Goal: Task Accomplishment & Management: Use online tool/utility

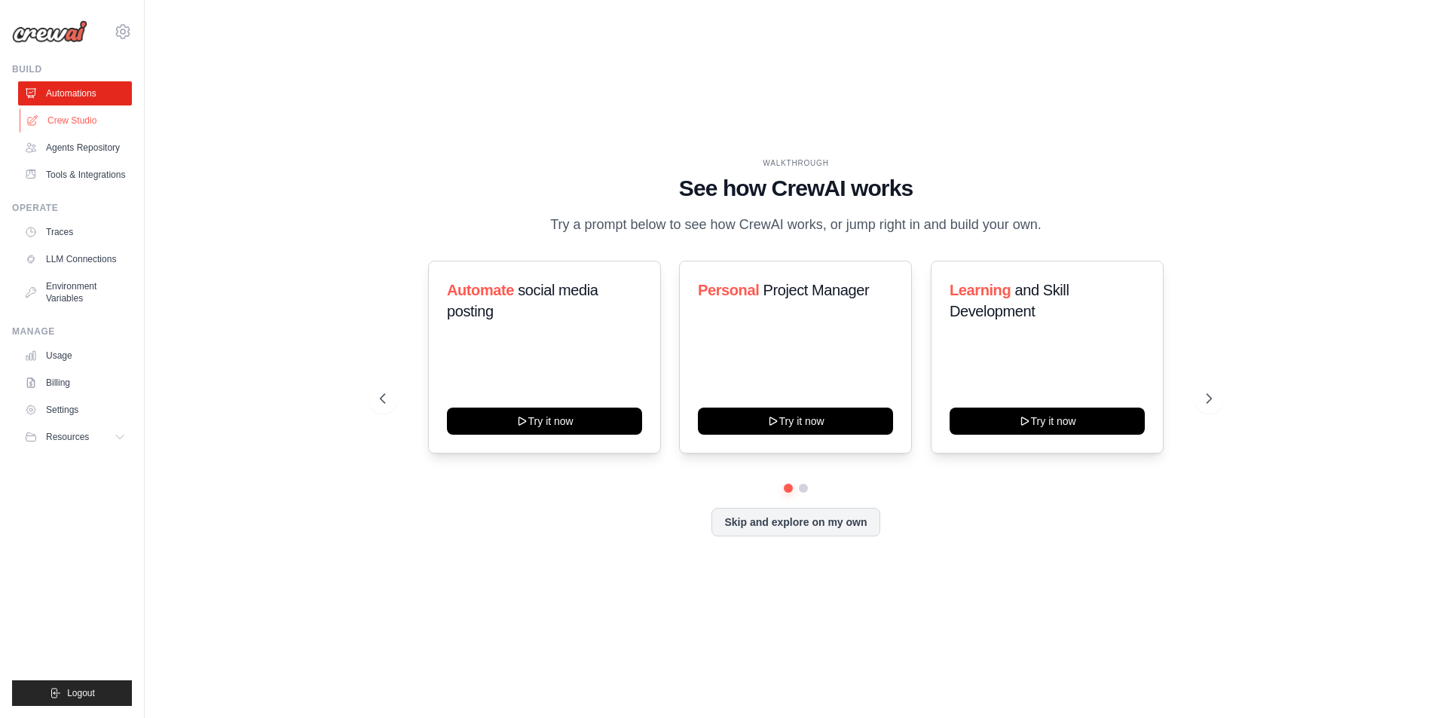
click at [80, 130] on link "Crew Studio" at bounding box center [77, 121] width 114 height 24
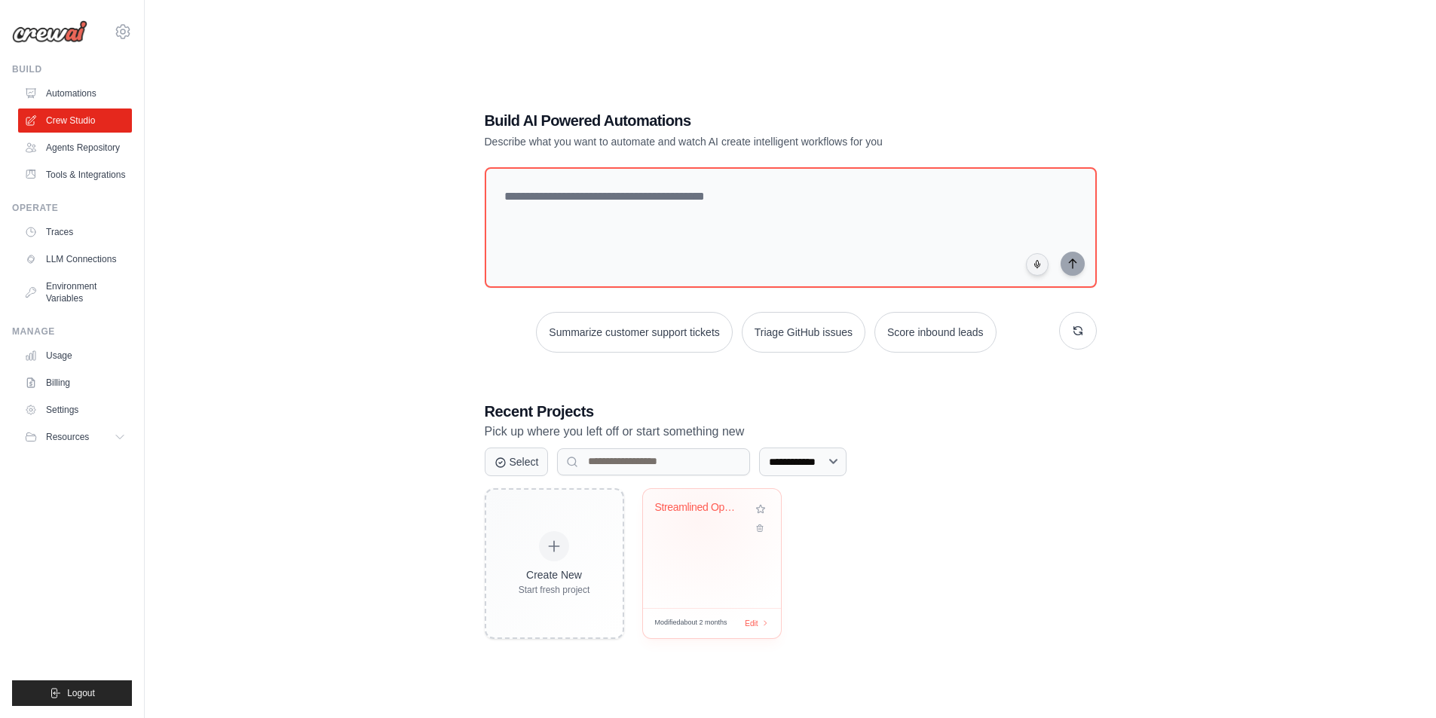
click at [698, 518] on div "Streamlined Operational Similarity ..." at bounding box center [700, 511] width 91 height 20
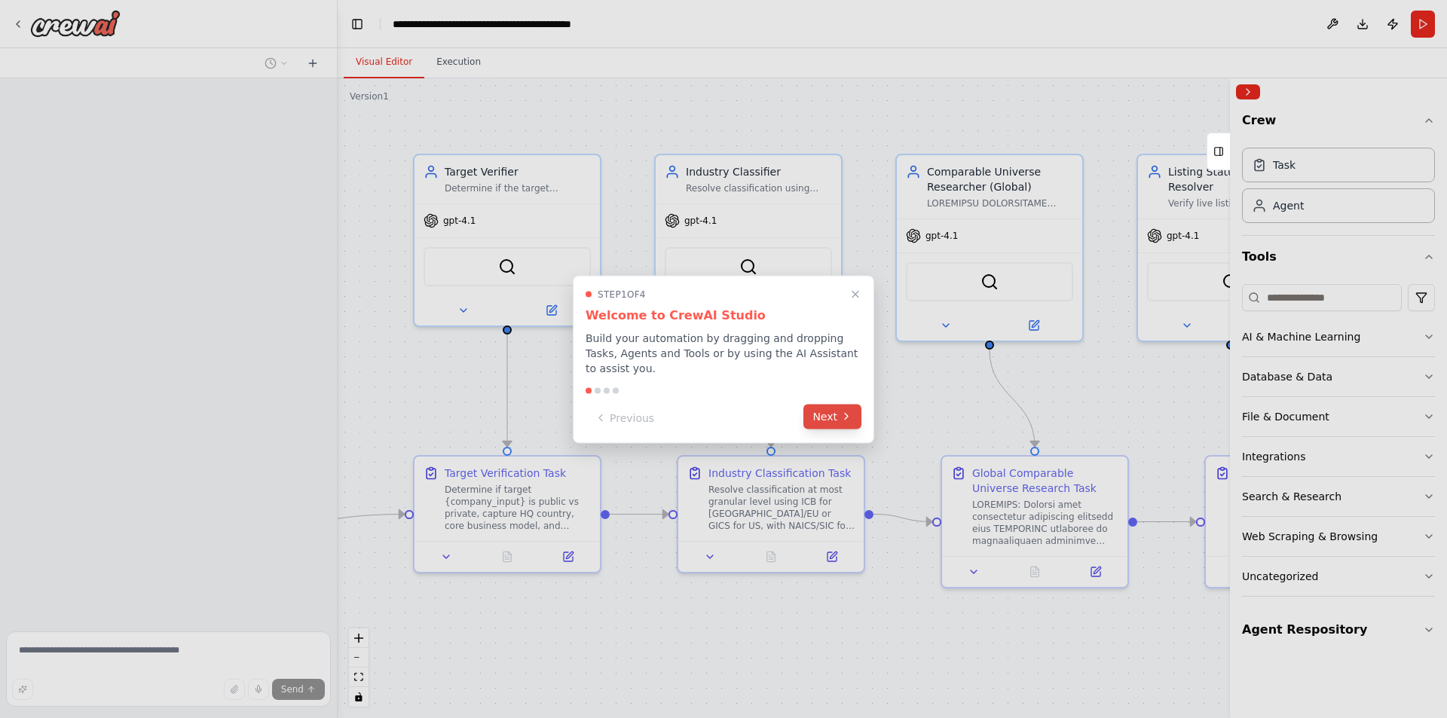
click at [837, 411] on button "Next" at bounding box center [832, 416] width 58 height 25
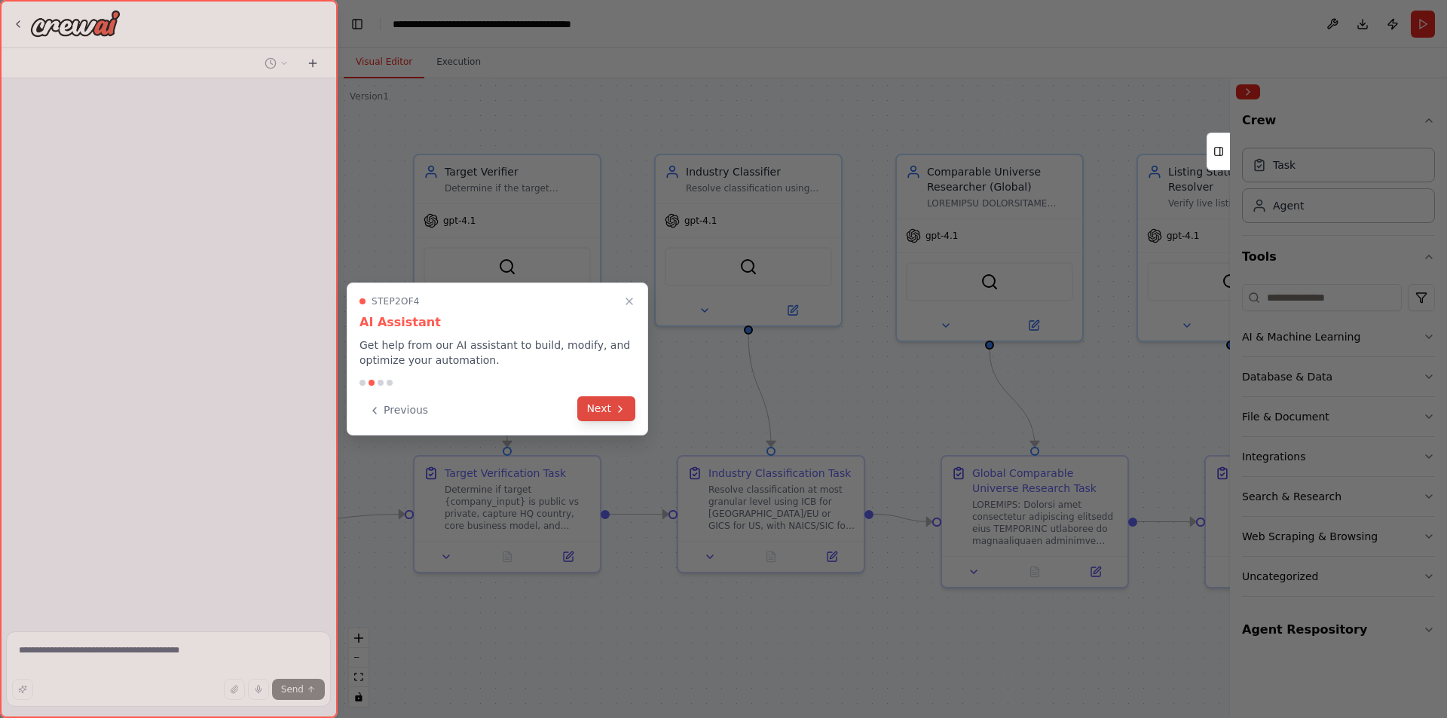
click at [595, 415] on button "Next" at bounding box center [606, 408] width 58 height 25
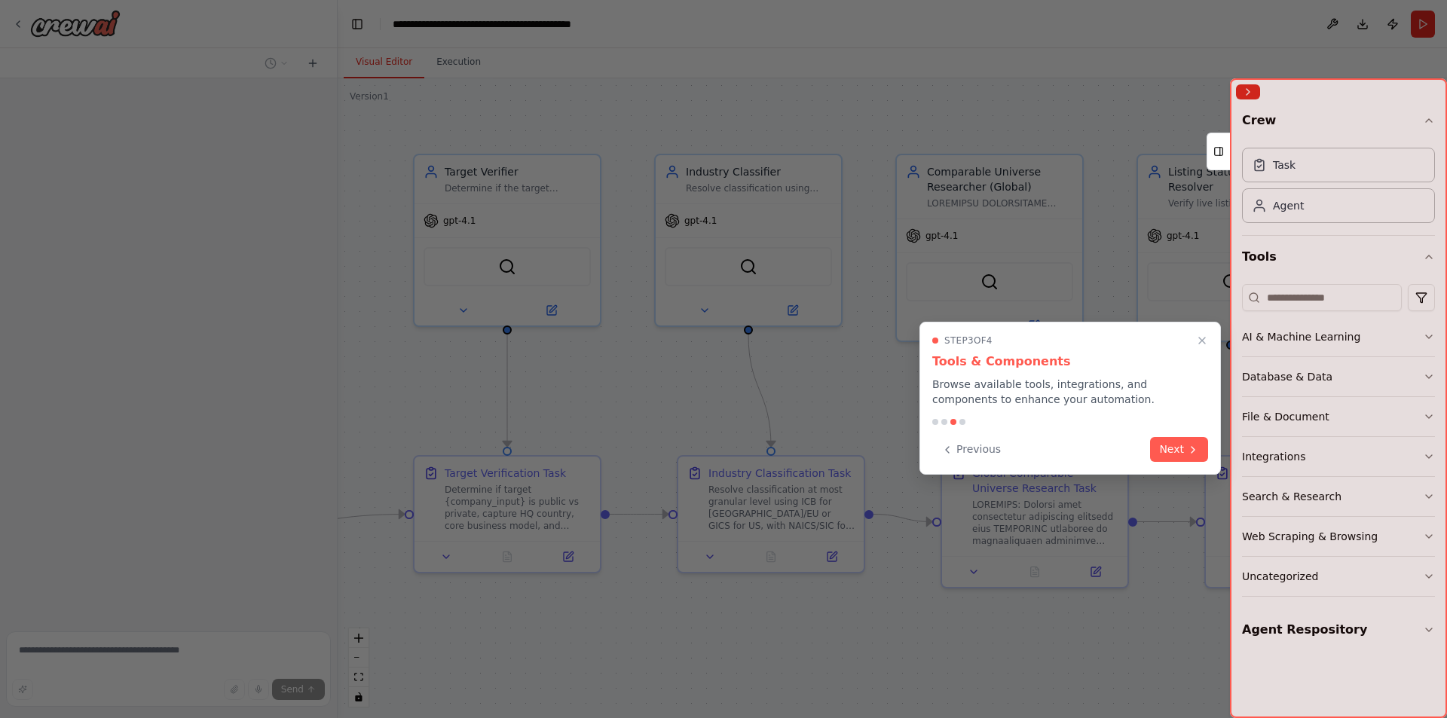
click at [1194, 445] on icon at bounding box center [1193, 450] width 12 height 12
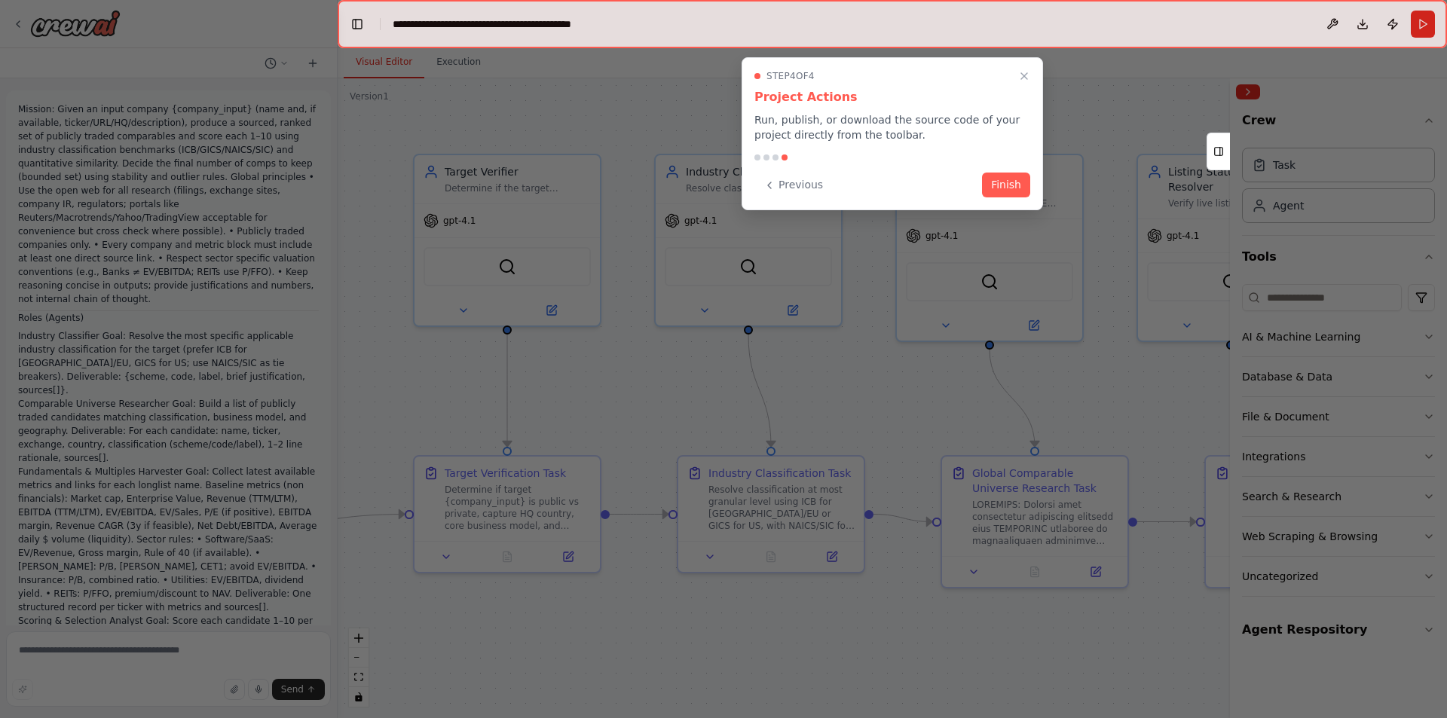
click at [1187, 448] on div at bounding box center [723, 359] width 1447 height 718
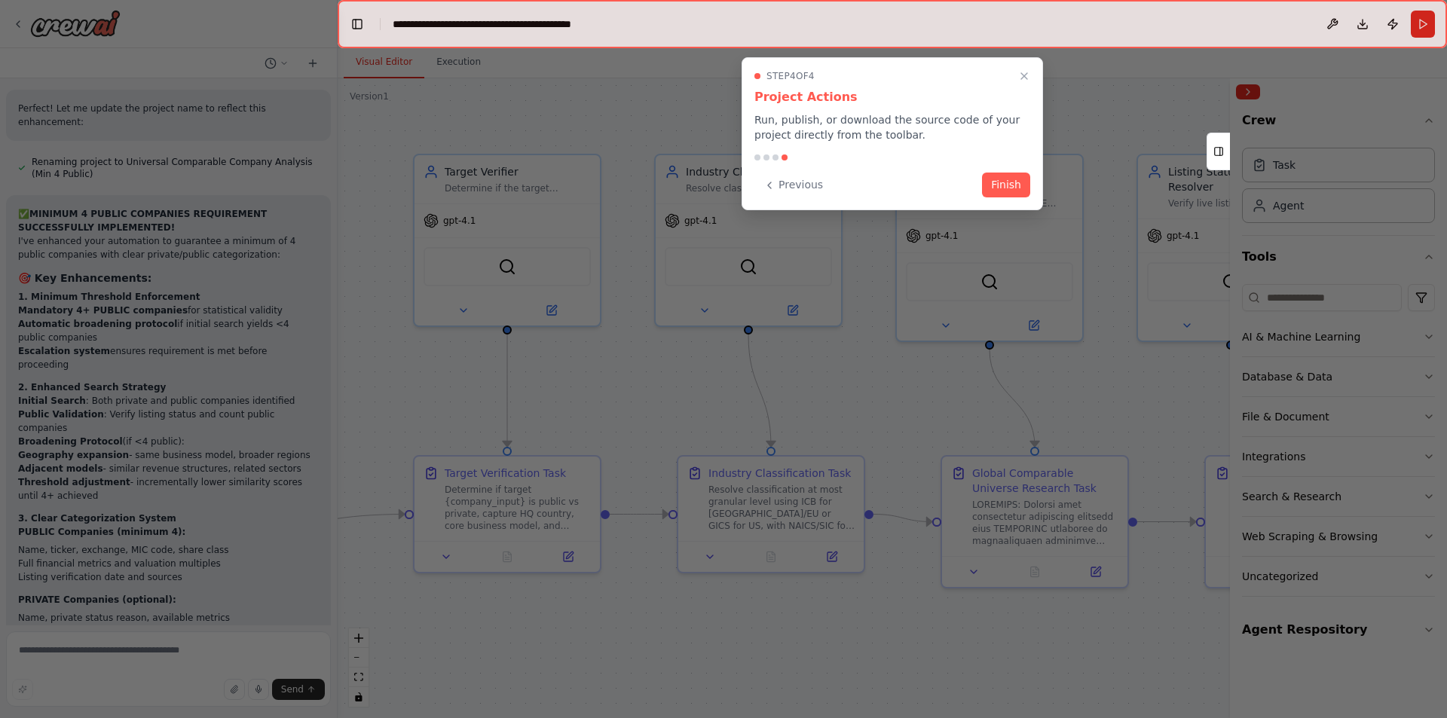
scroll to position [54074, 0]
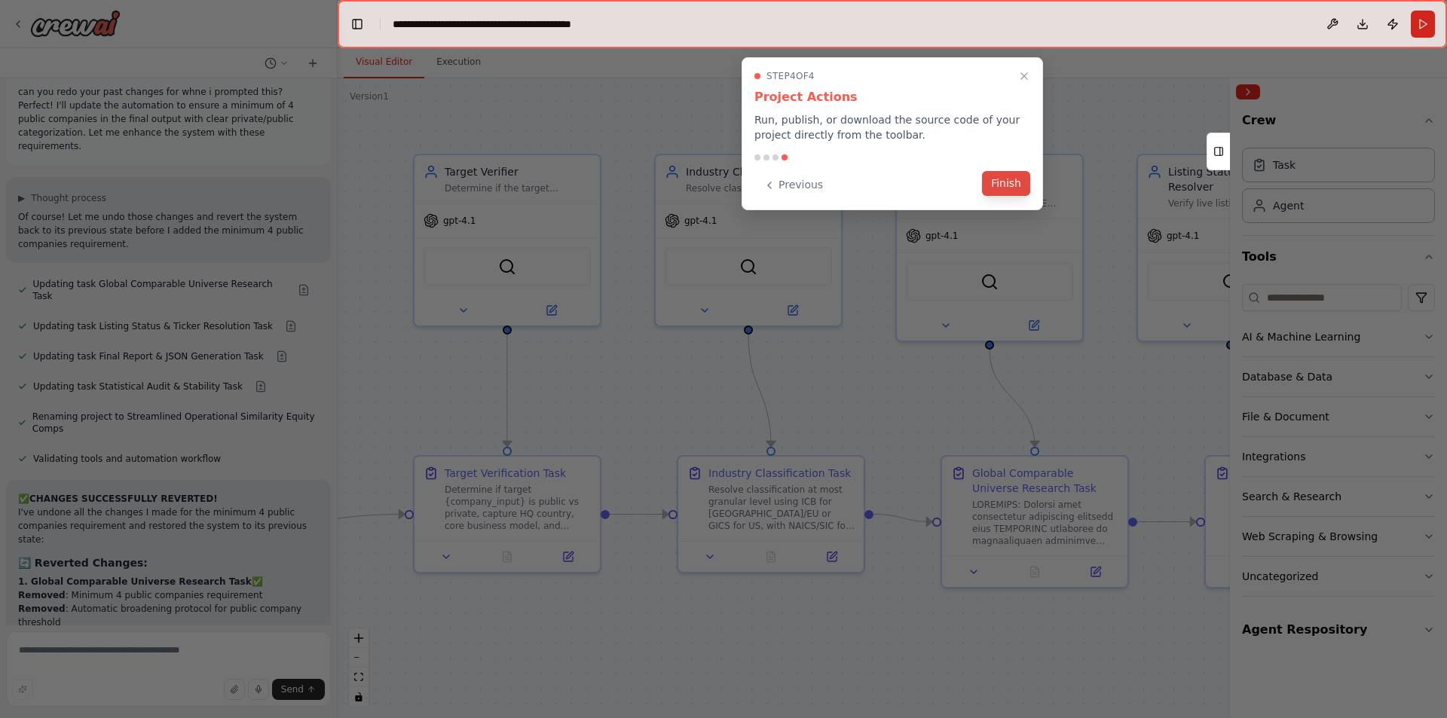
click at [1002, 182] on button "Finish" at bounding box center [1006, 183] width 48 height 25
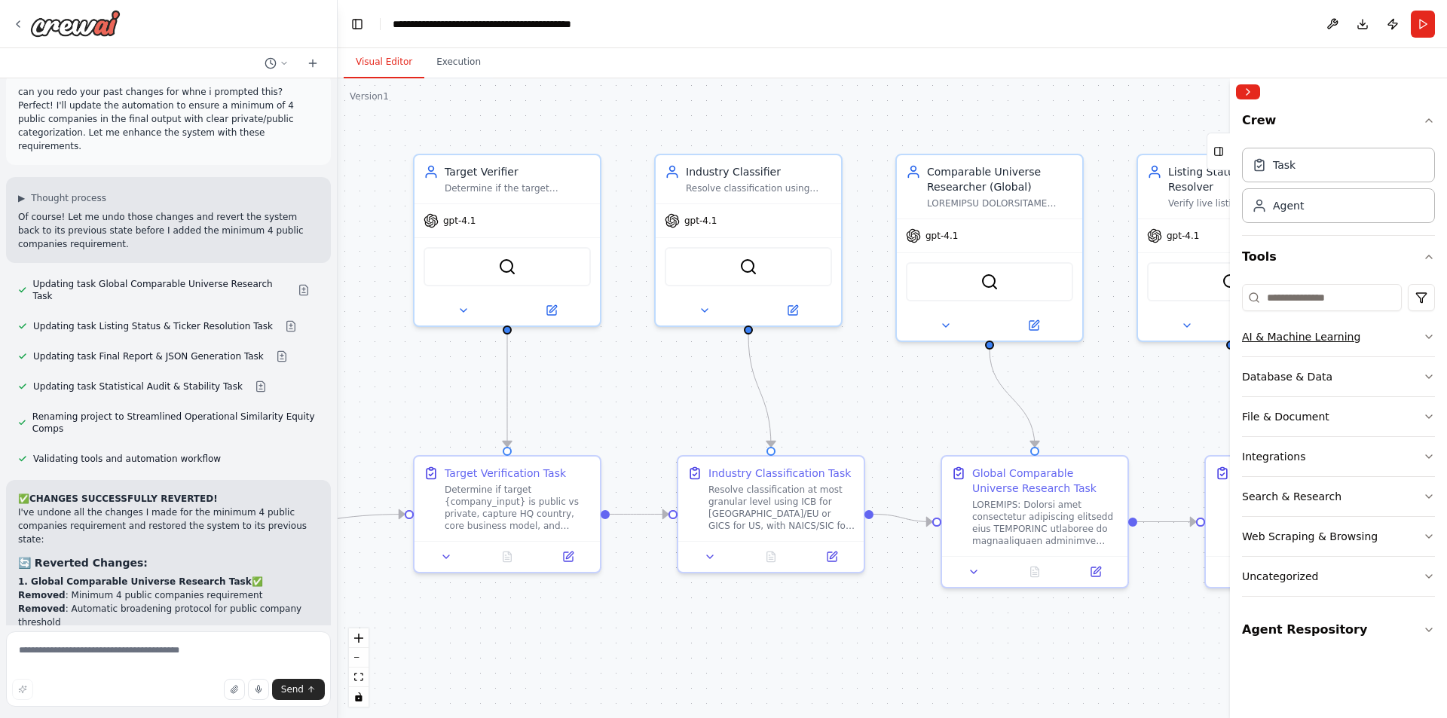
click at [1284, 321] on button "AI & Machine Learning" at bounding box center [1338, 336] width 193 height 39
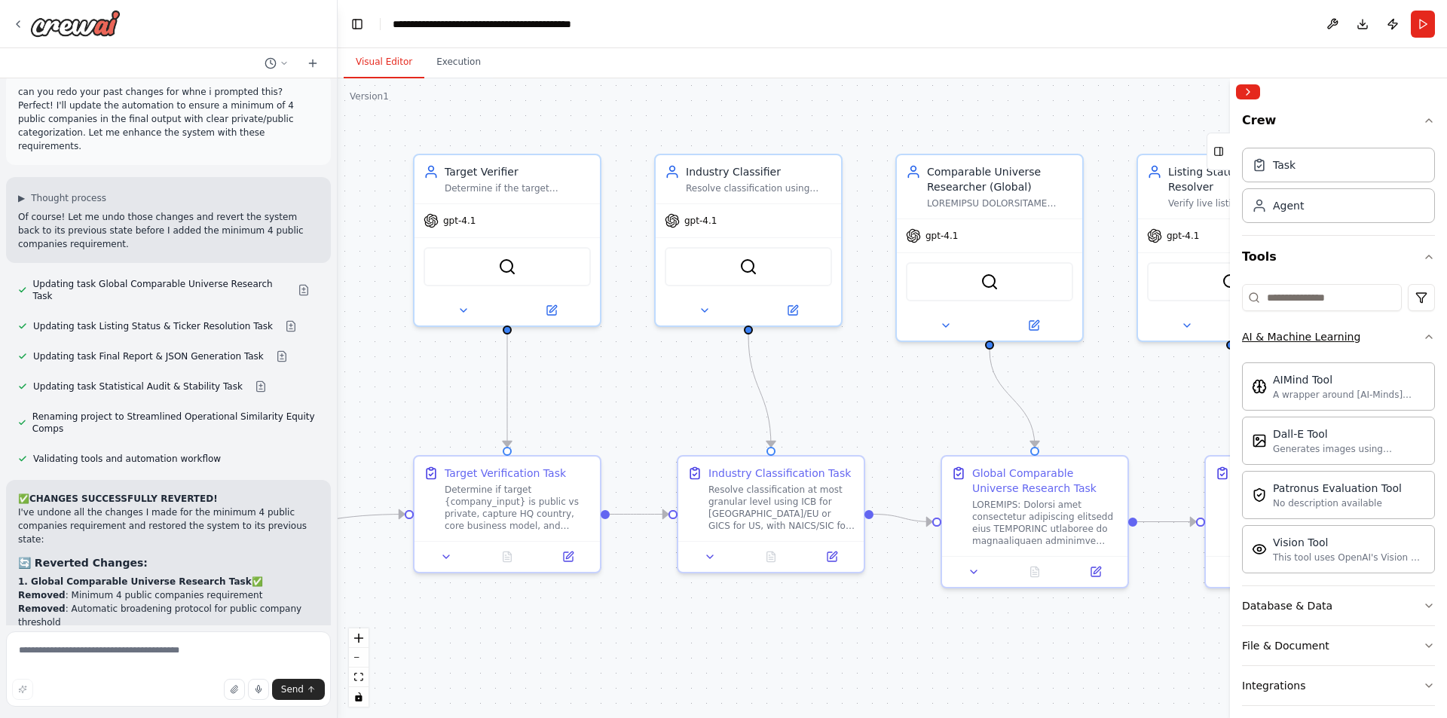
click at [1284, 321] on button "AI & Machine Learning" at bounding box center [1338, 336] width 193 height 39
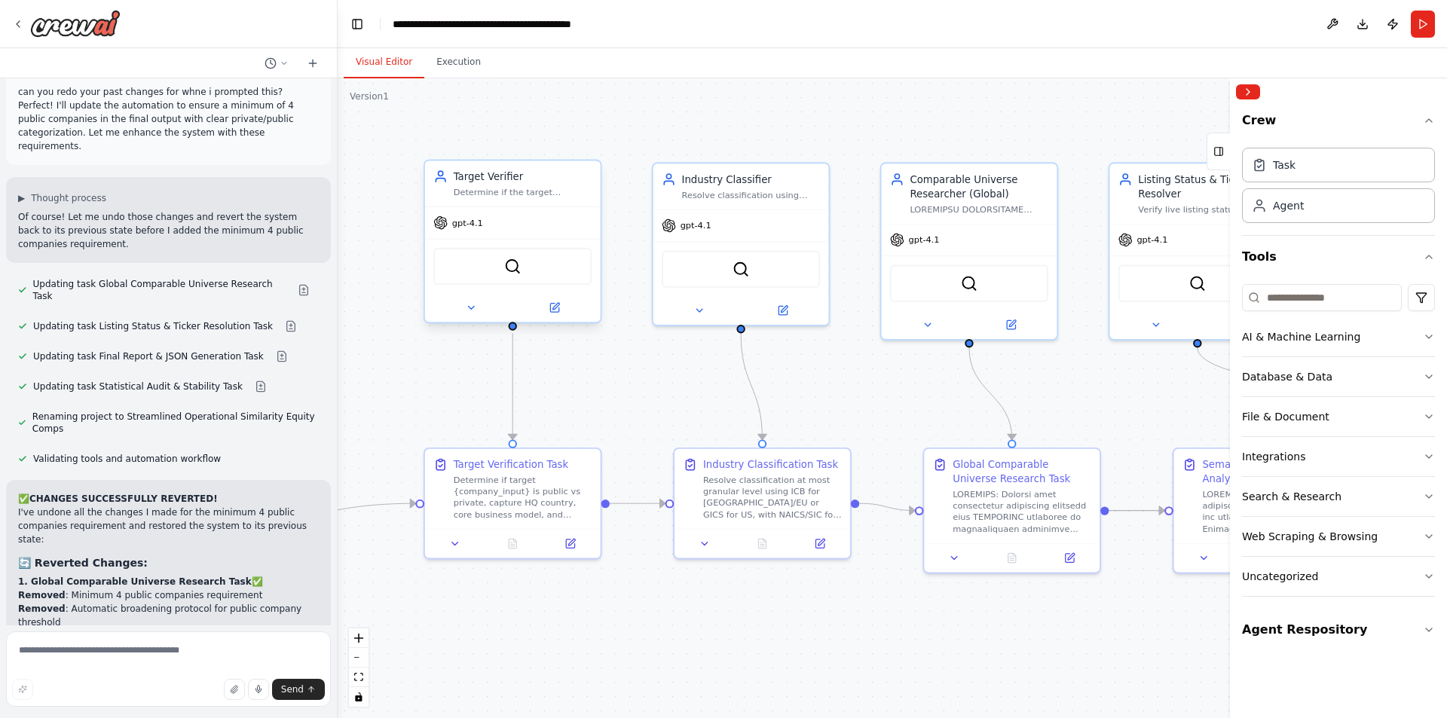
click at [467, 230] on div "gpt-4.1" at bounding box center [458, 223] width 50 height 14
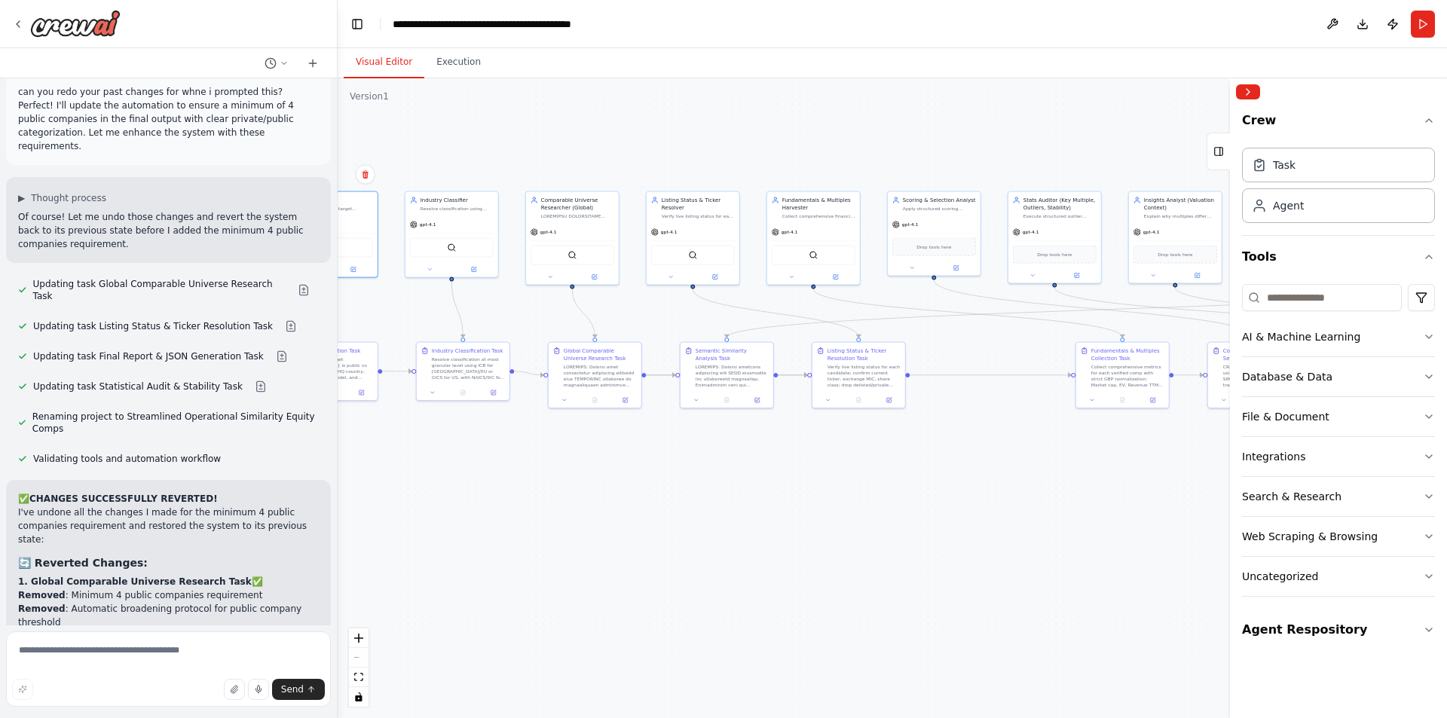
drag, startPoint x: 401, startPoint y: 216, endPoint x: 240, endPoint y: 219, distance: 160.5
click at [240, 219] on div "Mission: Given an input company {company_input} (name and, if available, ticker…" at bounding box center [723, 359] width 1447 height 718
click at [22, 32] on div at bounding box center [66, 23] width 109 height 27
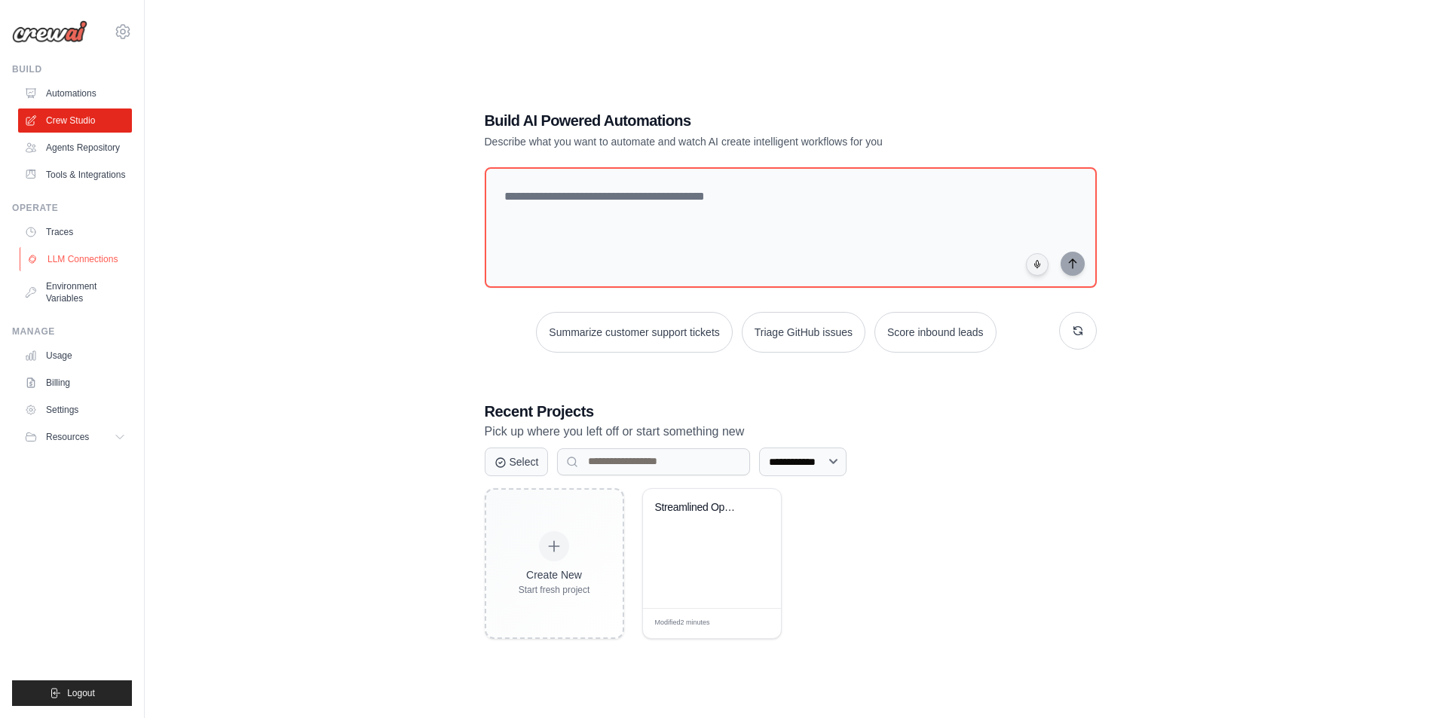
click at [81, 260] on link "LLM Connections" at bounding box center [77, 259] width 114 height 24
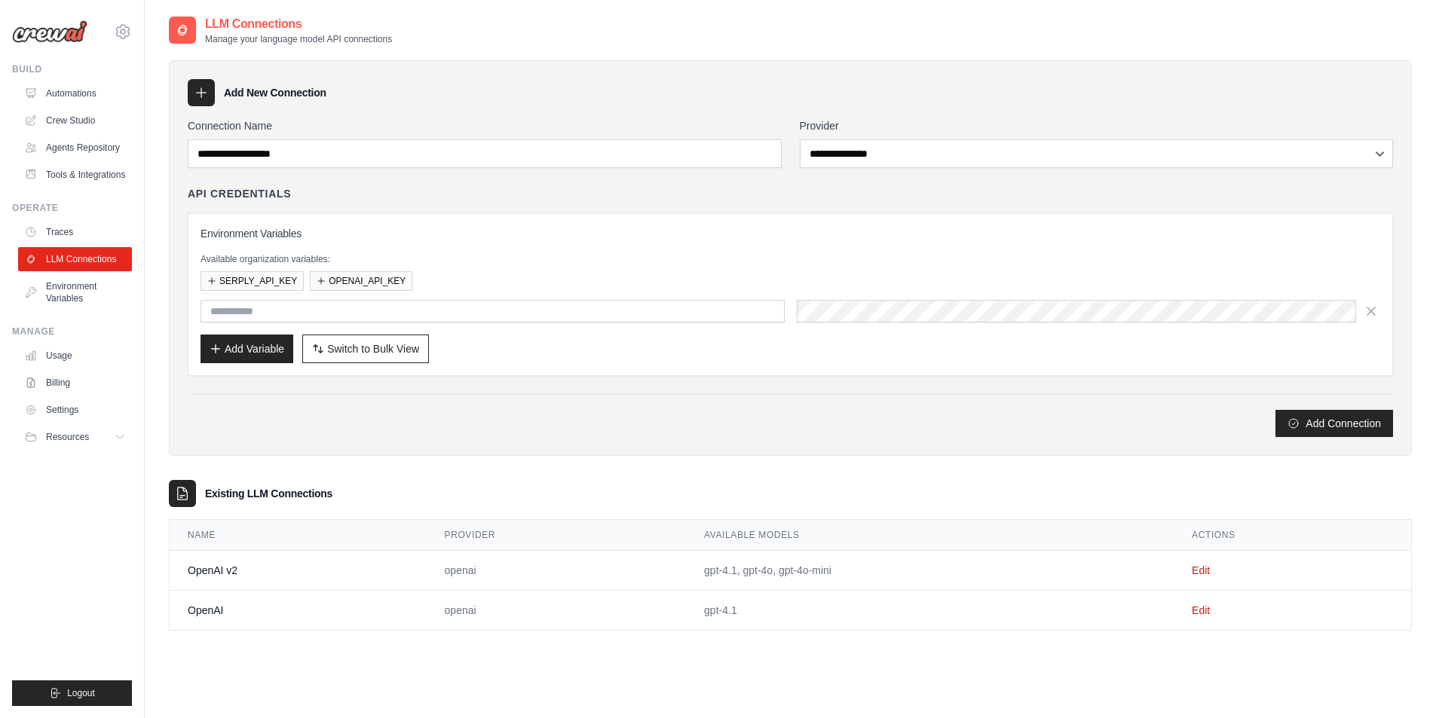
click at [81, 260] on link "LLM Connections" at bounding box center [75, 259] width 114 height 24
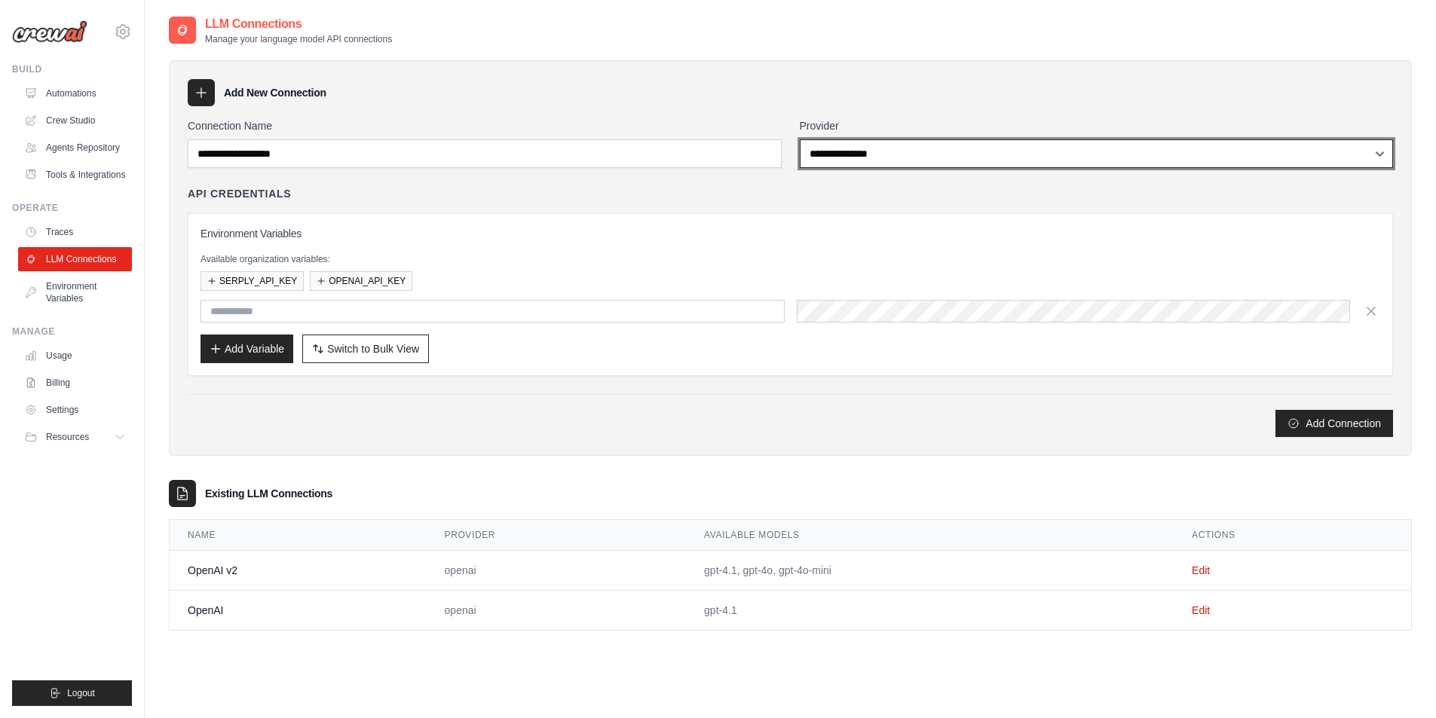
click at [928, 159] on select "**********" at bounding box center [1097, 153] width 594 height 29
select select "******"
click at [800, 139] on select "**********" at bounding box center [1097, 153] width 594 height 29
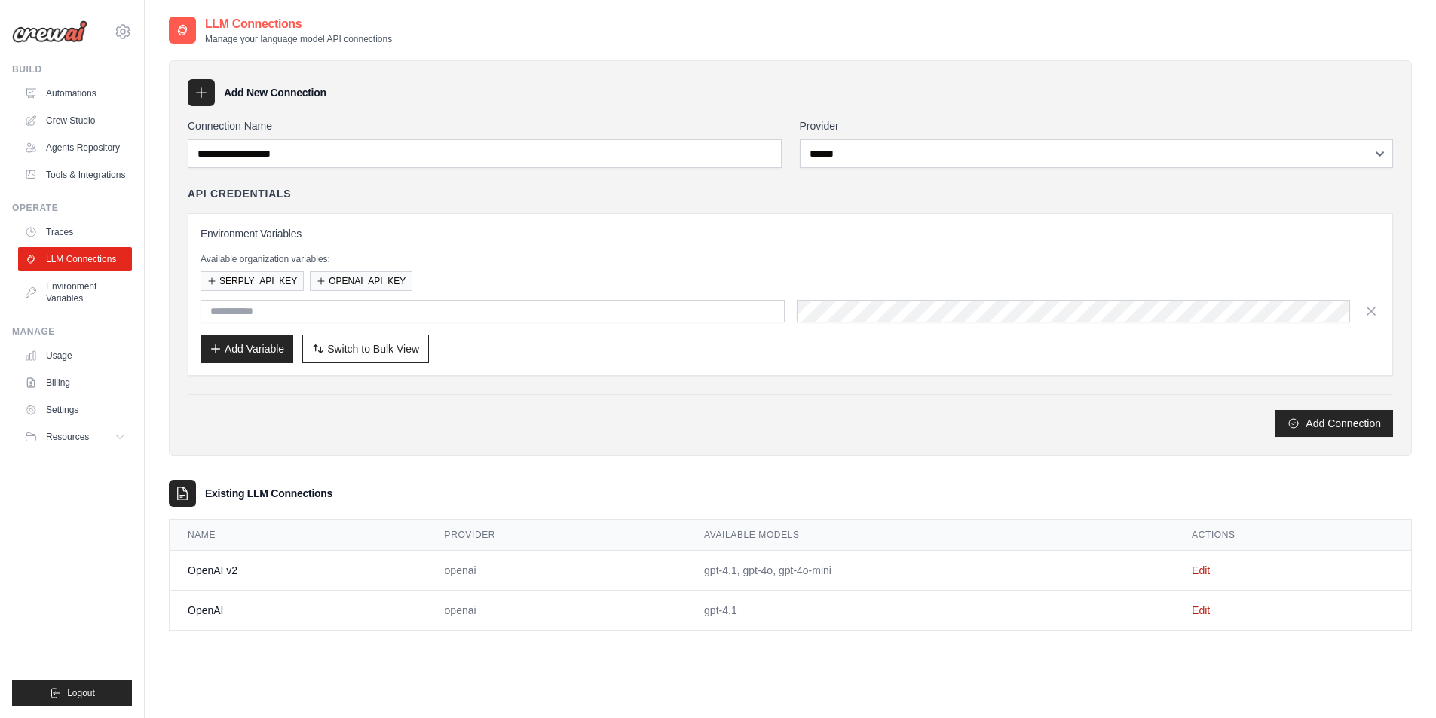
click at [525, 189] on div "API Credentials" at bounding box center [790, 193] width 1205 height 15
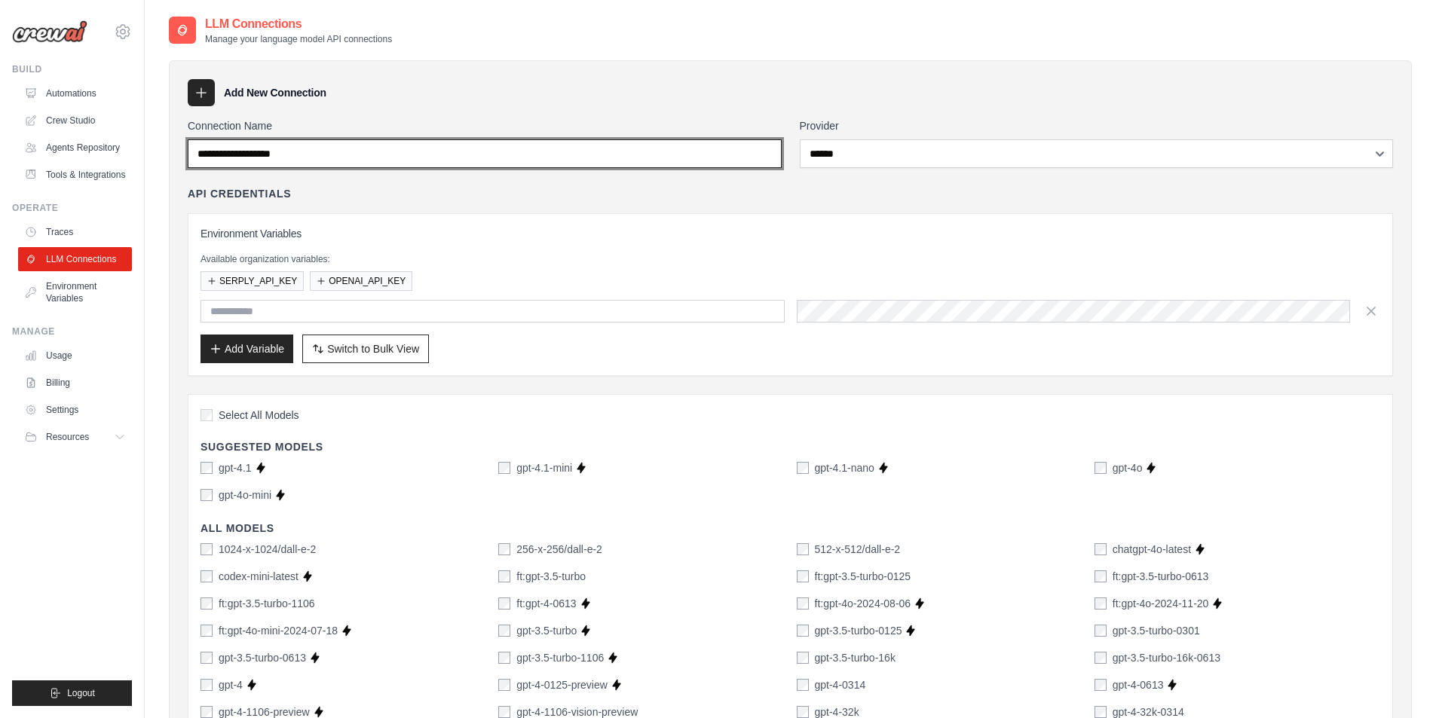
click at [323, 142] on input "Connection Name" at bounding box center [485, 153] width 594 height 29
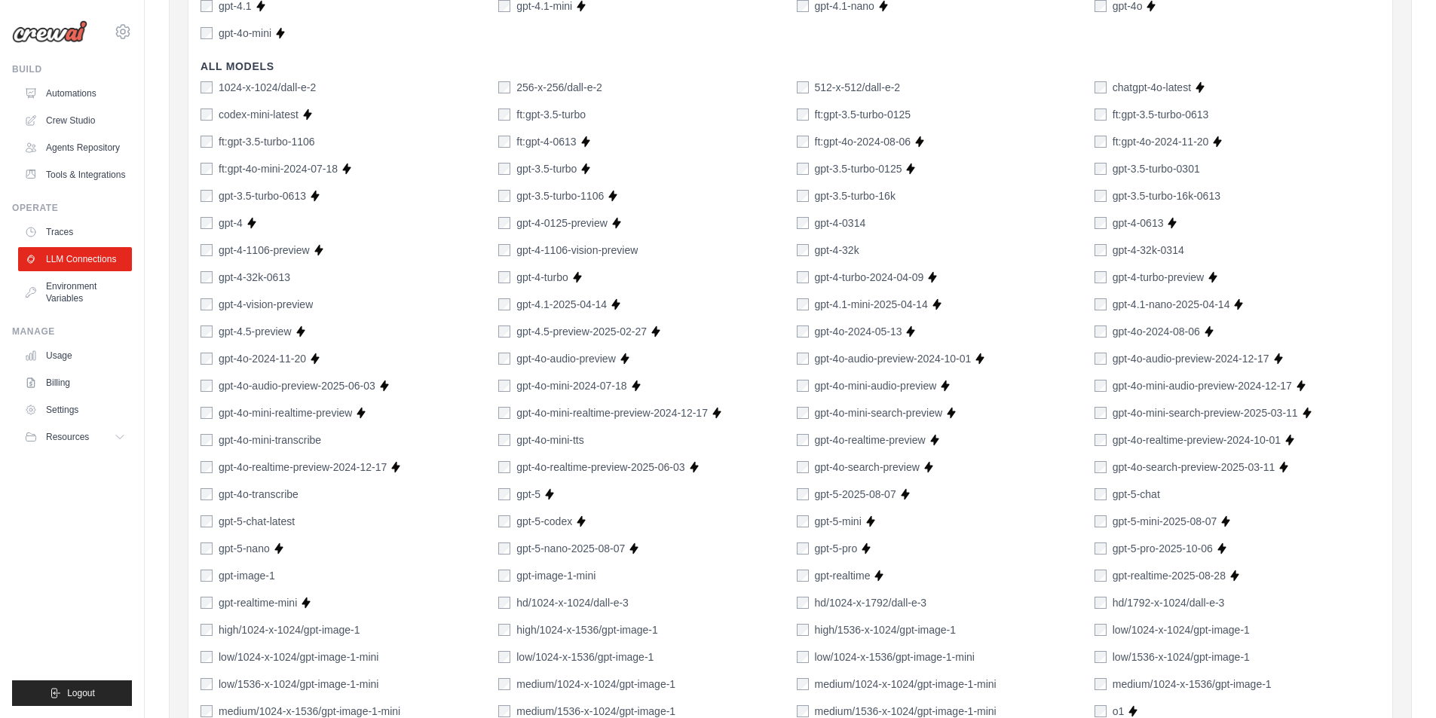
scroll to position [501, 0]
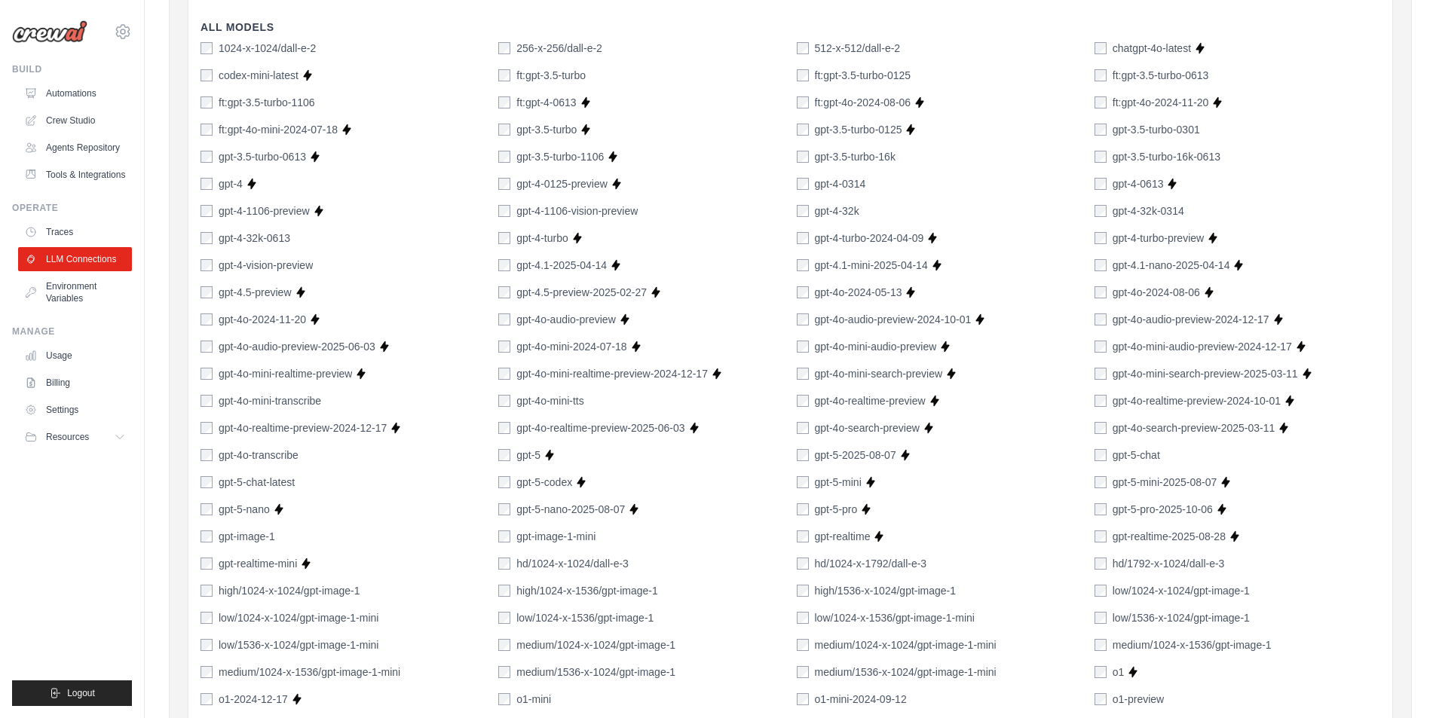
click at [513, 454] on div "gpt-5" at bounding box center [519, 455] width 42 height 15
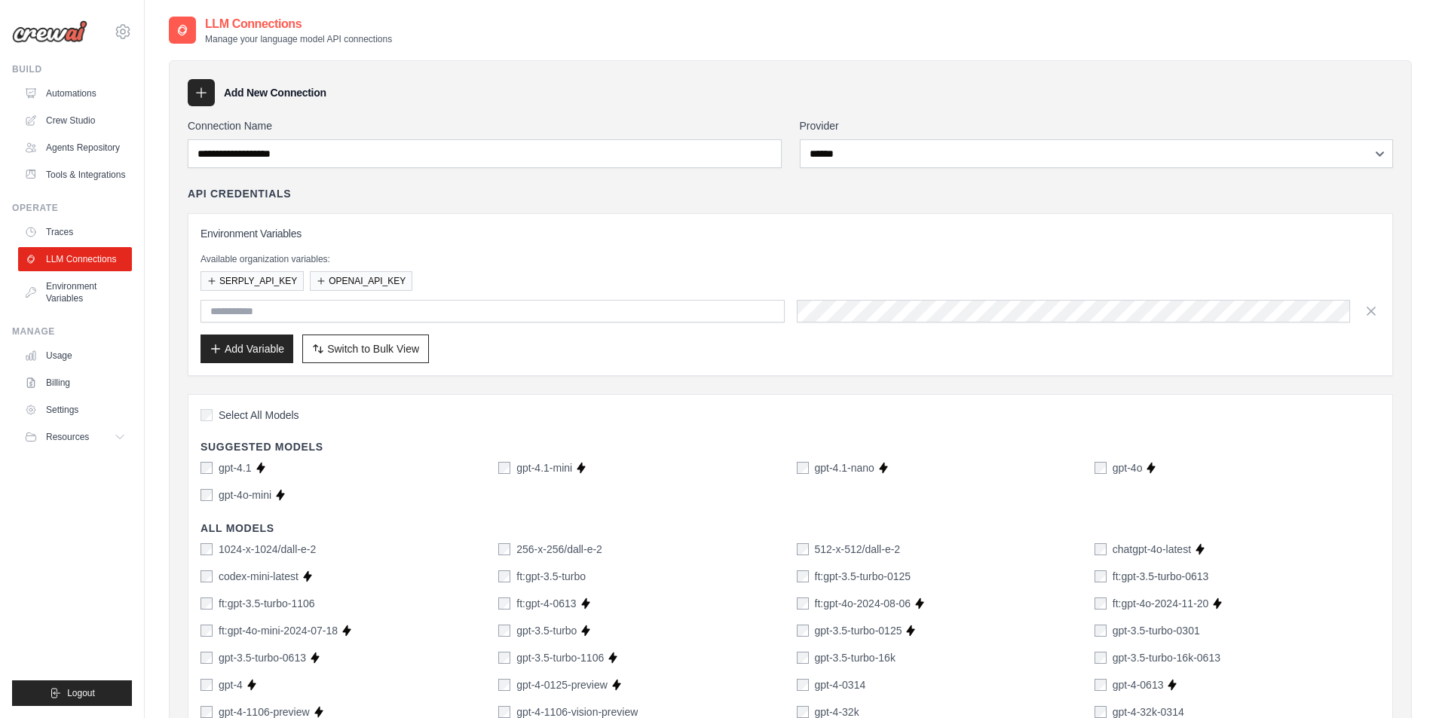
scroll to position [65, 0]
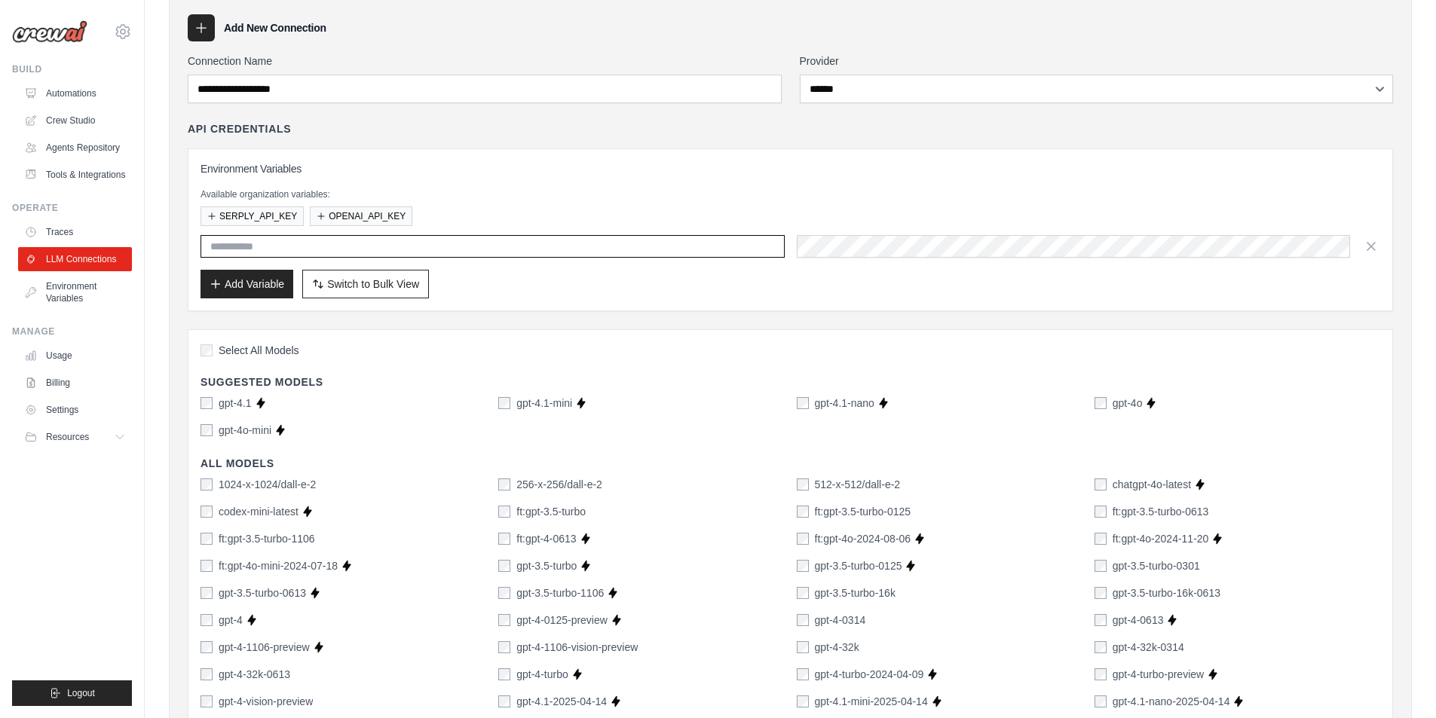
click at [285, 247] on input "text" at bounding box center [492, 246] width 584 height 23
paste input "**********"
type input "**********"
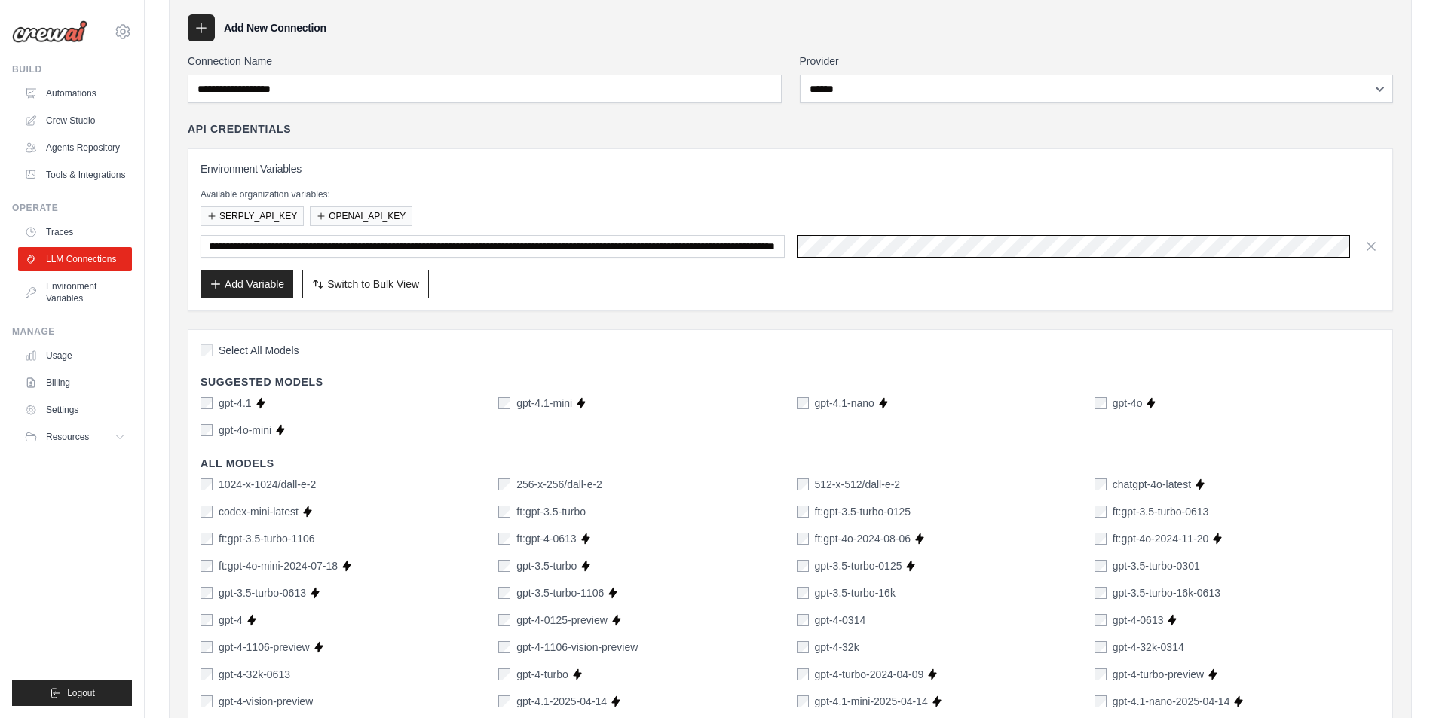
scroll to position [0, 0]
drag, startPoint x: 494, startPoint y: 263, endPoint x: 504, endPoint y: 262, distance: 9.9
click at [498, 253] on div "**********" at bounding box center [789, 229] width 1179 height 137
click at [504, 262] on div "**********" at bounding box center [789, 229] width 1179 height 137
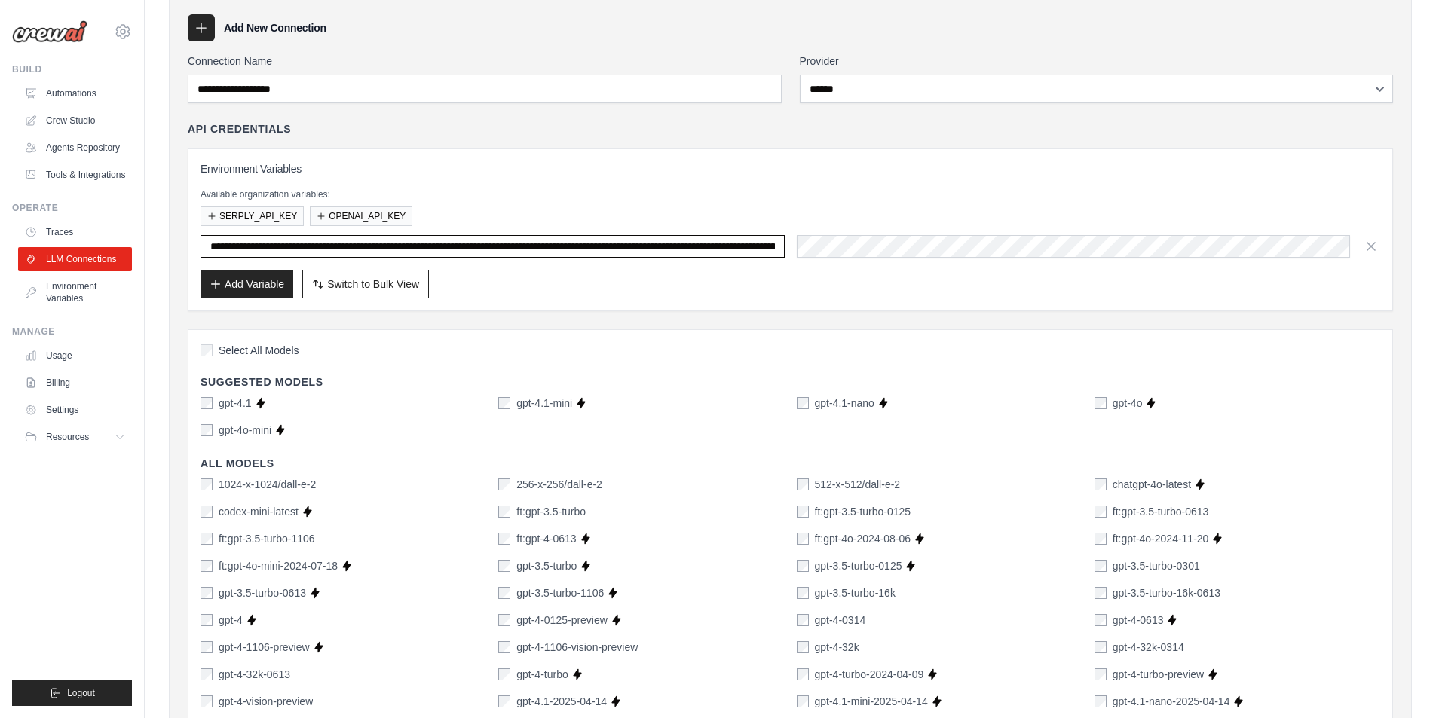
click at [514, 243] on input "**********" at bounding box center [492, 246] width 584 height 23
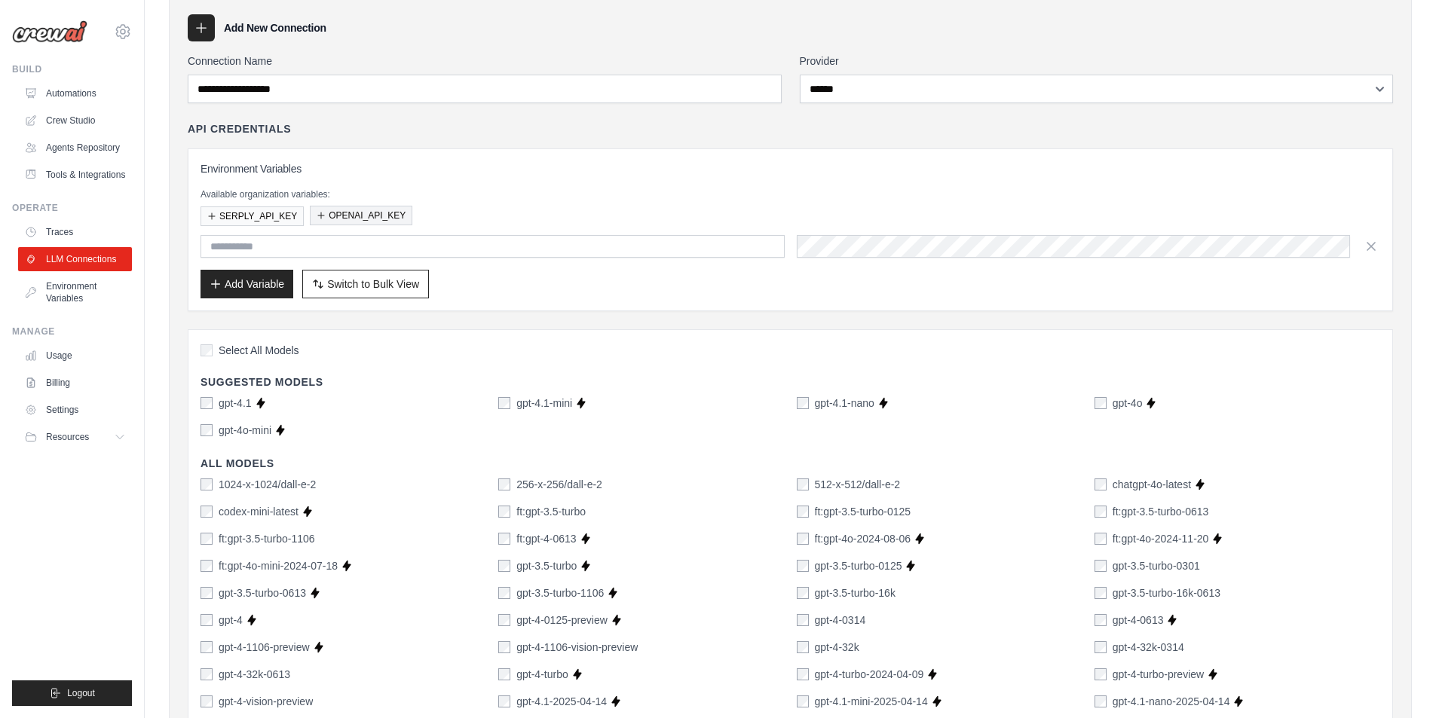
drag, startPoint x: 423, startPoint y: 219, endPoint x: 387, endPoint y: 207, distance: 37.4
click at [387, 207] on div "SERPLY_API_KEY OPENAI_API_KEY" at bounding box center [789, 217] width 1179 height 20
click at [387, 207] on button "OPENAI_API_KEY" at bounding box center [361, 216] width 102 height 20
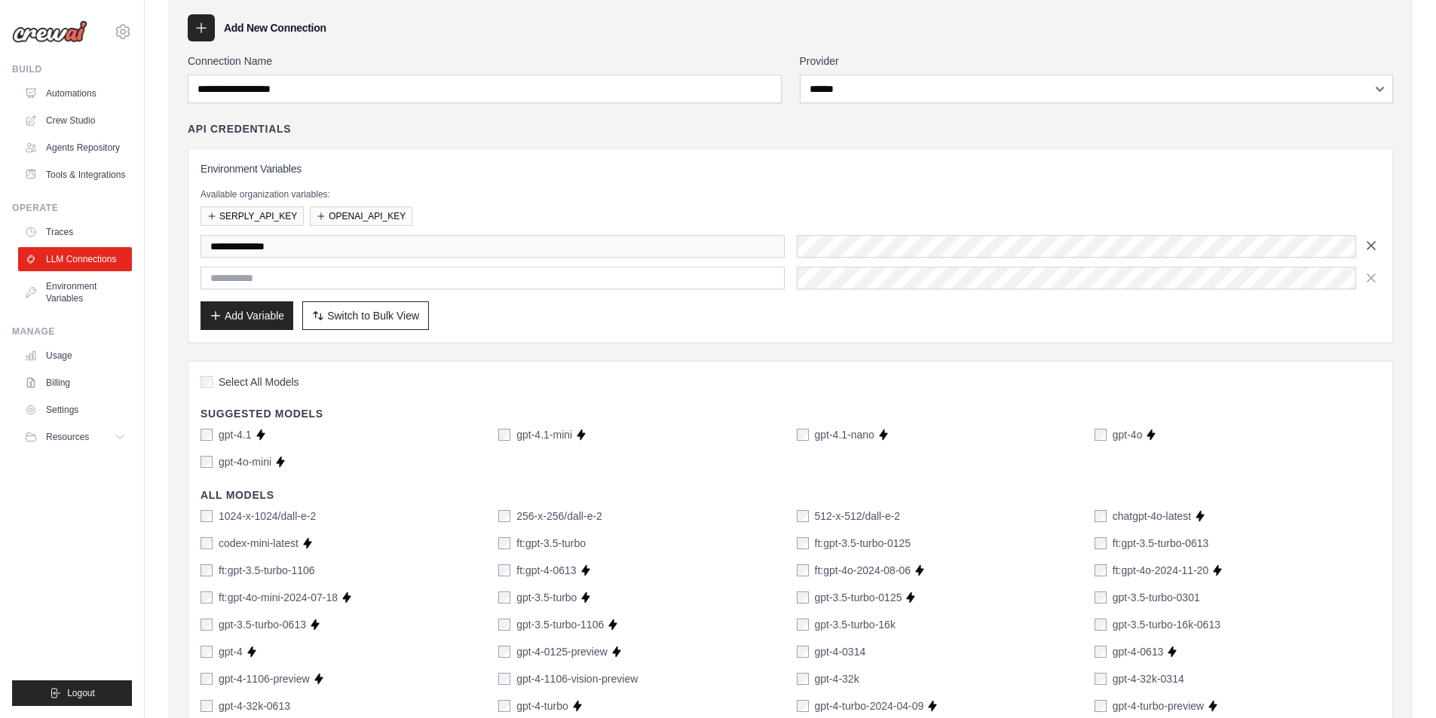
click at [1378, 249] on button "button" at bounding box center [1371, 245] width 18 height 23
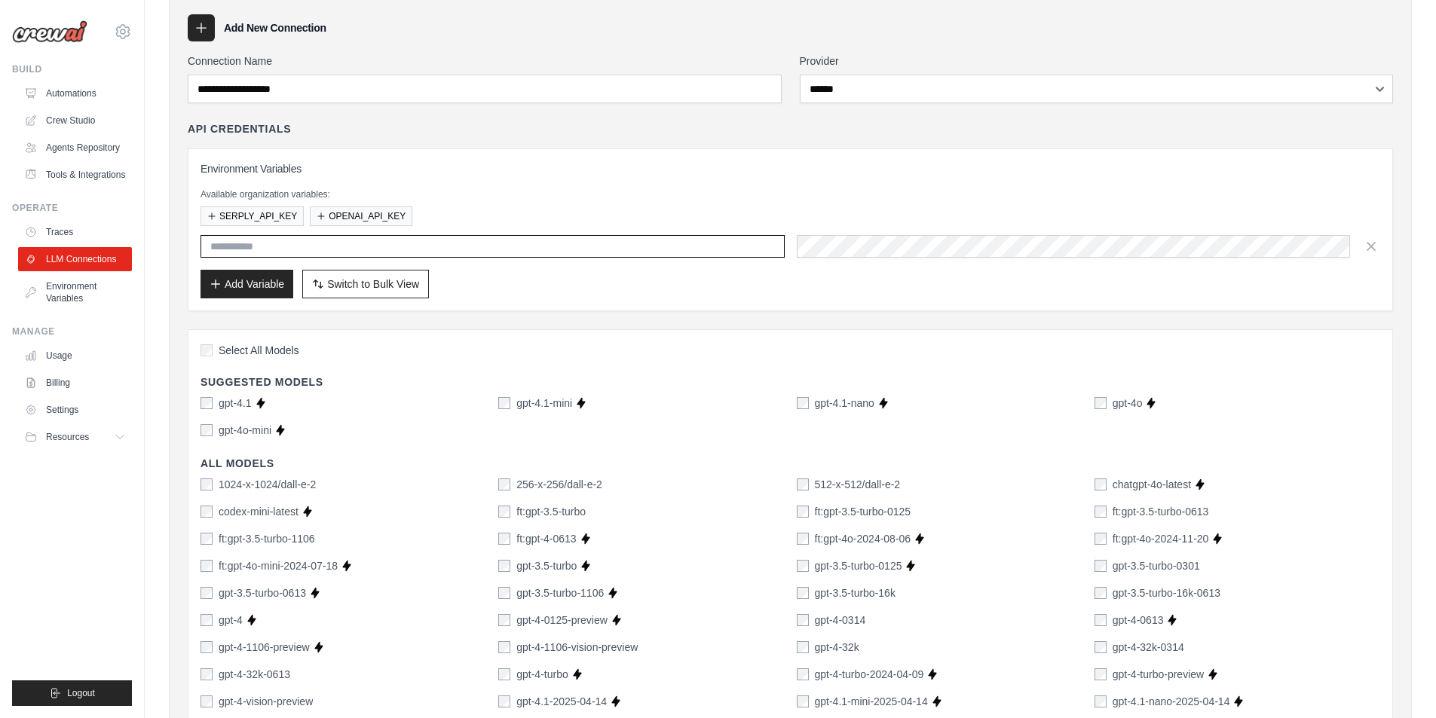
click at [364, 246] on input "text" at bounding box center [492, 246] width 584 height 23
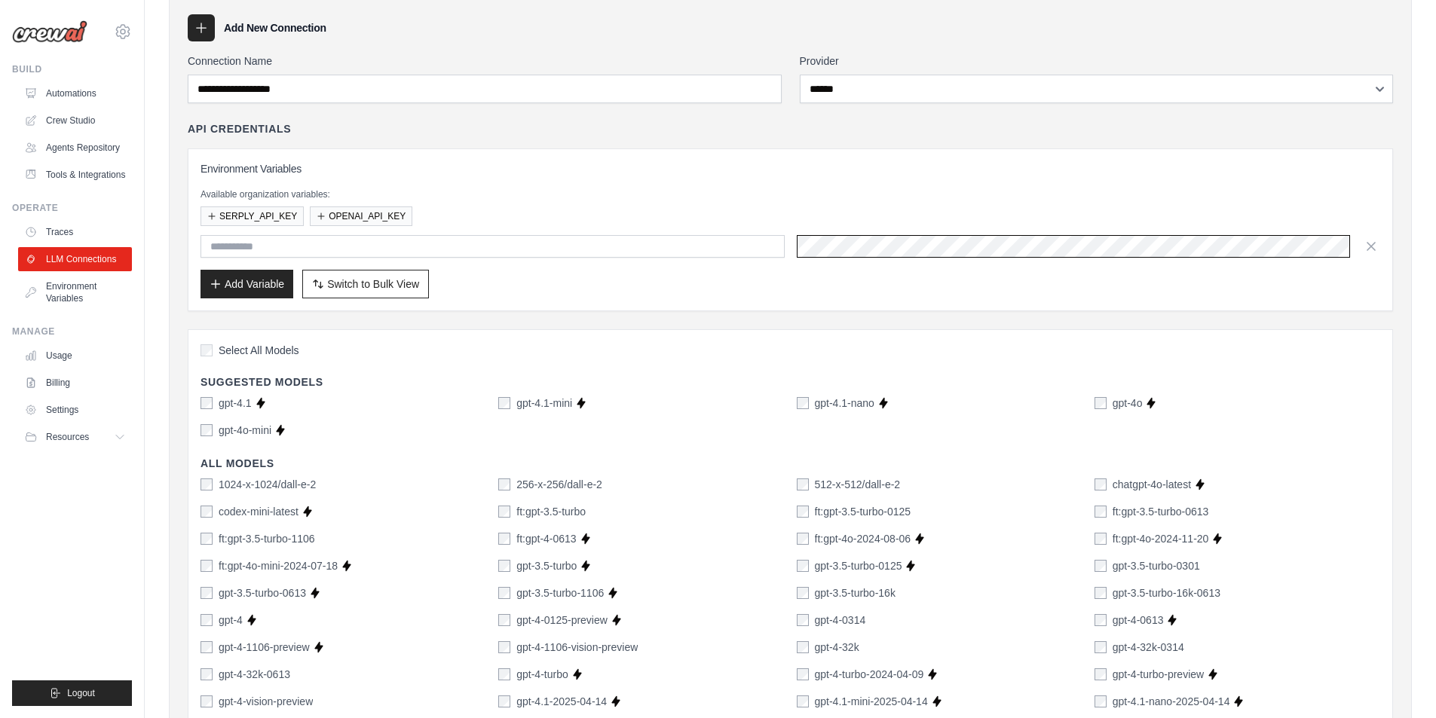
scroll to position [0, 417]
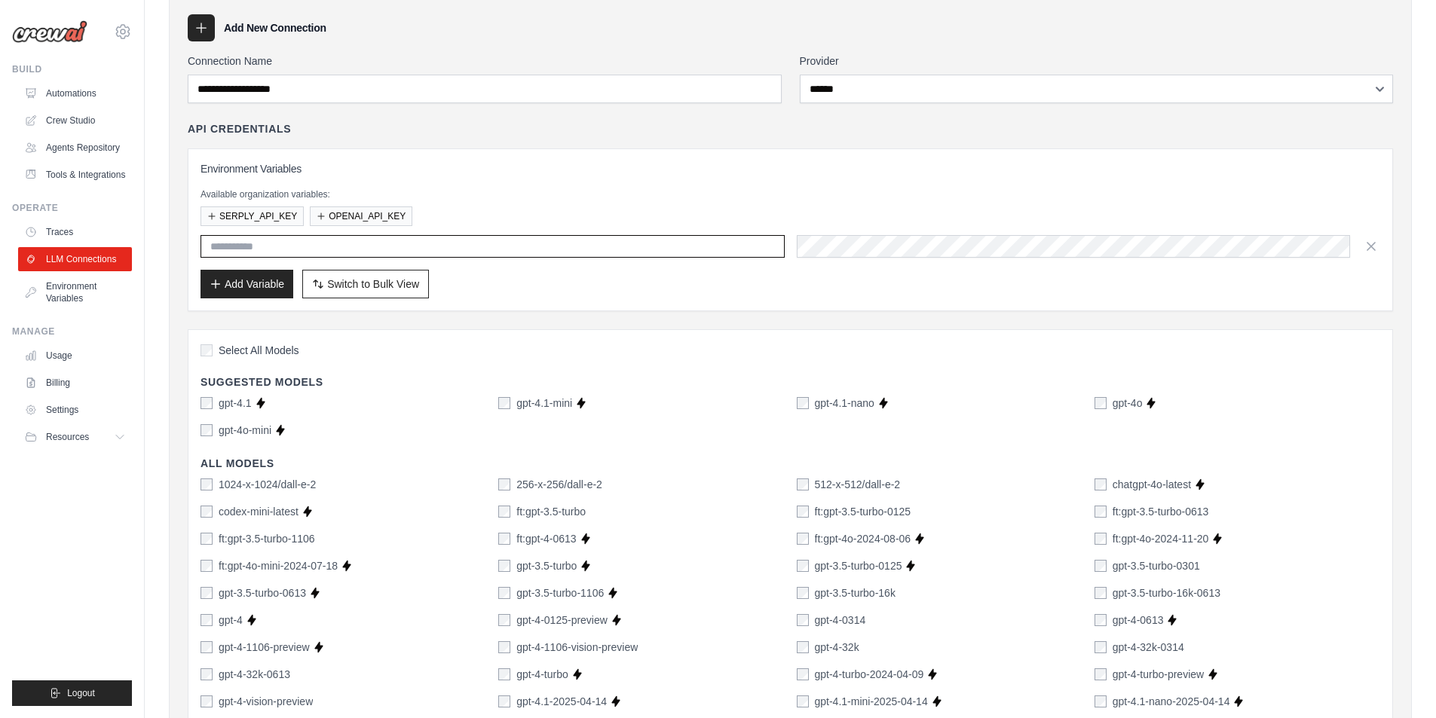
click at [643, 247] on input "text" at bounding box center [492, 246] width 584 height 23
type input "*"
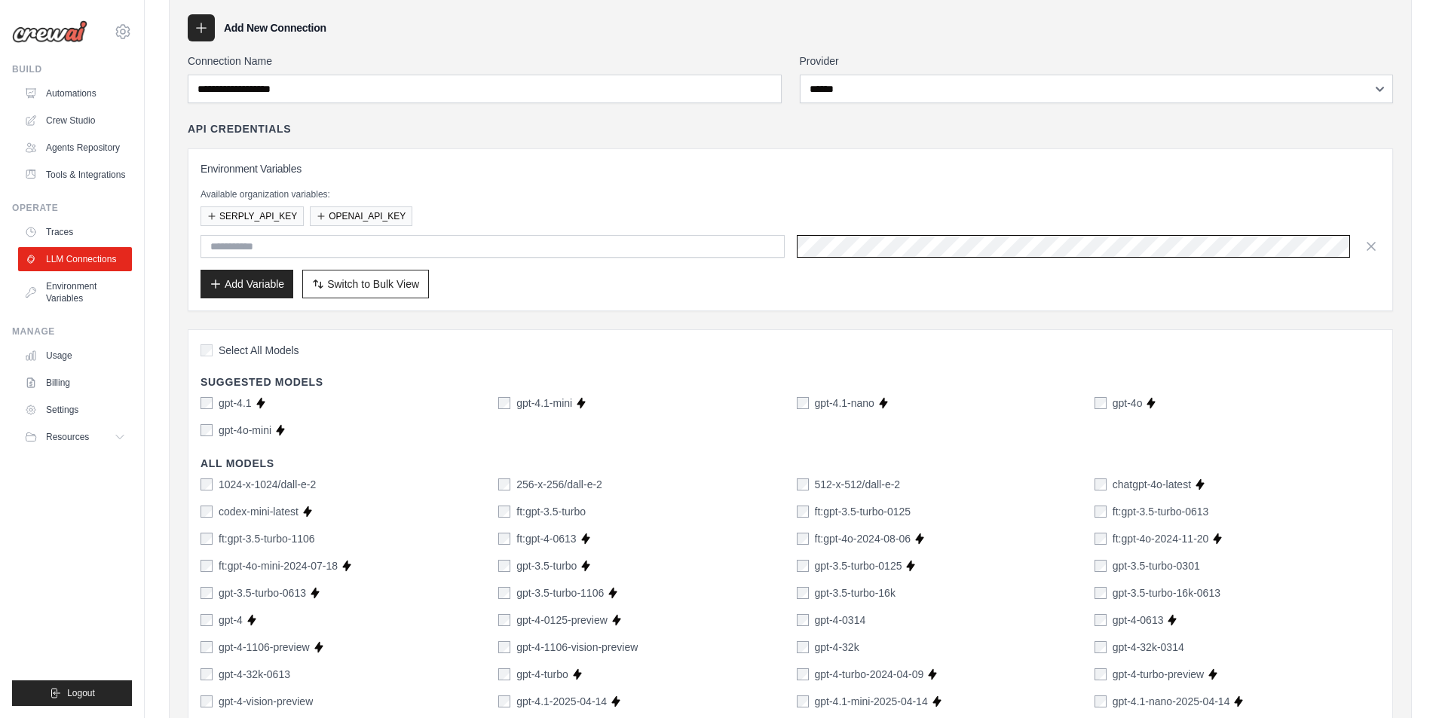
scroll to position [0, 0]
click at [1088, 303] on div "Environment Variables Available organization variables: SERPLY_API_KEY OPENAI_A…" at bounding box center [790, 229] width 1205 height 163
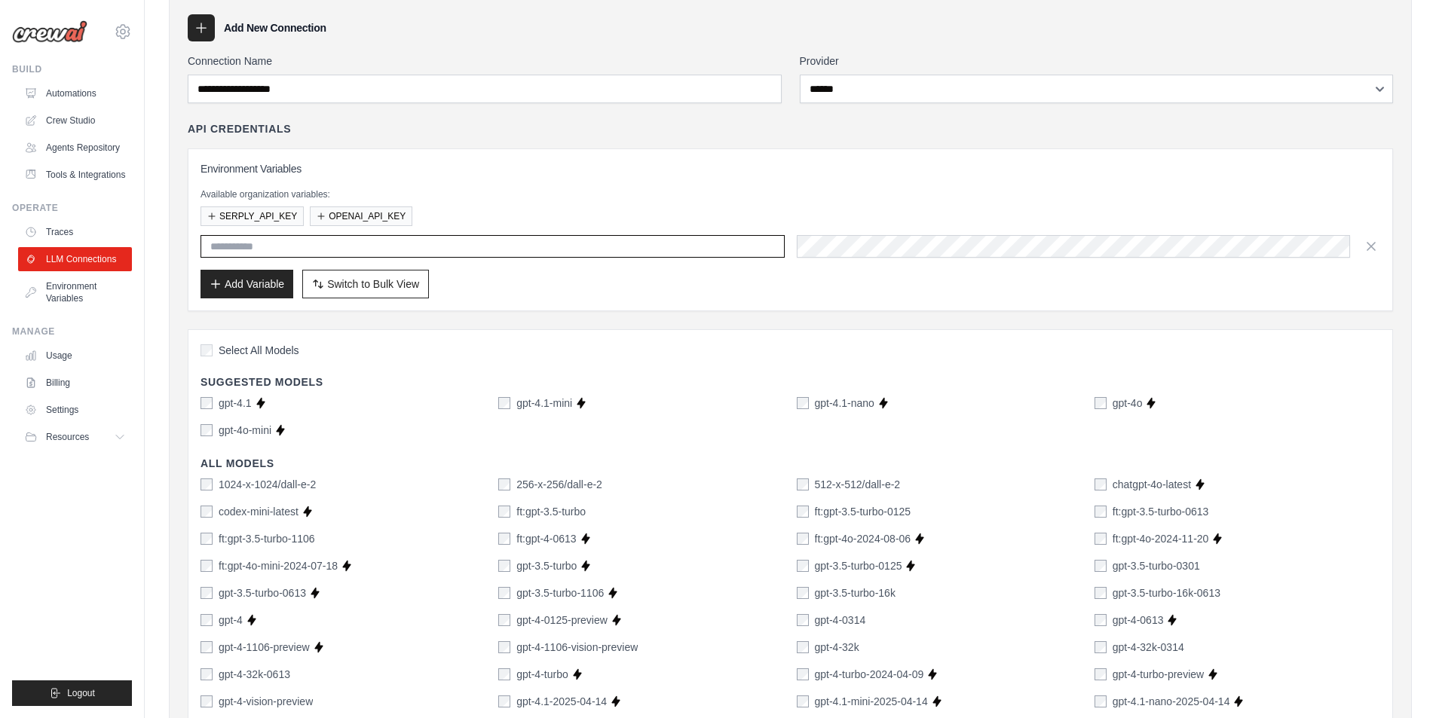
click at [307, 246] on input "text" at bounding box center [492, 246] width 584 height 23
paste input "**********"
type input "**********"
click at [262, 286] on button "Add Variable" at bounding box center [246, 283] width 93 height 29
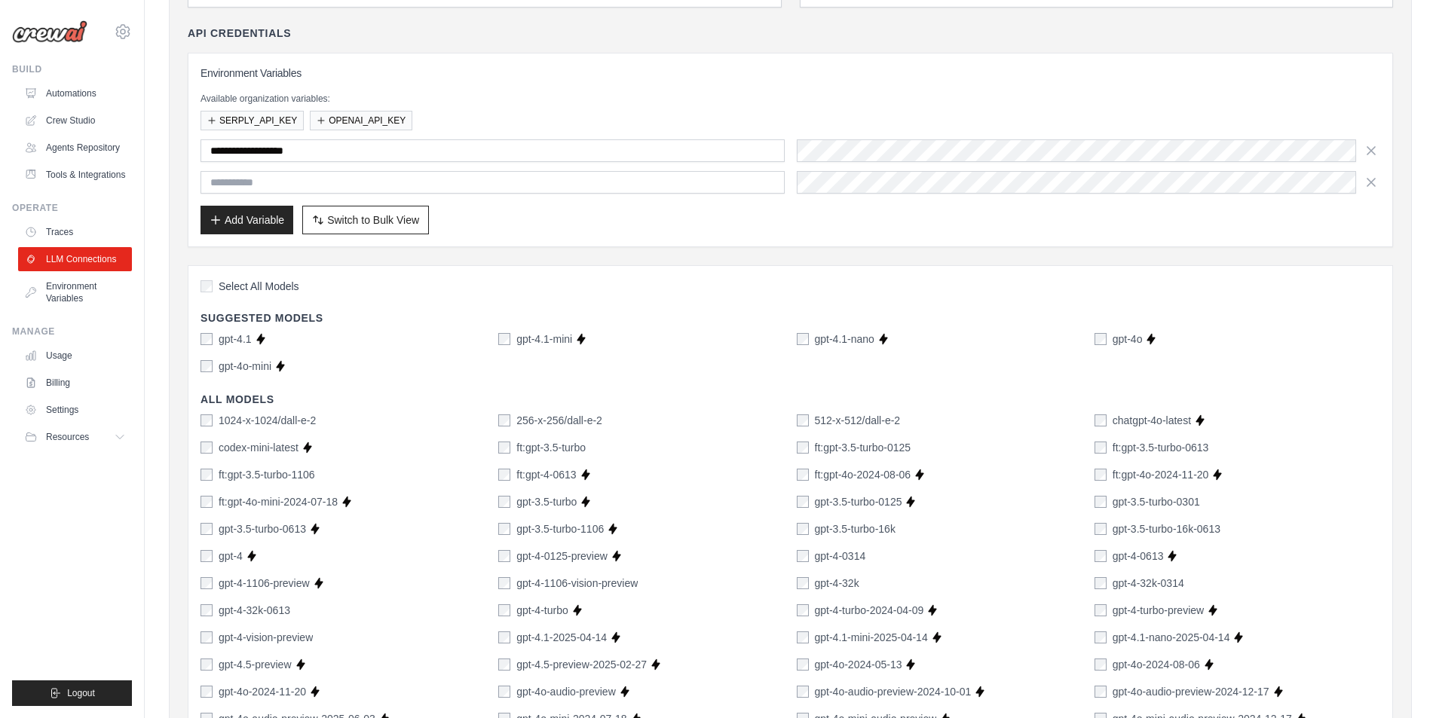
scroll to position [161, 0]
click at [1365, 183] on icon "button" at bounding box center [1370, 180] width 15 height 15
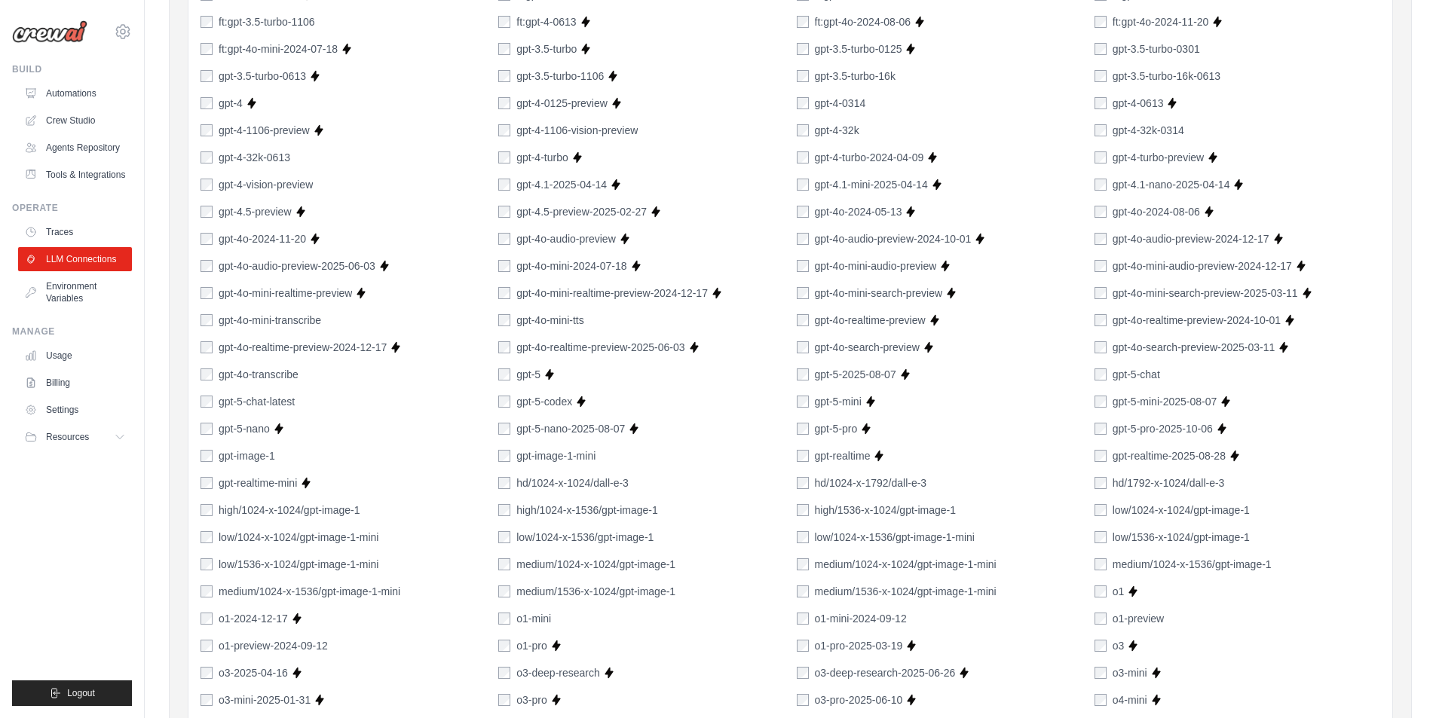
scroll to position [891, 0]
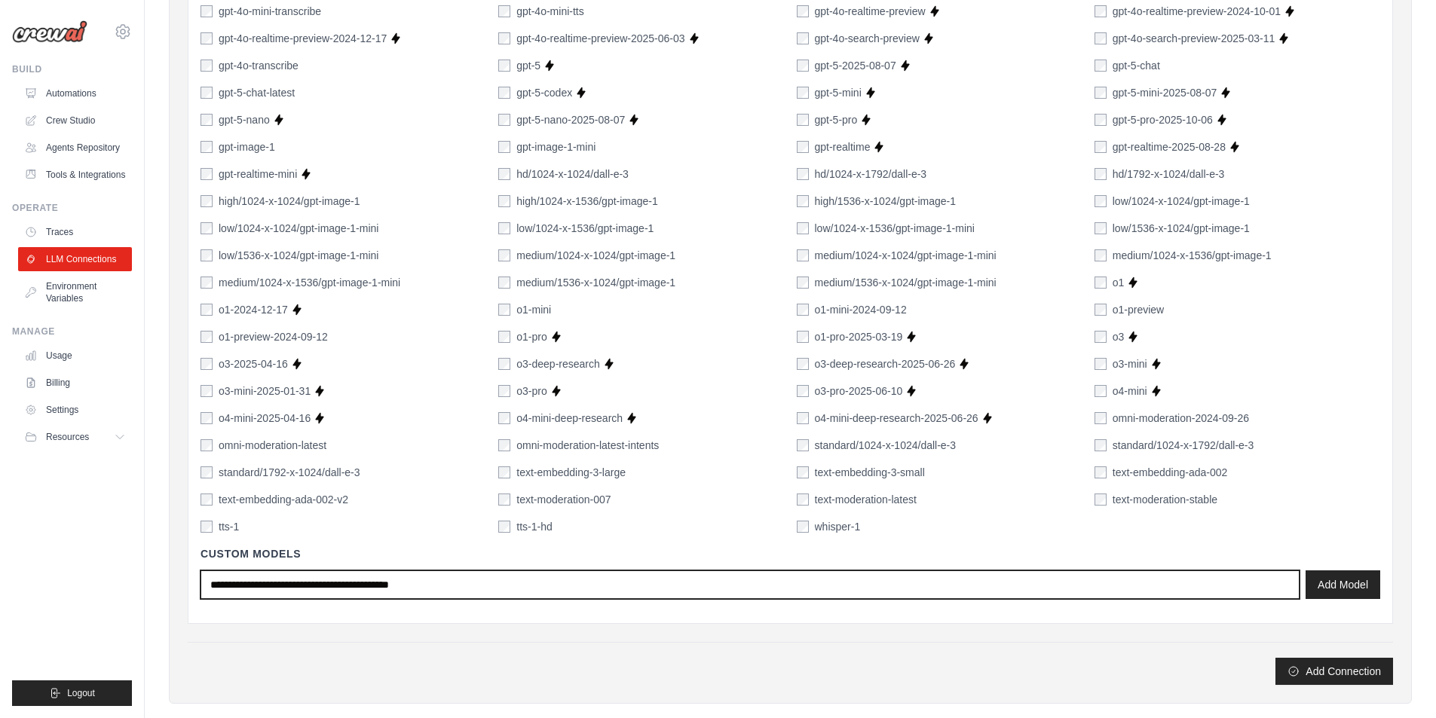
click at [965, 584] on input "text" at bounding box center [749, 585] width 1099 height 29
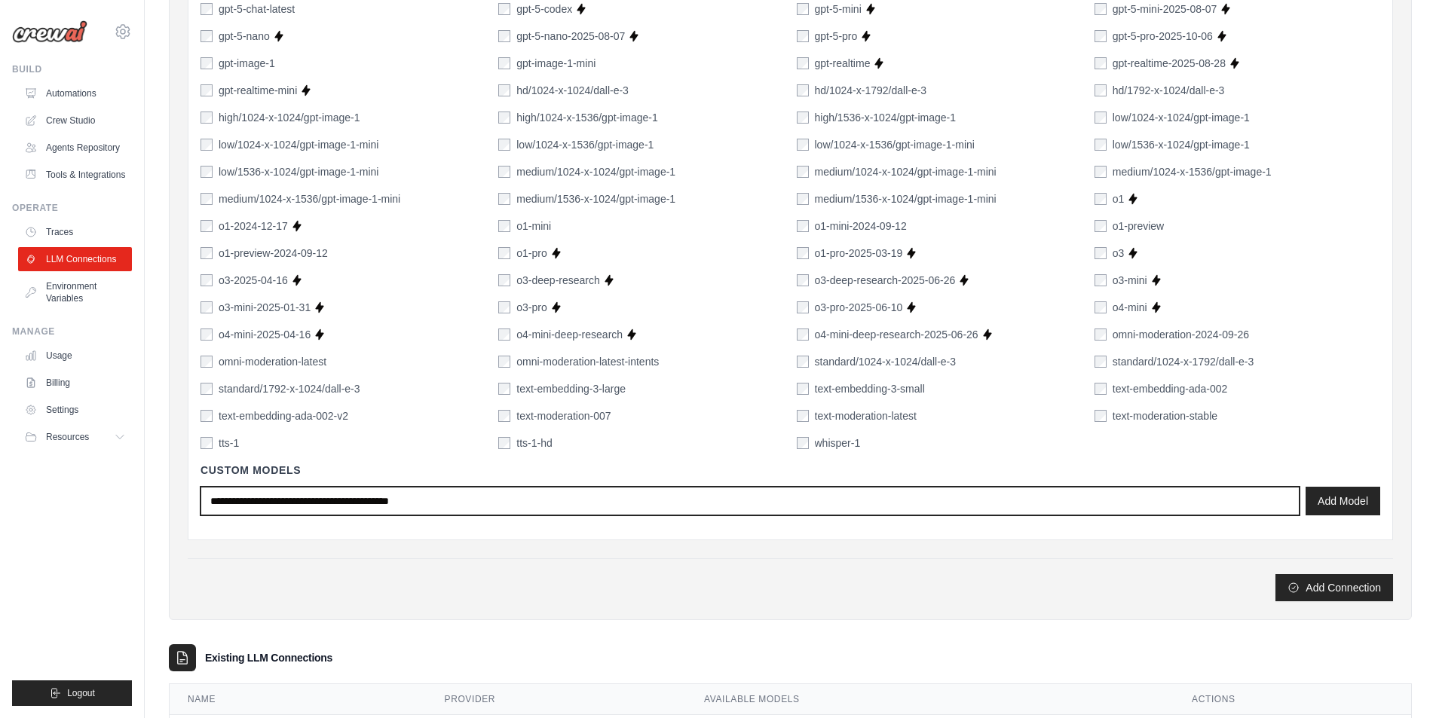
scroll to position [1014, 0]
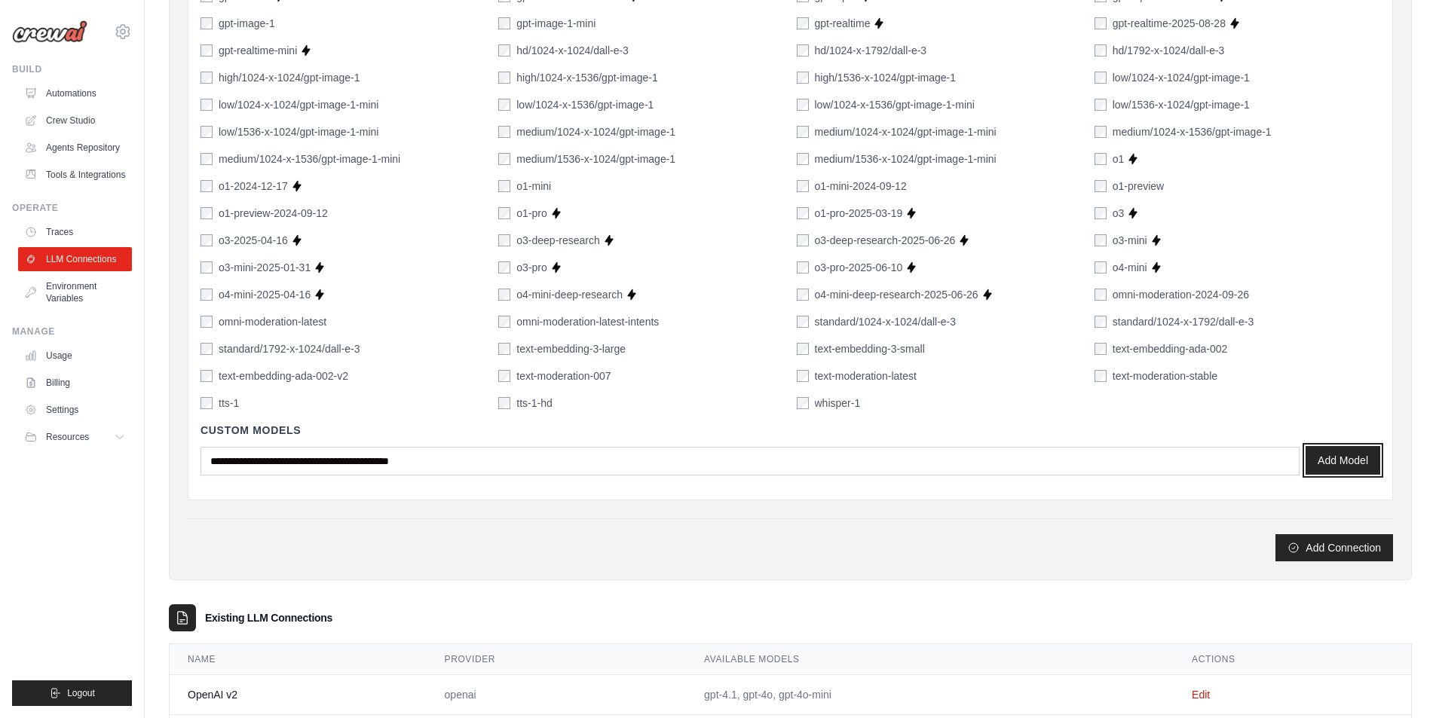
click at [1357, 458] on button "Add Model" at bounding box center [1342, 460] width 75 height 29
click at [1367, 545] on button "Add Connection" at bounding box center [1334, 547] width 118 height 27
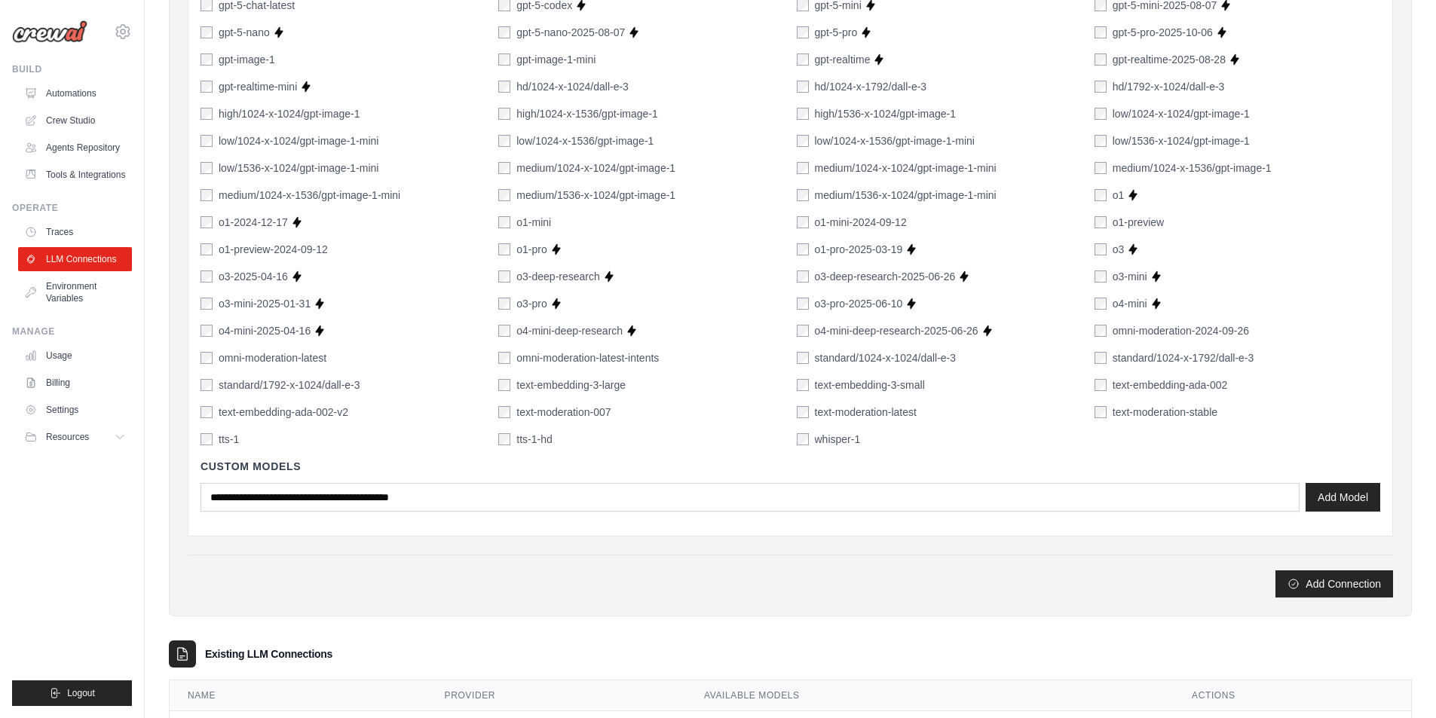
scroll to position [982, 0]
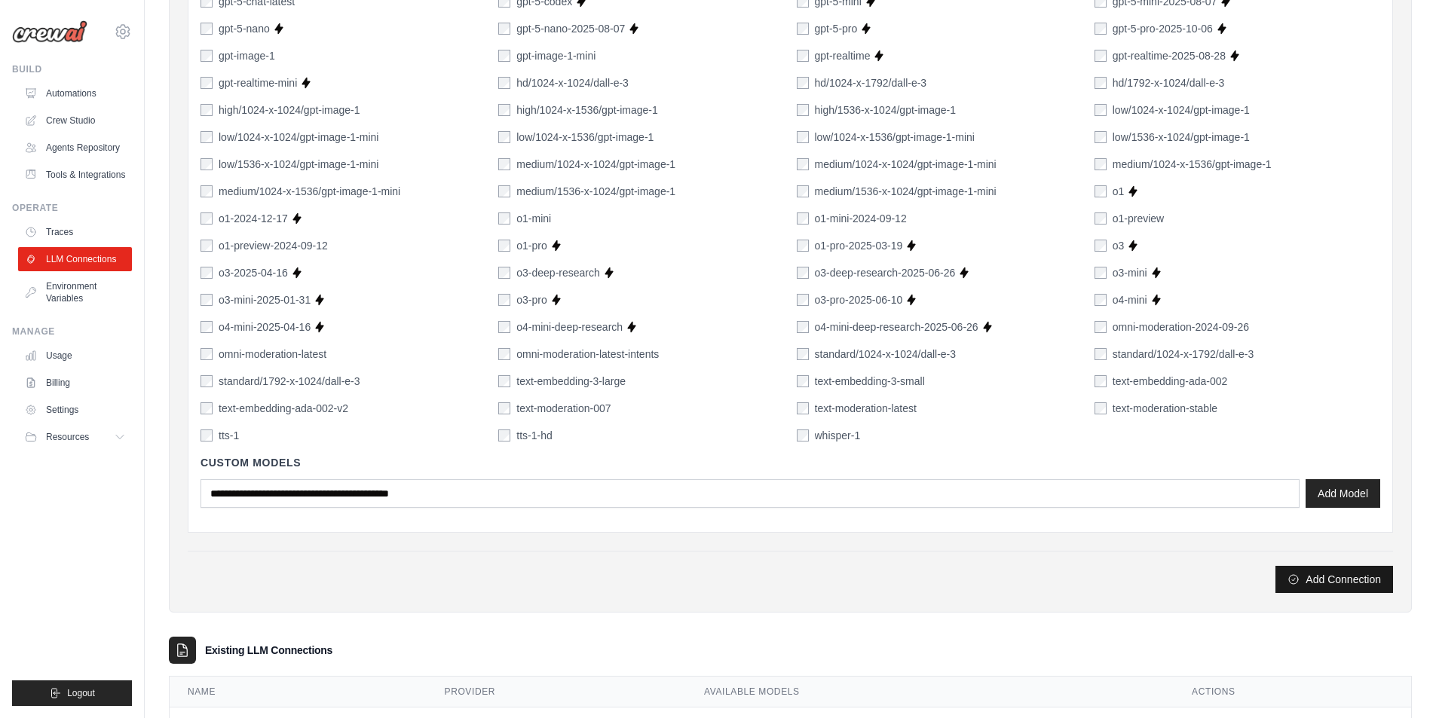
type input "**********"
click at [1355, 584] on button "Add Connection" at bounding box center [1334, 579] width 118 height 27
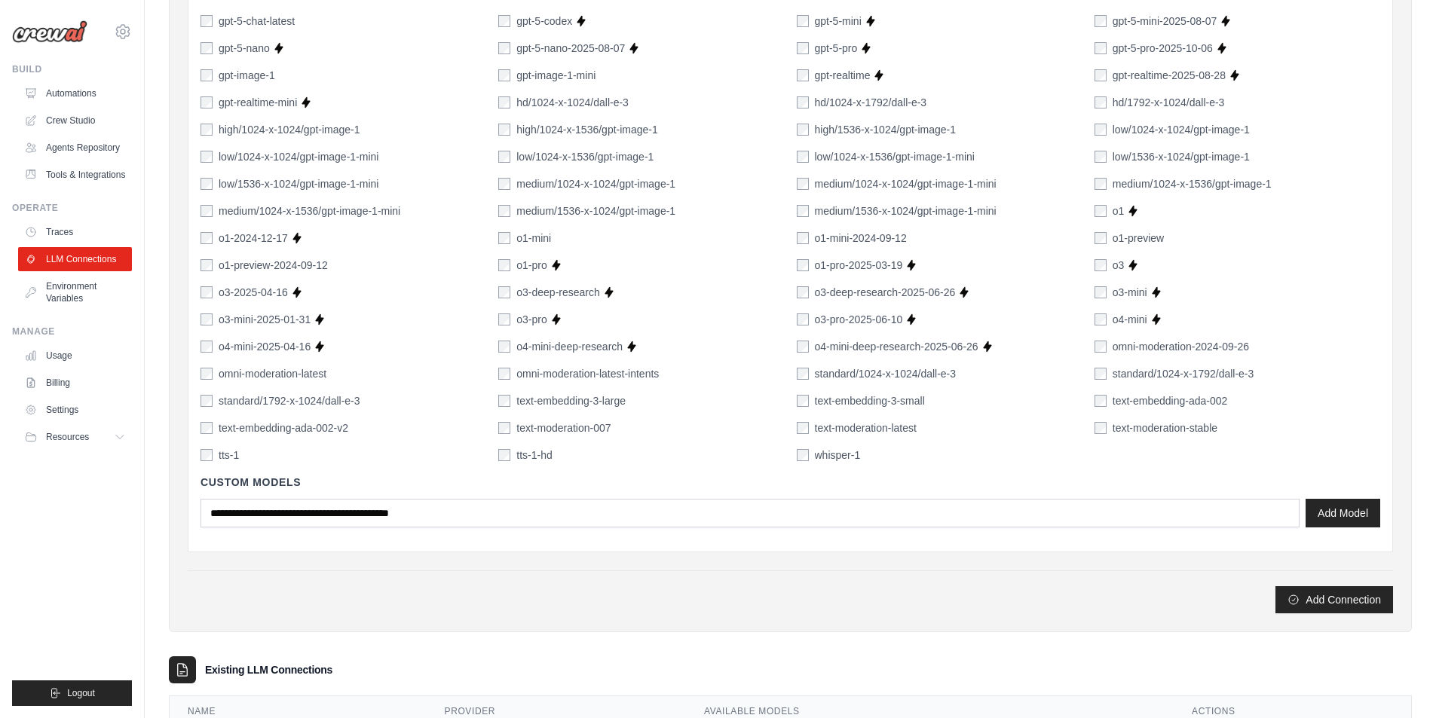
scroll to position [1091, 0]
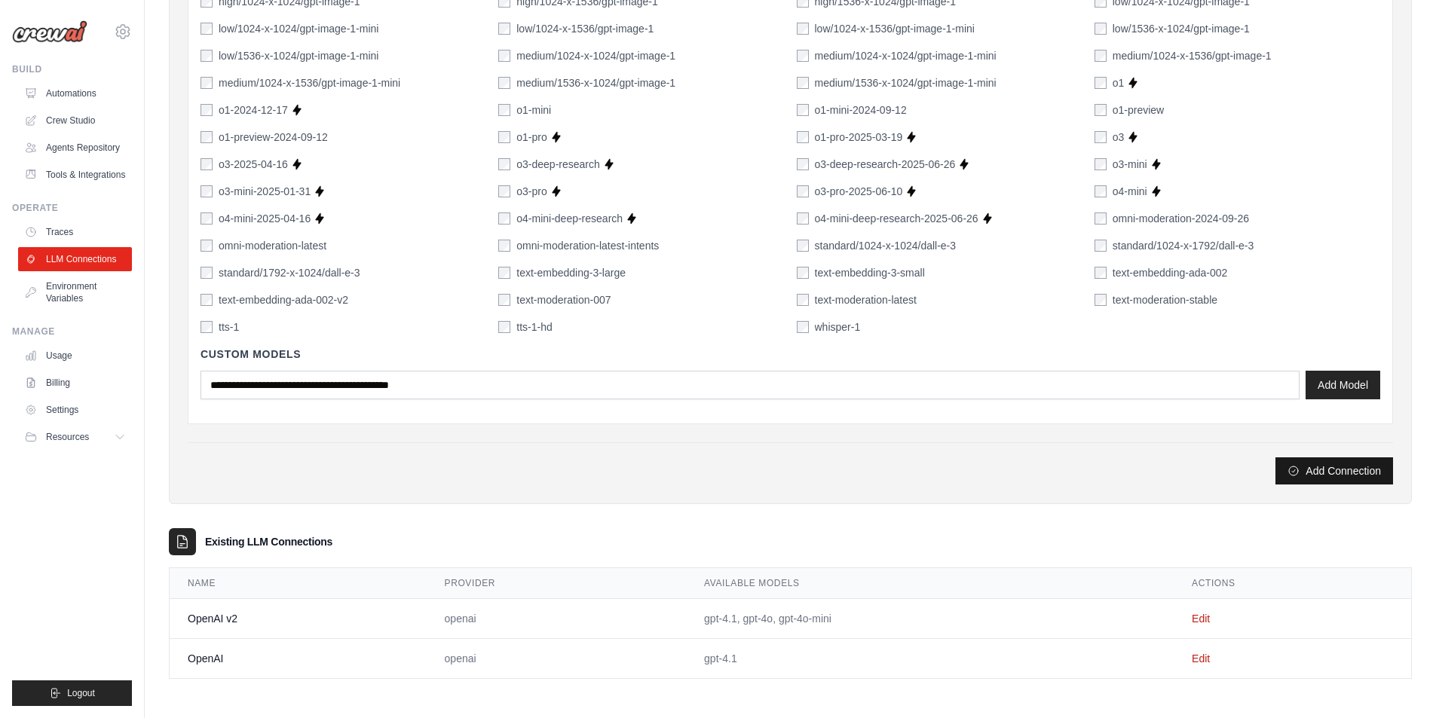
click at [1335, 476] on button "Add Connection" at bounding box center [1334, 470] width 118 height 27
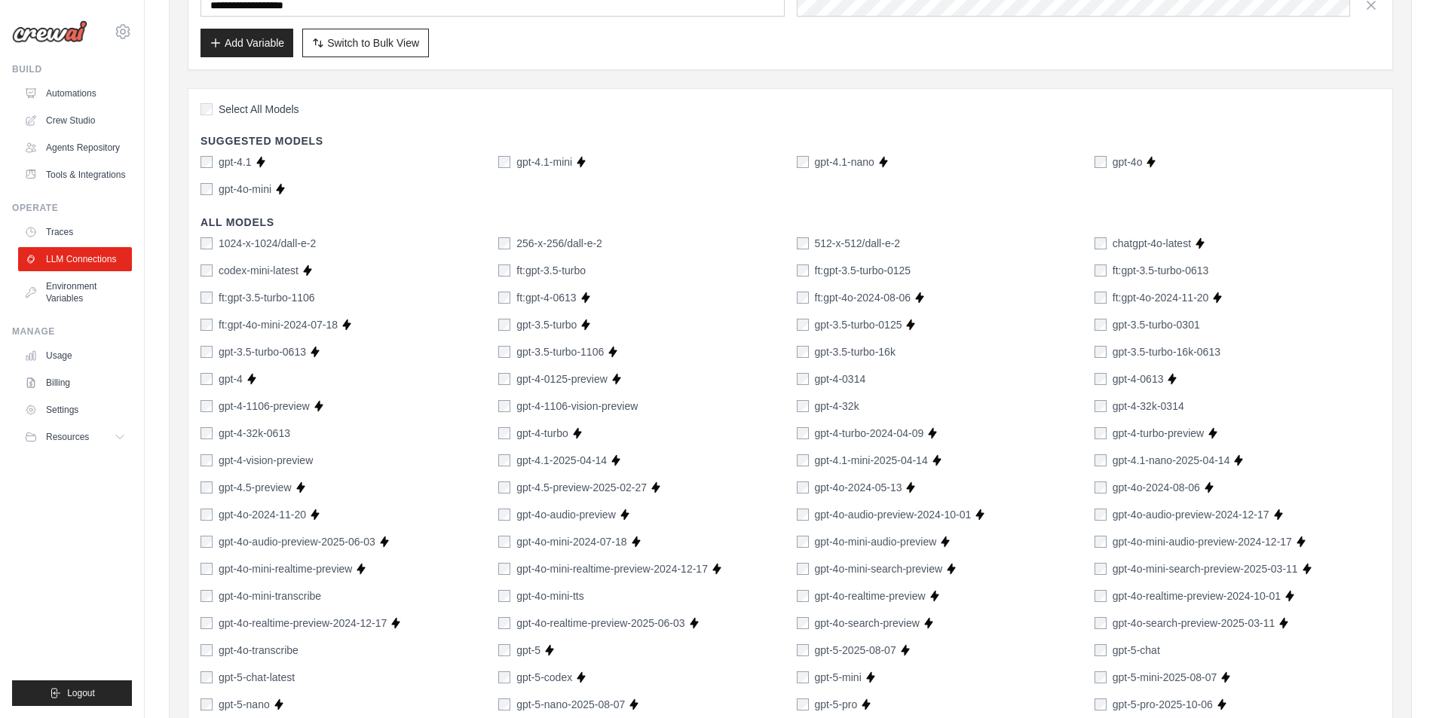
scroll to position [0, 0]
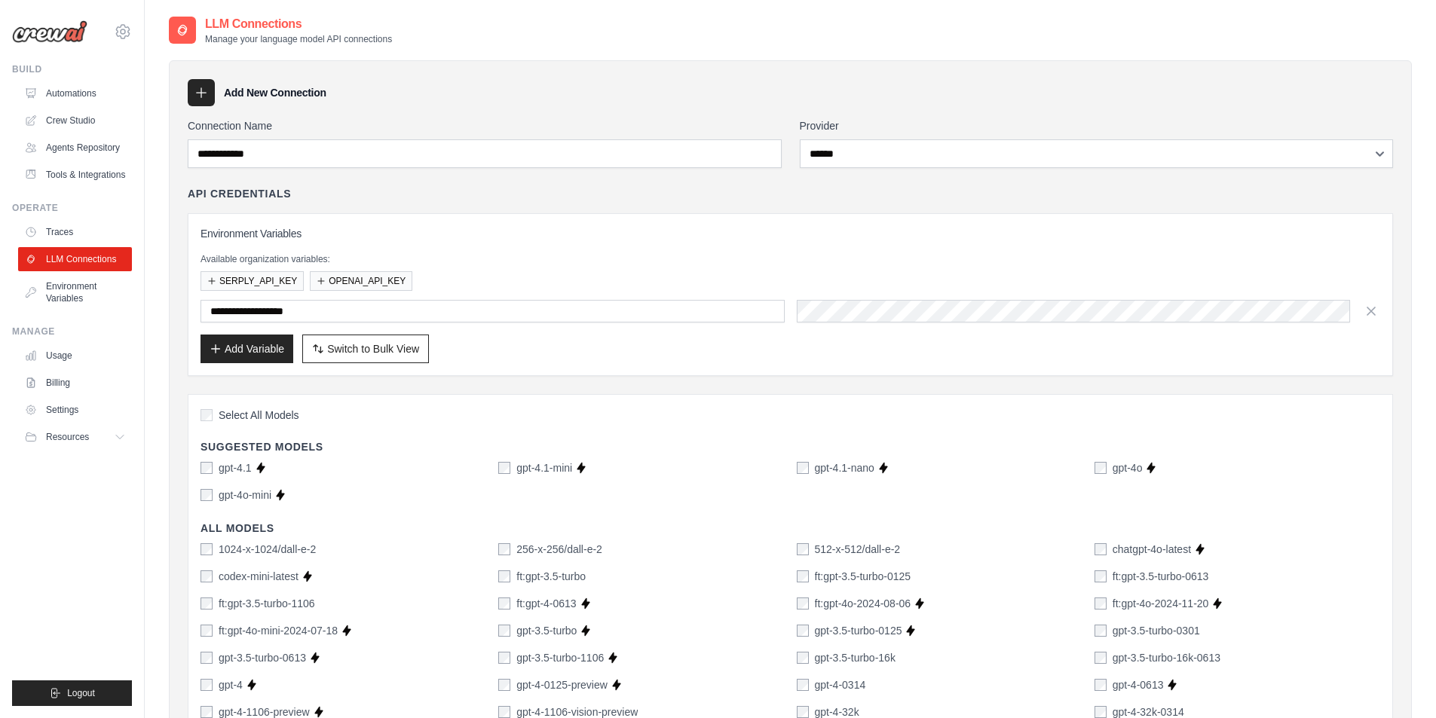
click at [848, 139] on div "**********" at bounding box center [1097, 143] width 594 height 50
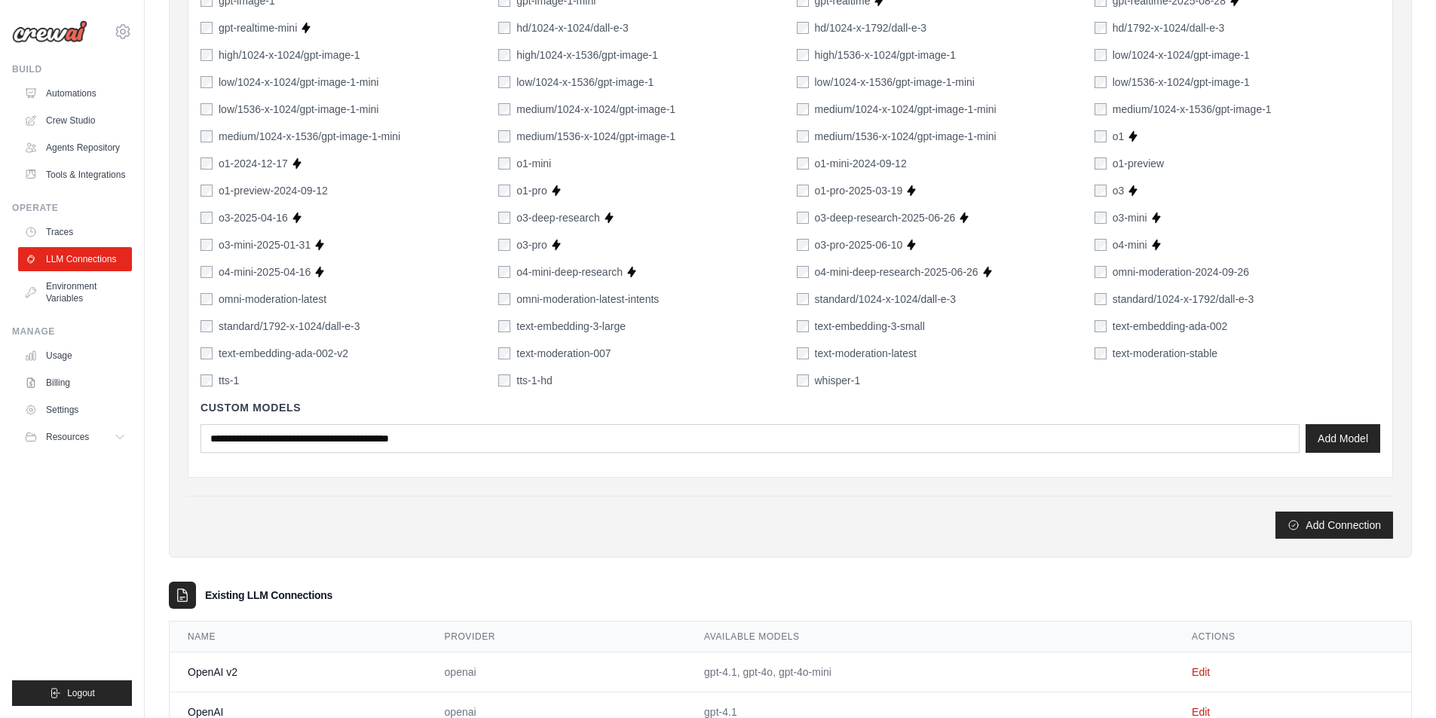
scroll to position [1091, 0]
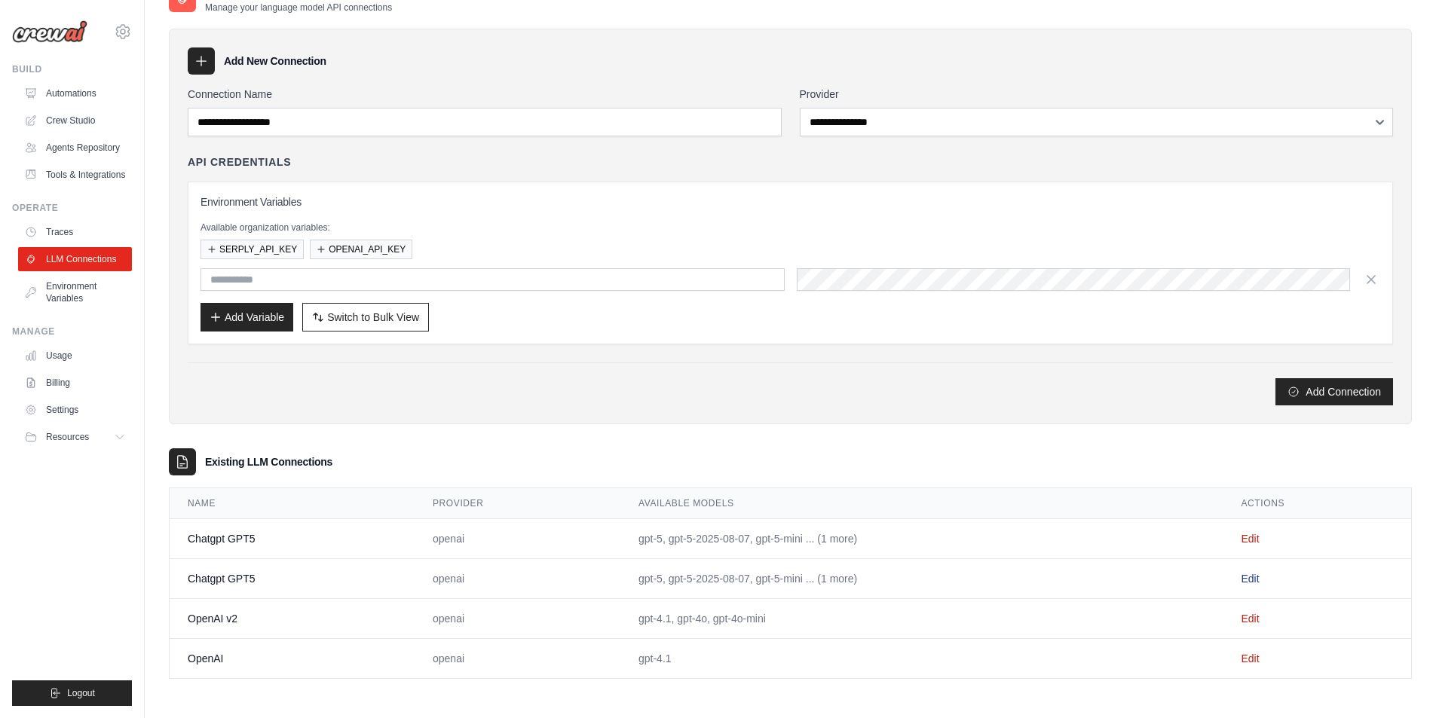
click at [1249, 579] on link "Edit" at bounding box center [1250, 579] width 18 height 12
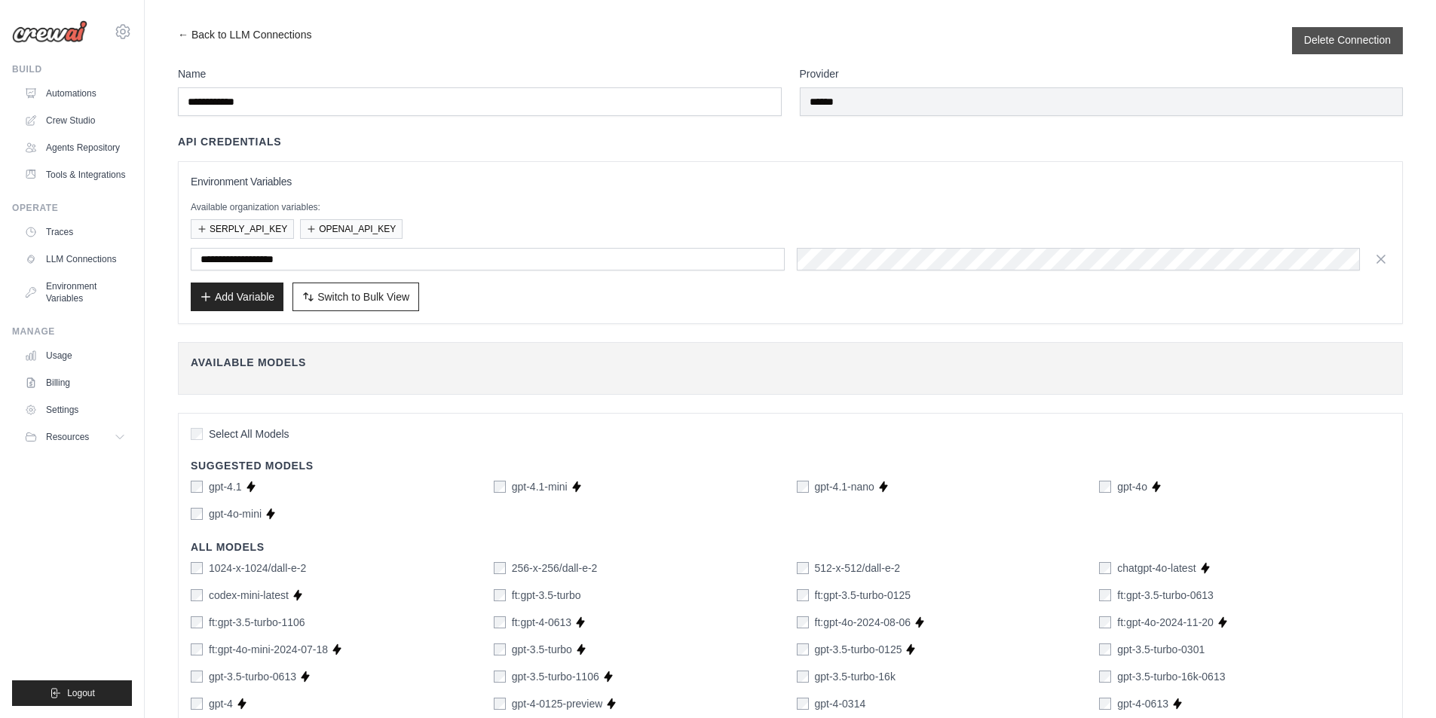
click at [1339, 41] on button "Delete Connection" at bounding box center [1347, 39] width 87 height 15
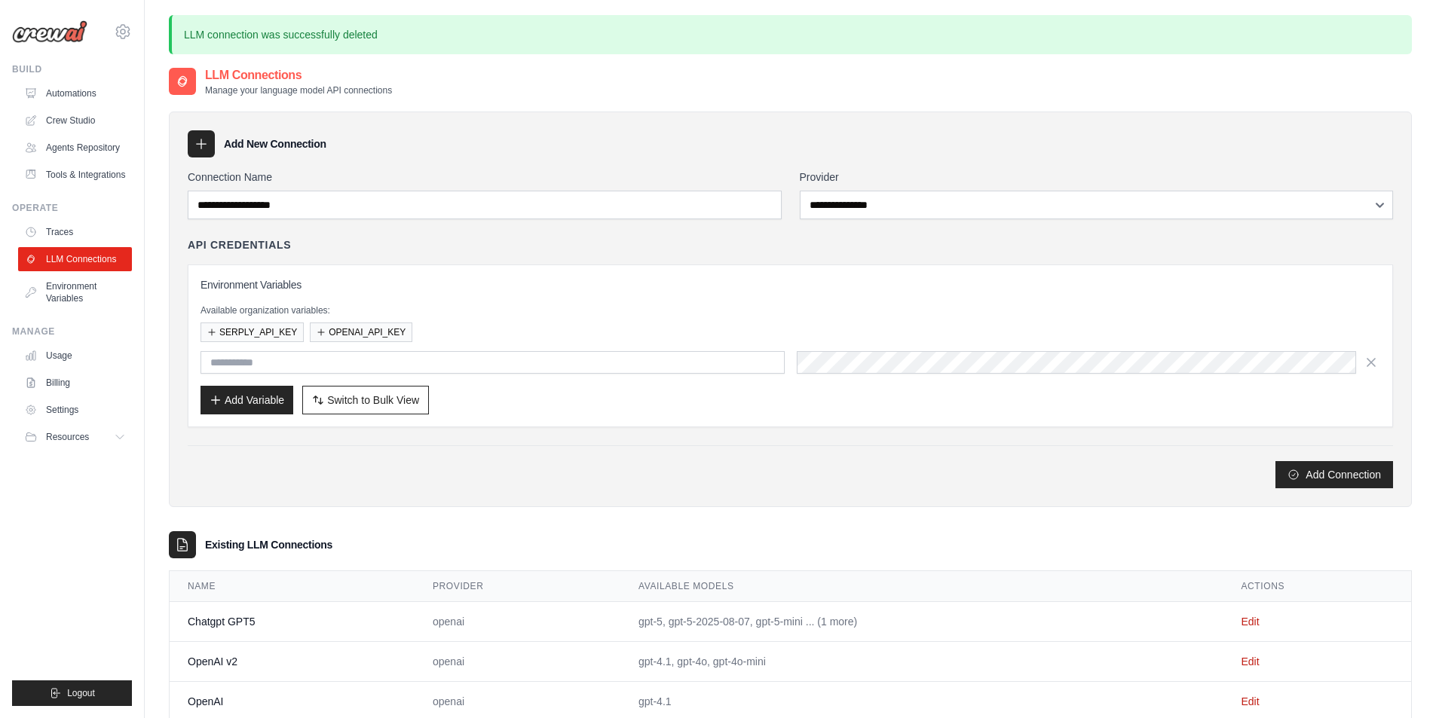
click at [1324, 47] on p "LLM connection was successfully deleted" at bounding box center [790, 34] width 1243 height 39
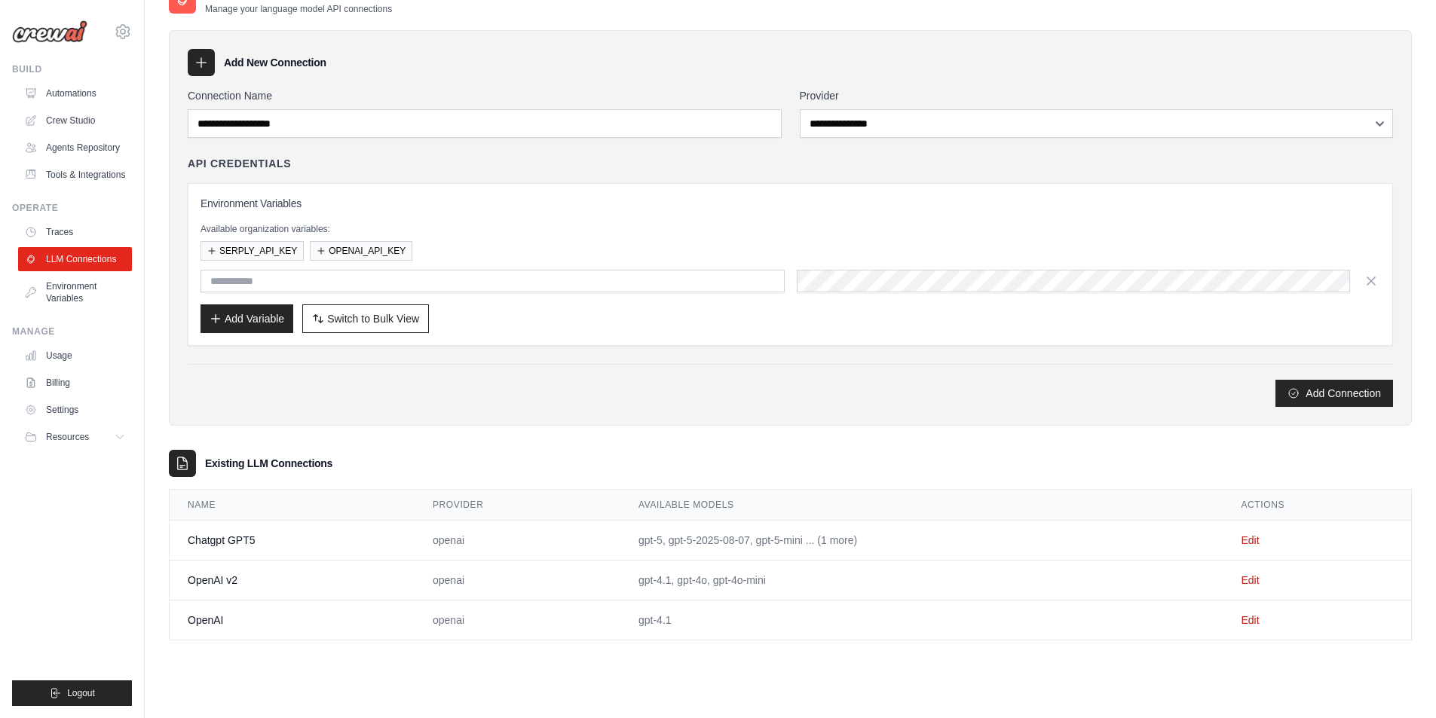
click at [816, 535] on td "gpt-5, gpt-5-2025-08-07, gpt-5-mini ... (1 more)" at bounding box center [921, 541] width 603 height 40
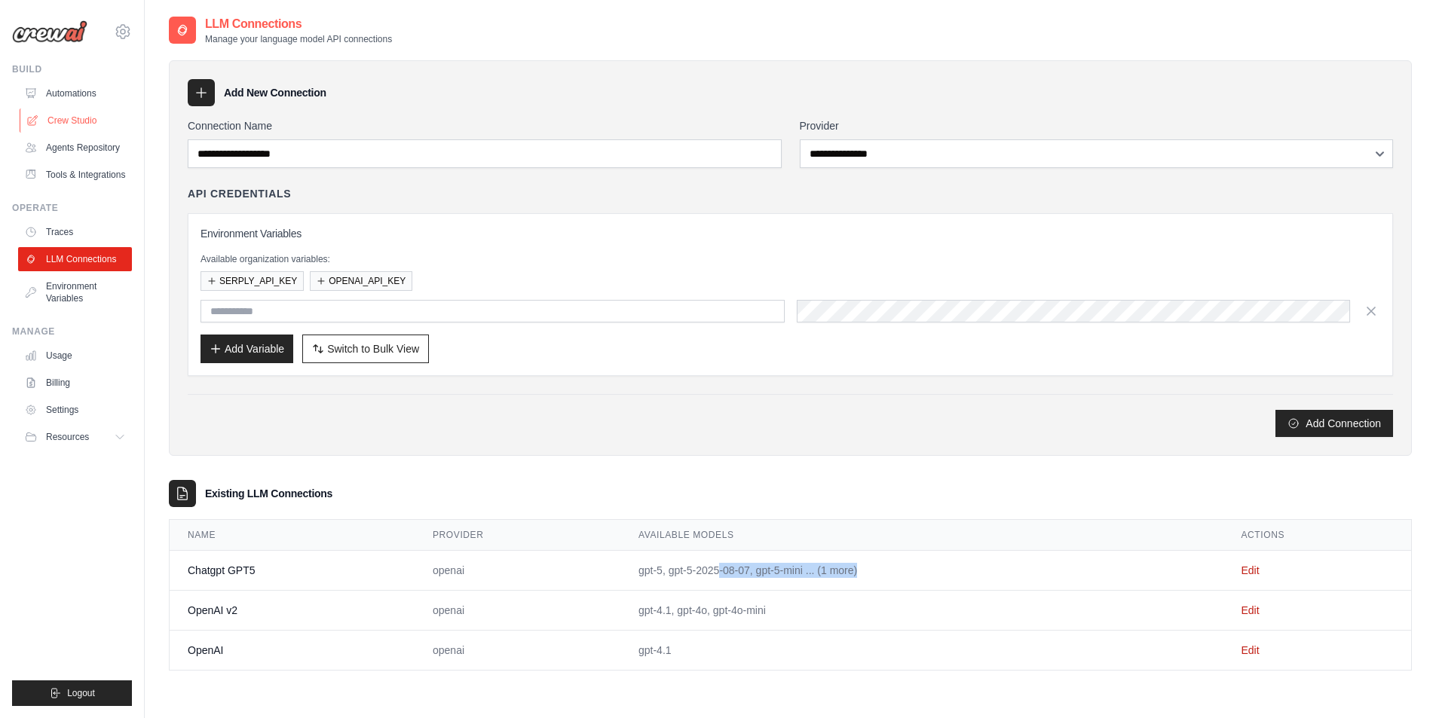
click at [75, 119] on link "Crew Studio" at bounding box center [77, 121] width 114 height 24
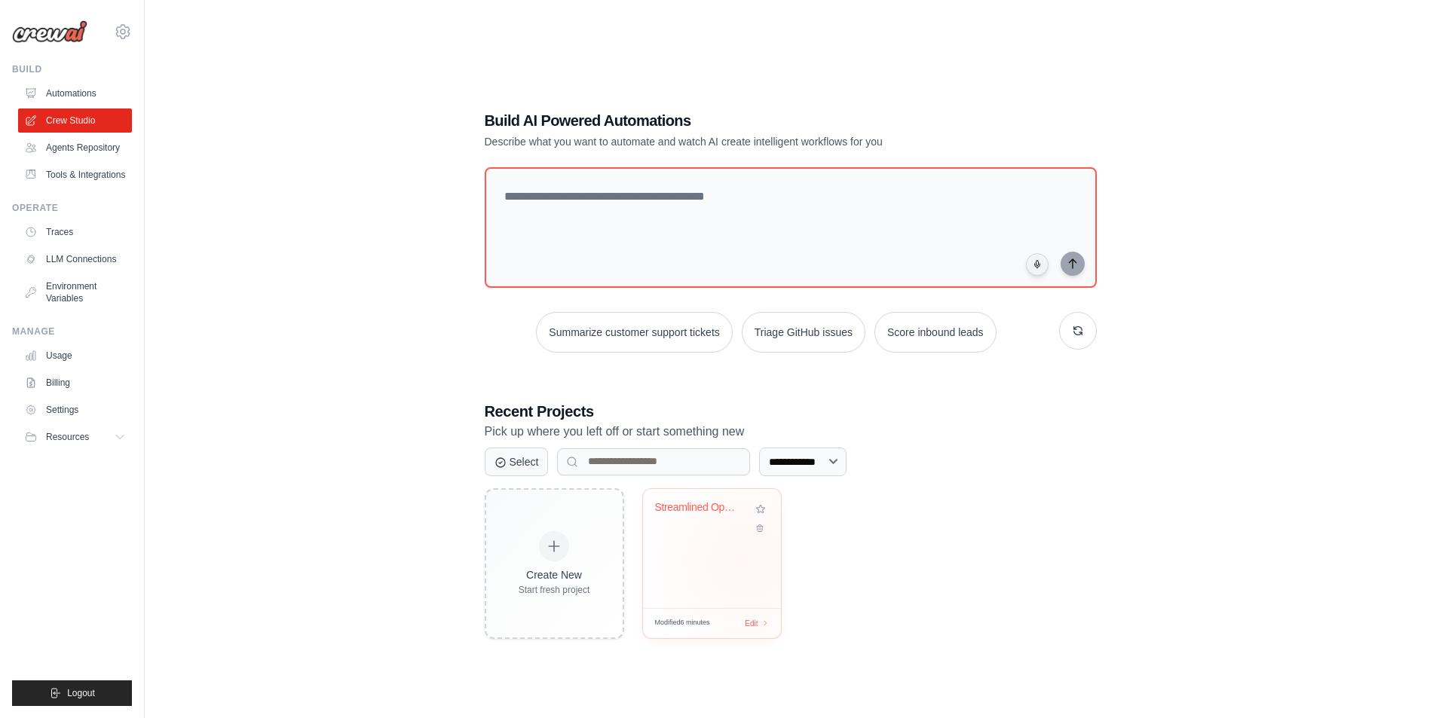
click at [745, 561] on div "Streamlined Operational Similarity ..." at bounding box center [712, 548] width 138 height 119
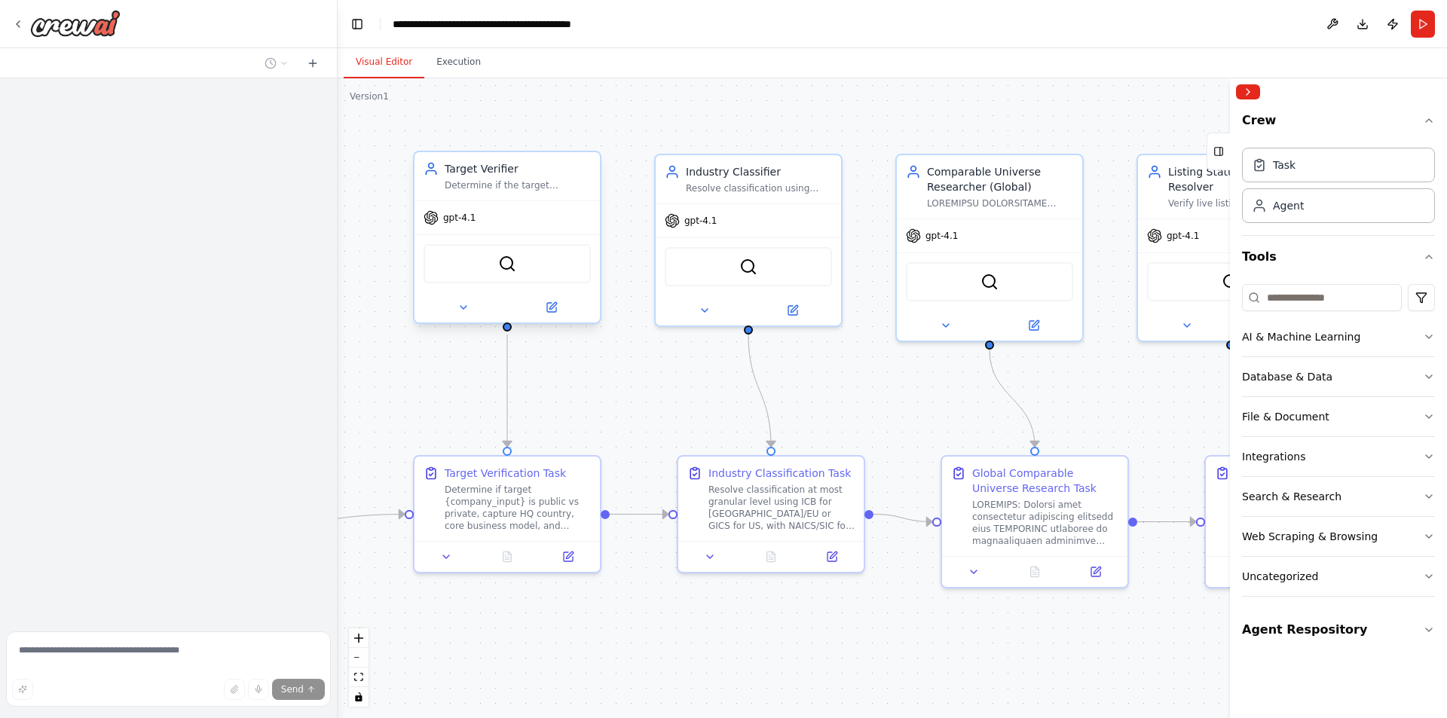
click at [503, 216] on div "gpt-4.1" at bounding box center [507, 217] width 185 height 33
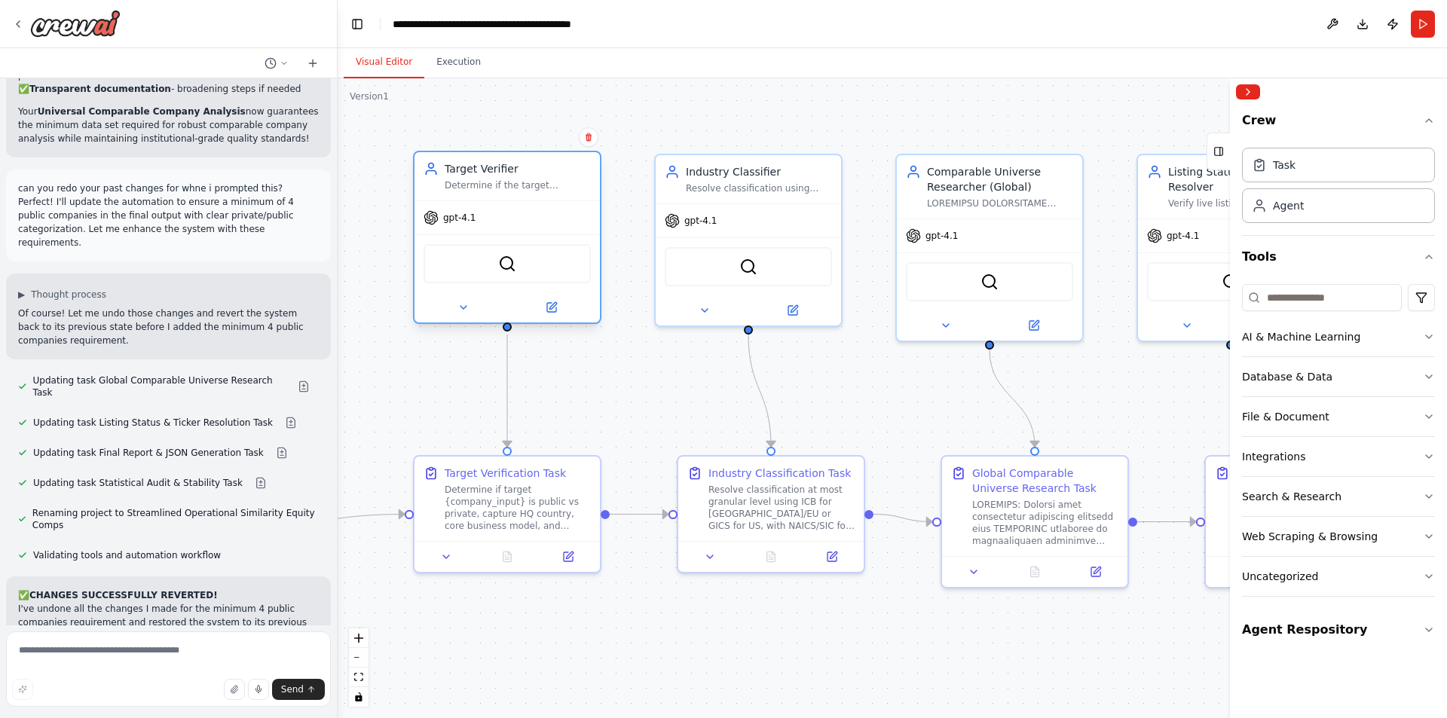
click at [479, 203] on div "gpt-4.1" at bounding box center [507, 217] width 185 height 33
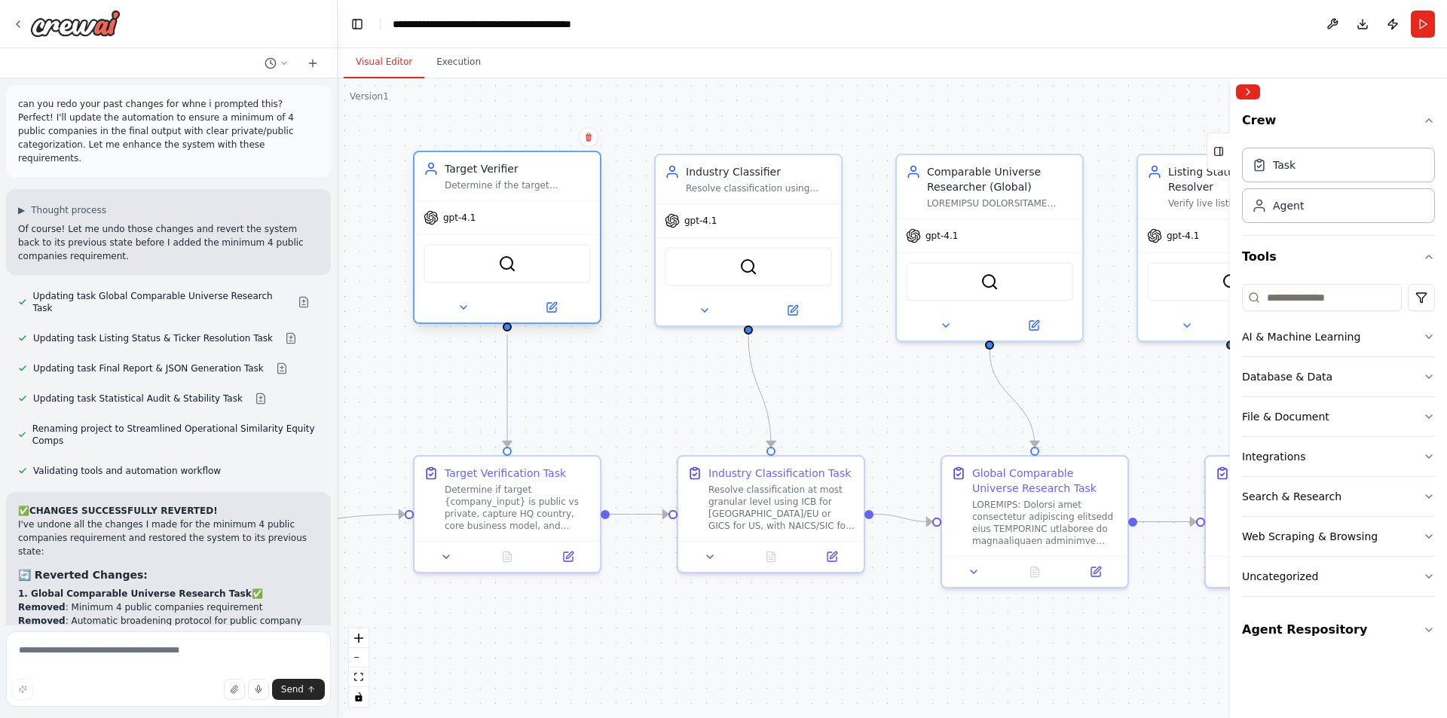
click at [479, 203] on div "gpt-4.1" at bounding box center [507, 217] width 185 height 33
click at [1311, 197] on div "Agent" at bounding box center [1338, 205] width 193 height 35
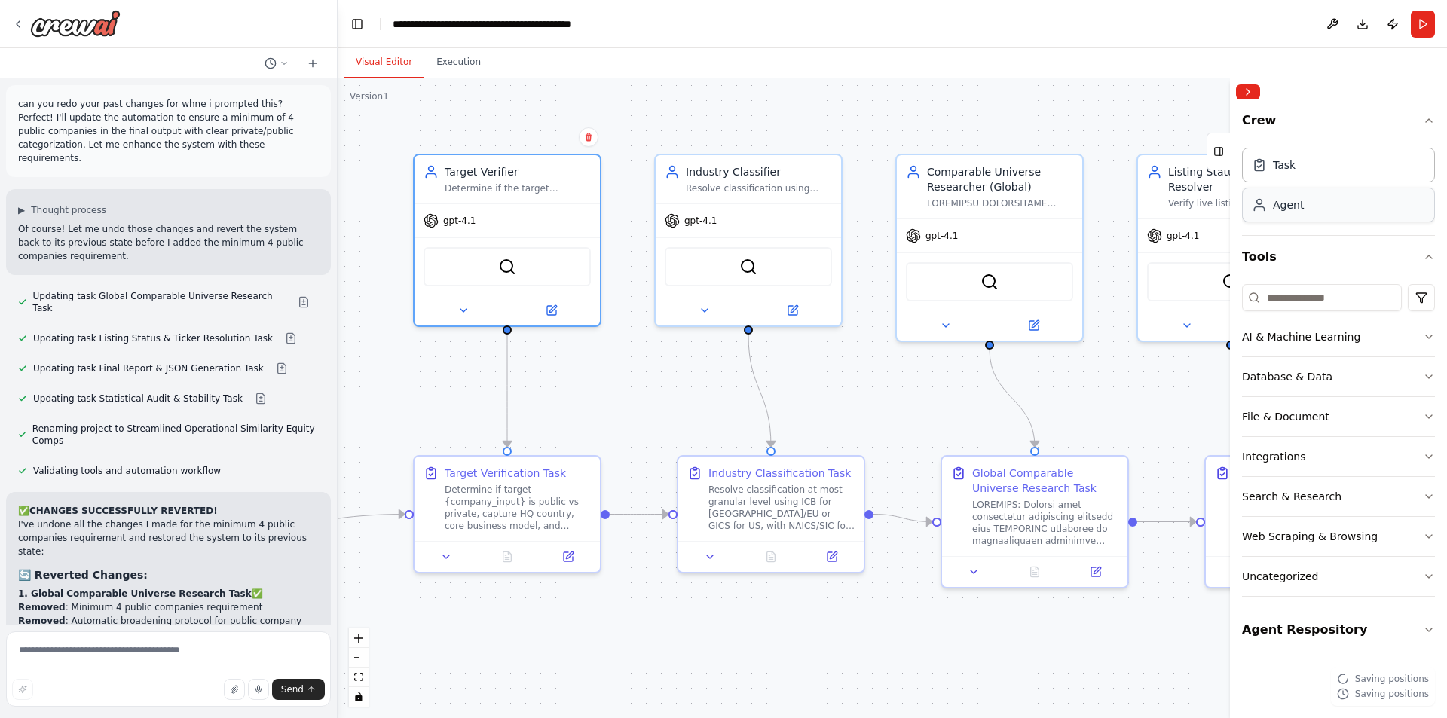
click at [1311, 197] on div "Agent" at bounding box center [1338, 205] width 193 height 35
click at [543, 308] on button at bounding box center [551, 307] width 85 height 18
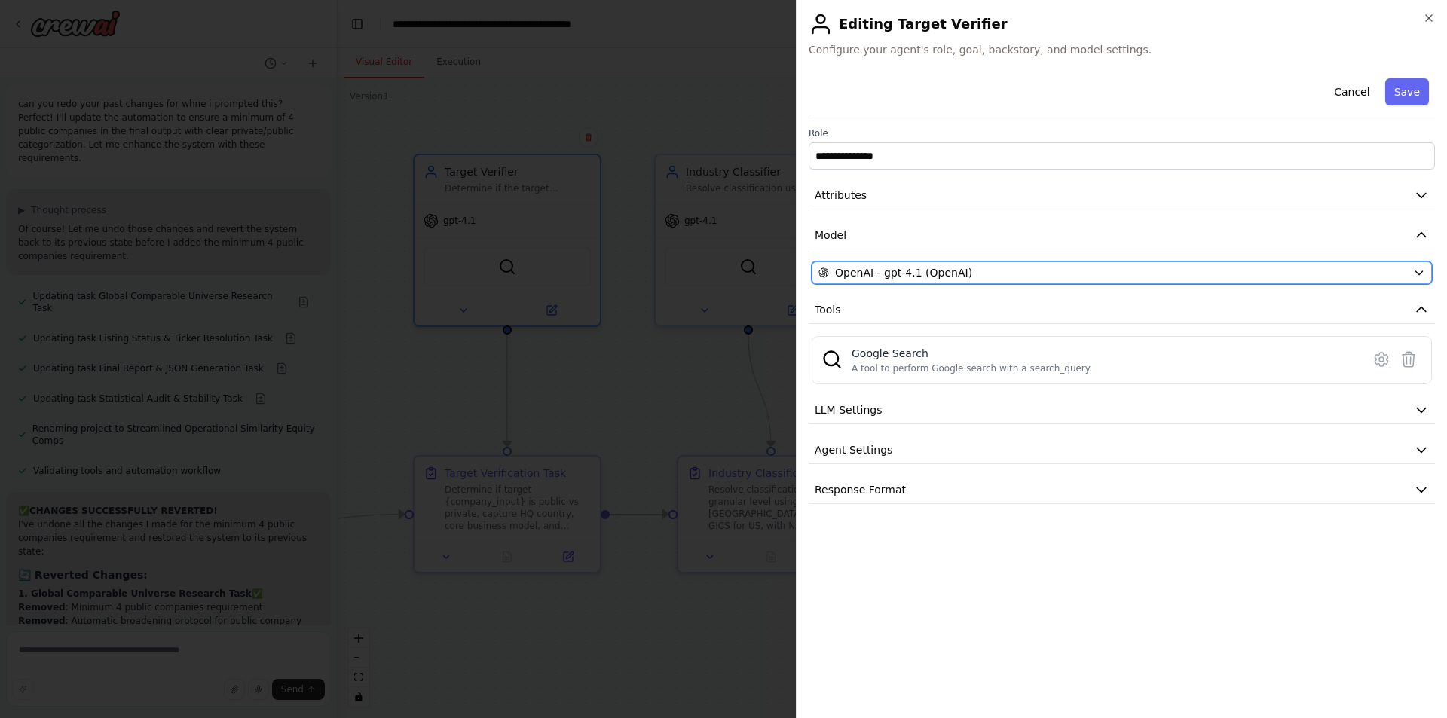
click at [928, 271] on span "OpenAI - gpt-4.1 (OpenAI)" at bounding box center [903, 272] width 137 height 15
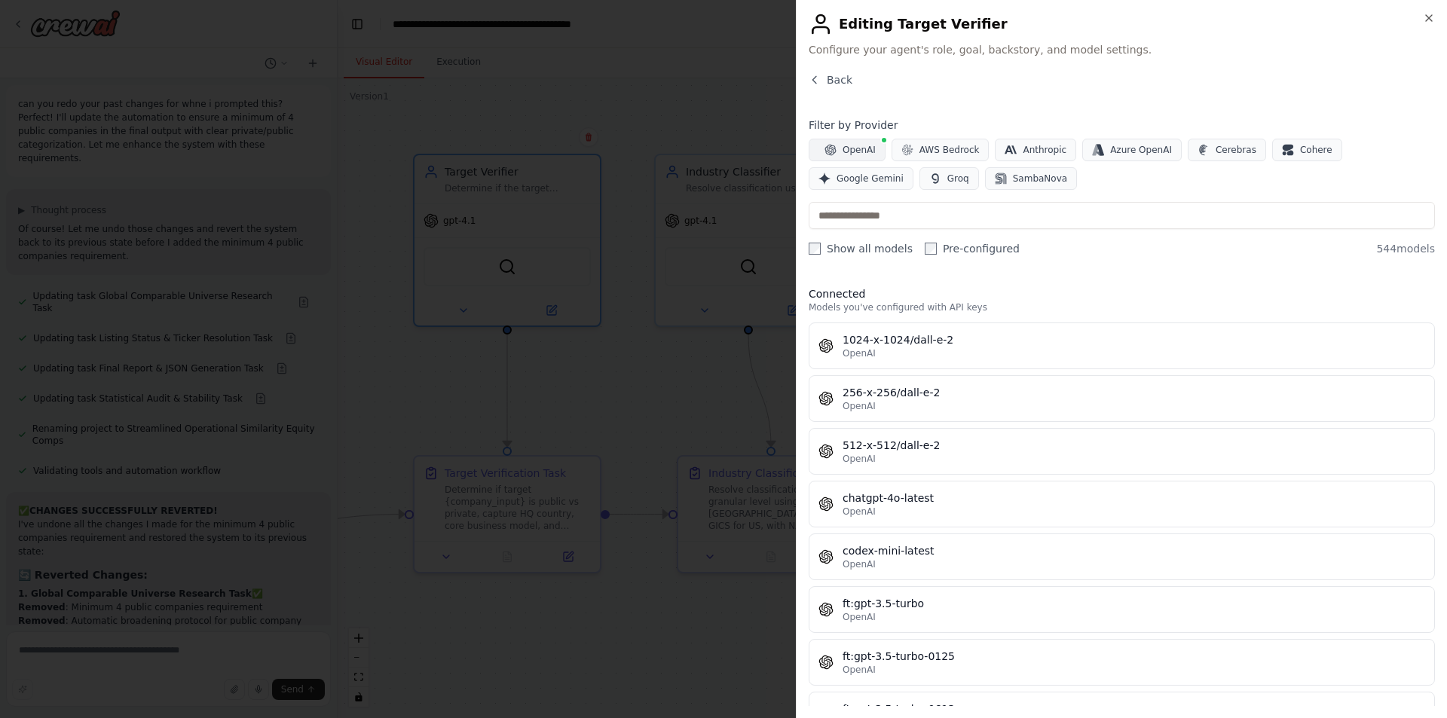
click at [838, 149] on button "OpenAI" at bounding box center [847, 150] width 77 height 23
click at [877, 215] on input "text" at bounding box center [1122, 215] width 626 height 27
click at [833, 81] on span "Back" at bounding box center [840, 79] width 26 height 15
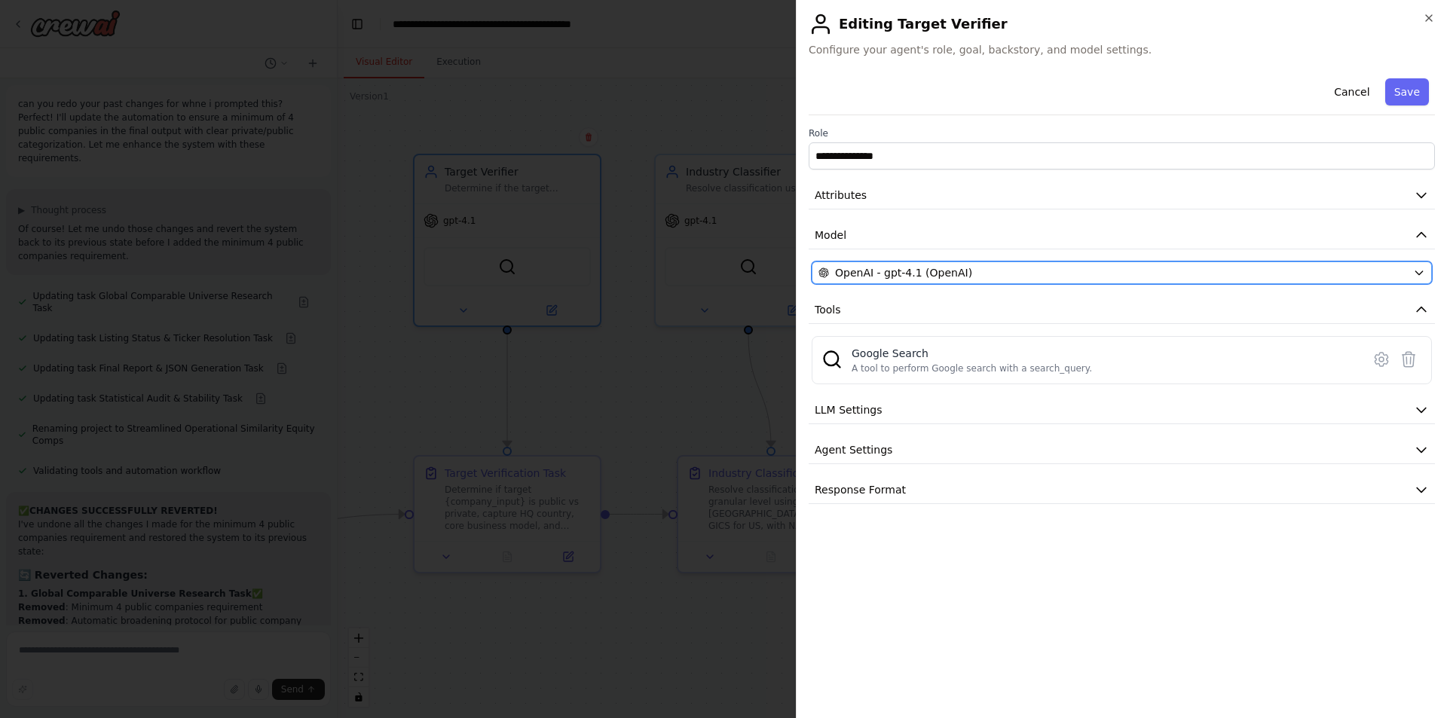
click at [924, 277] on span "OpenAI - gpt-4.1 (OpenAI)" at bounding box center [903, 272] width 137 height 15
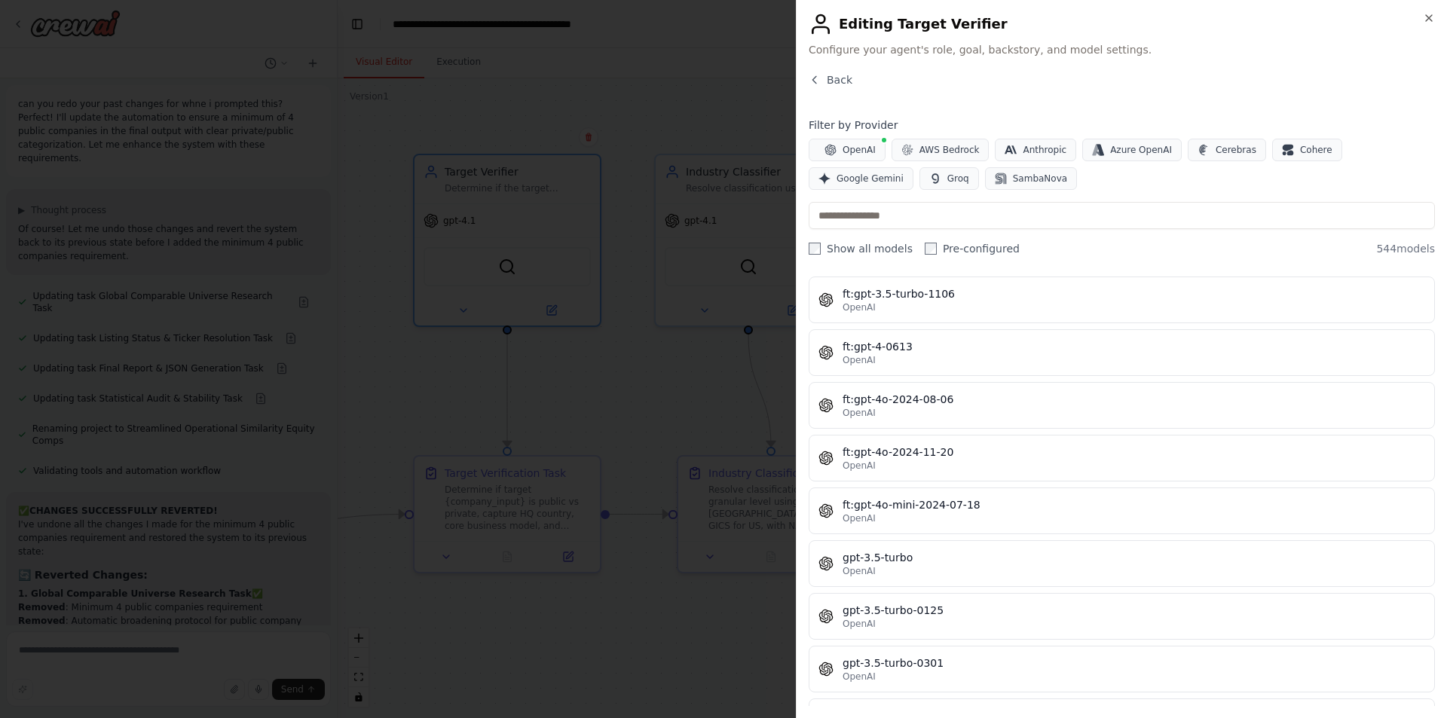
scroll to position [472, 0]
click at [1008, 225] on input "text" at bounding box center [1122, 215] width 626 height 27
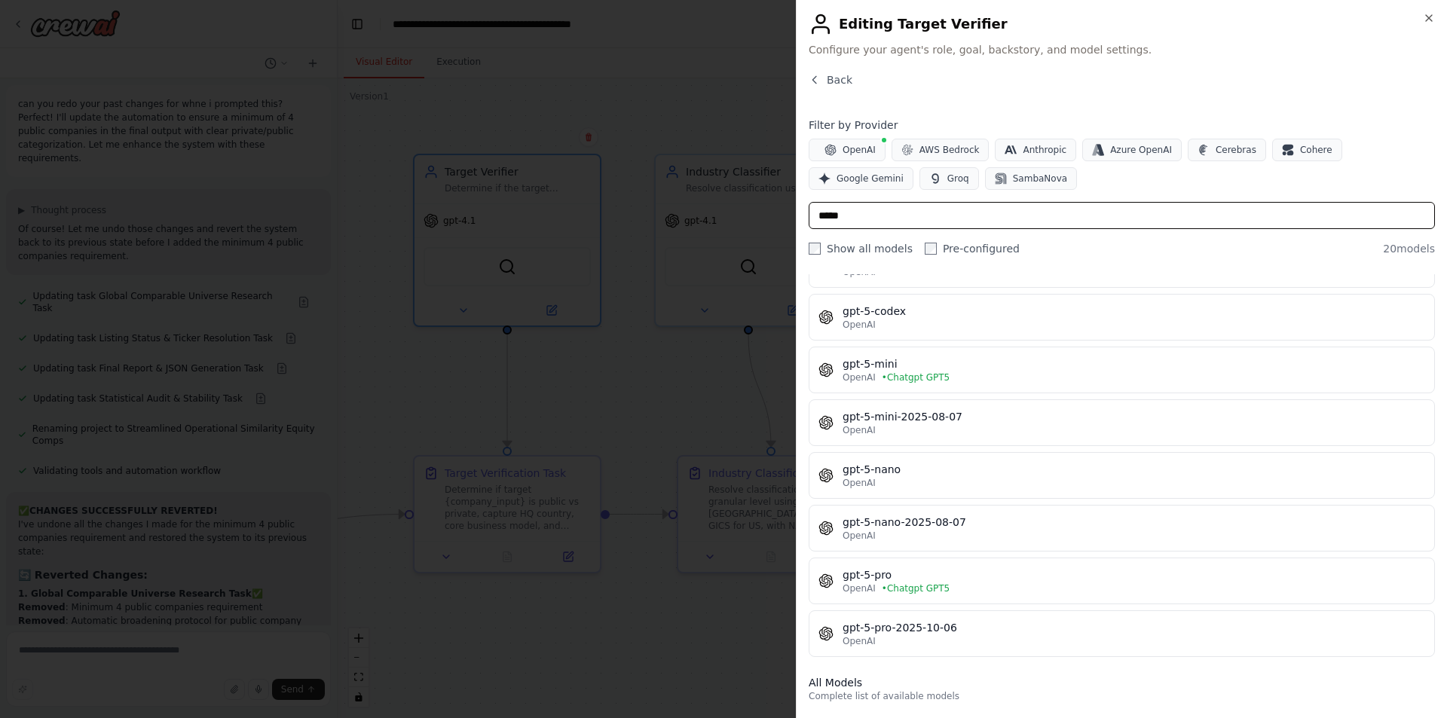
scroll to position [240, 0]
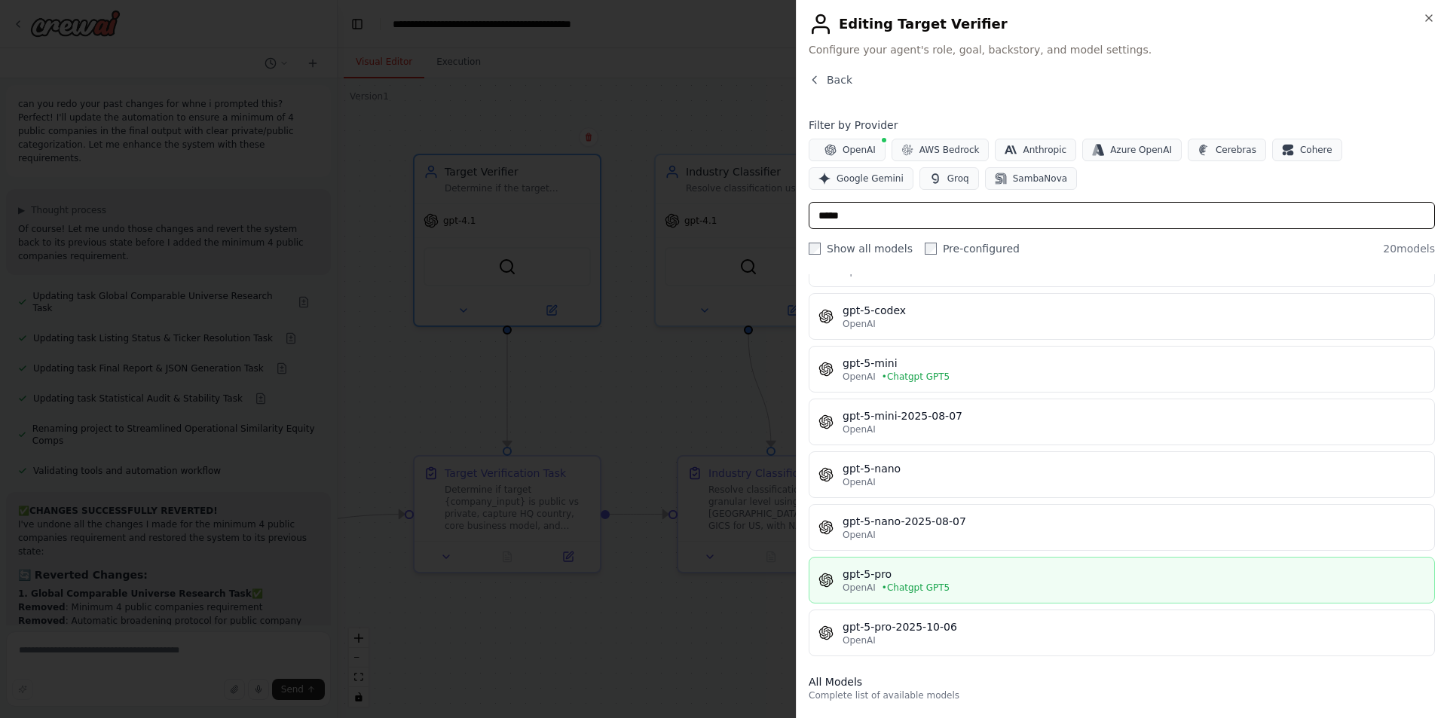
type input "*****"
click at [928, 567] on div "gpt-5-pro" at bounding box center [1134, 574] width 583 height 15
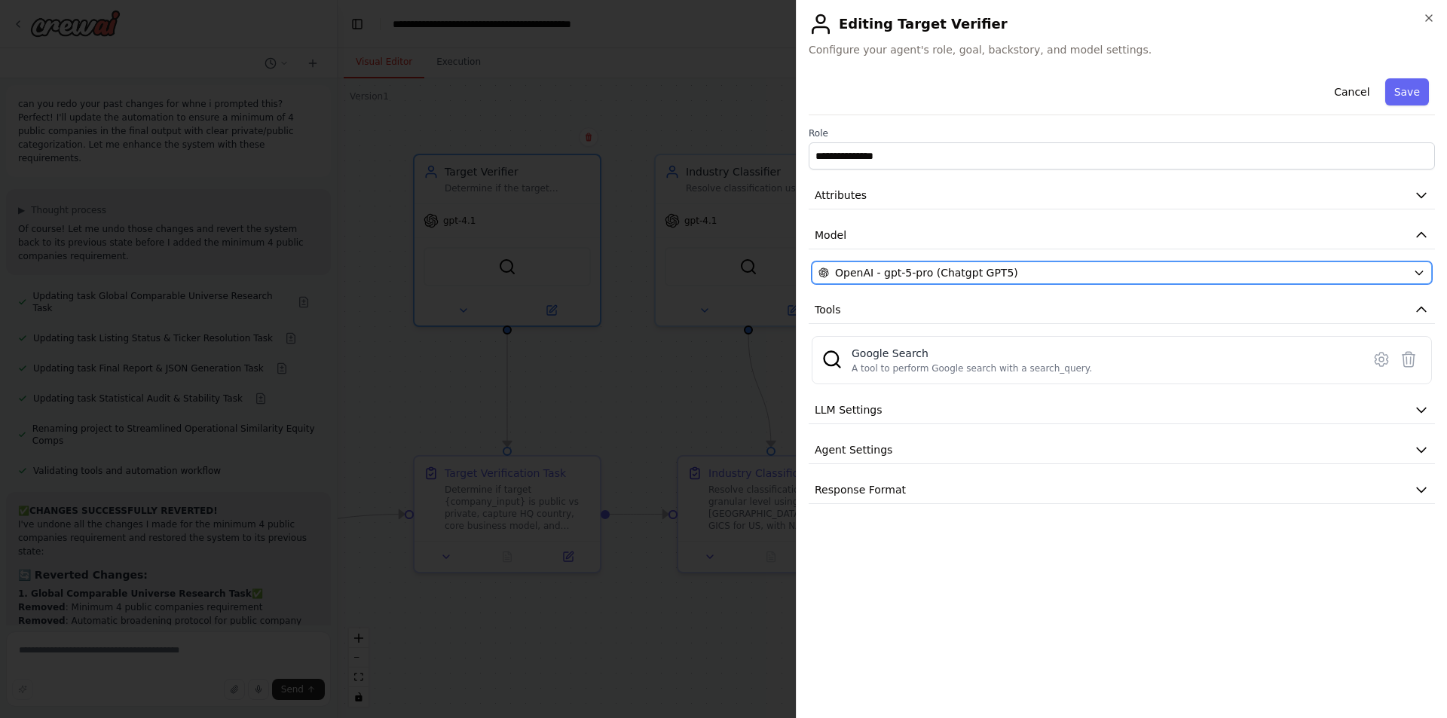
click at [1404, 274] on div "OpenAI - gpt-5-pro (Chatgpt GPT5)" at bounding box center [1112, 272] width 589 height 15
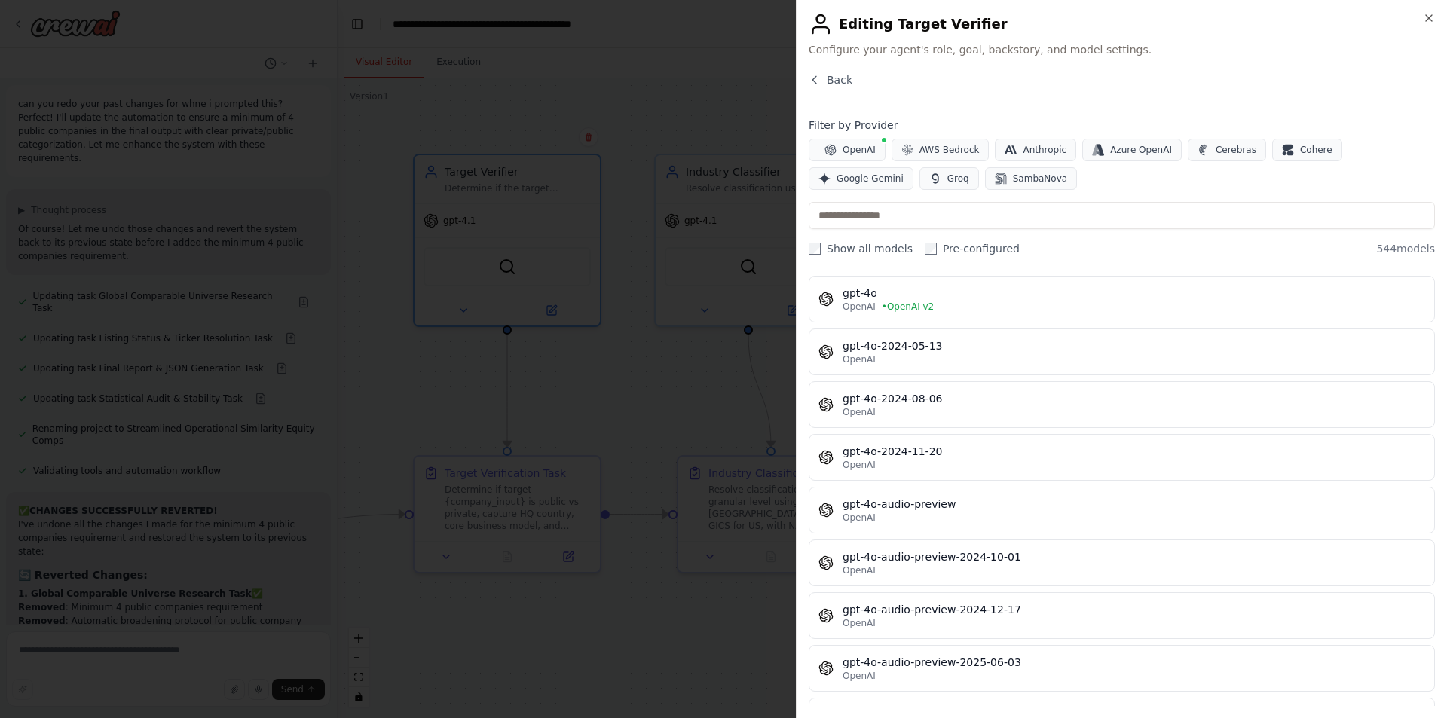
scroll to position [2160, 0]
click at [980, 217] on input "text" at bounding box center [1122, 215] width 626 height 27
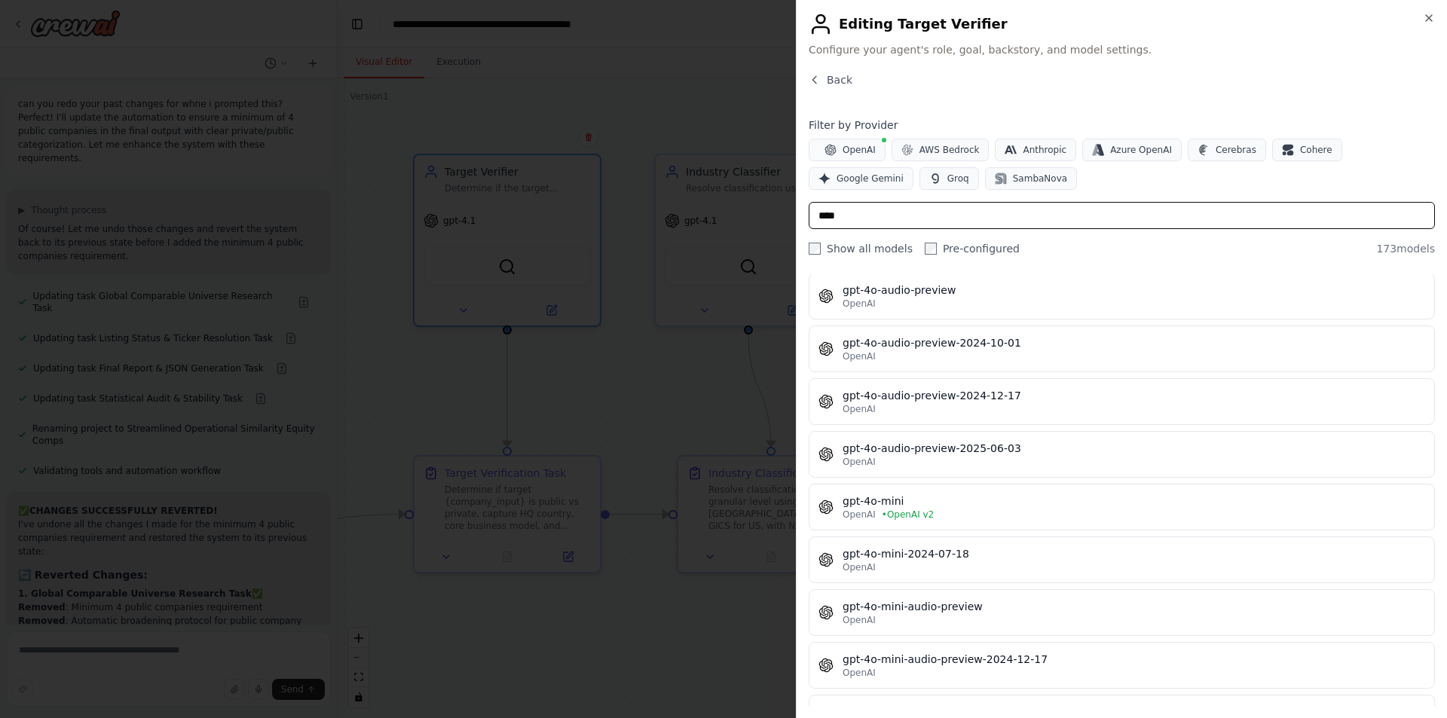
scroll to position [0, 0]
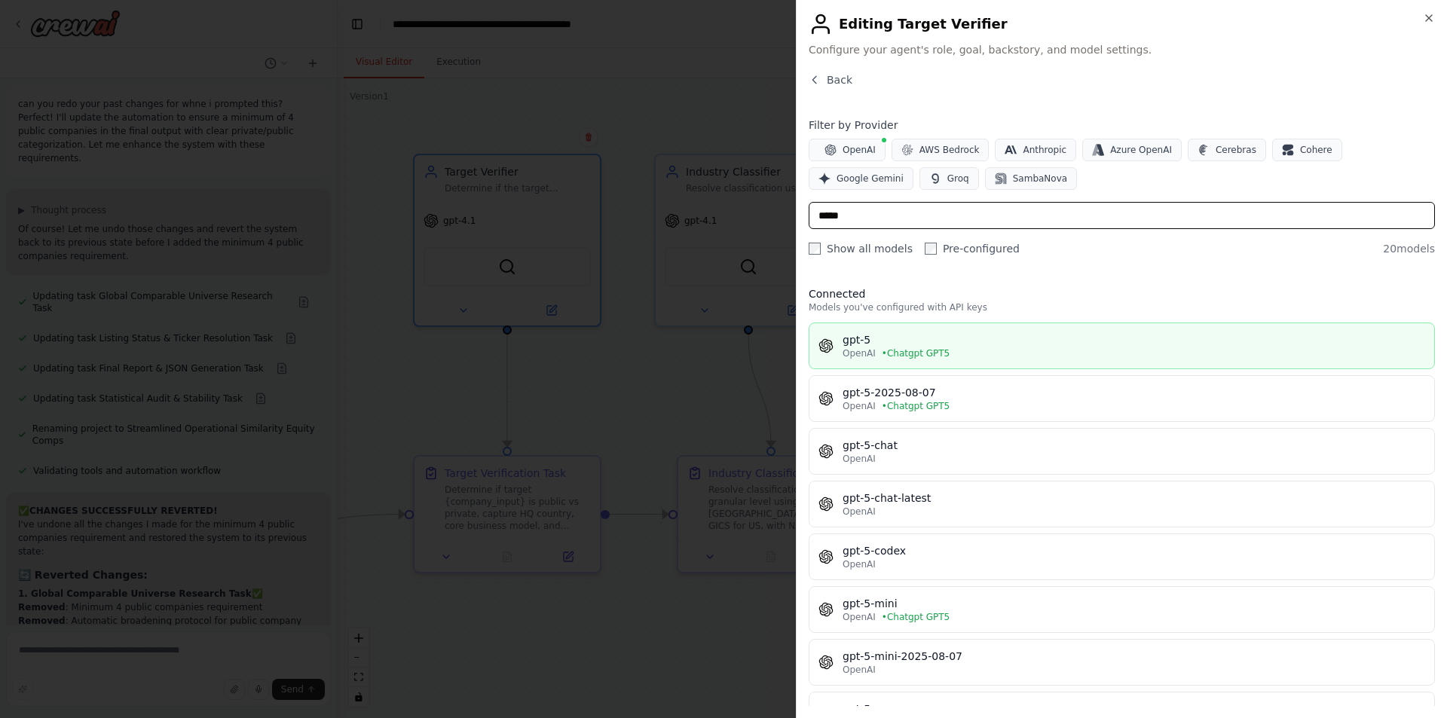
type input "*****"
click at [928, 329] on button "gpt-5 OpenAI • Chatgpt GPT5" at bounding box center [1122, 346] width 626 height 47
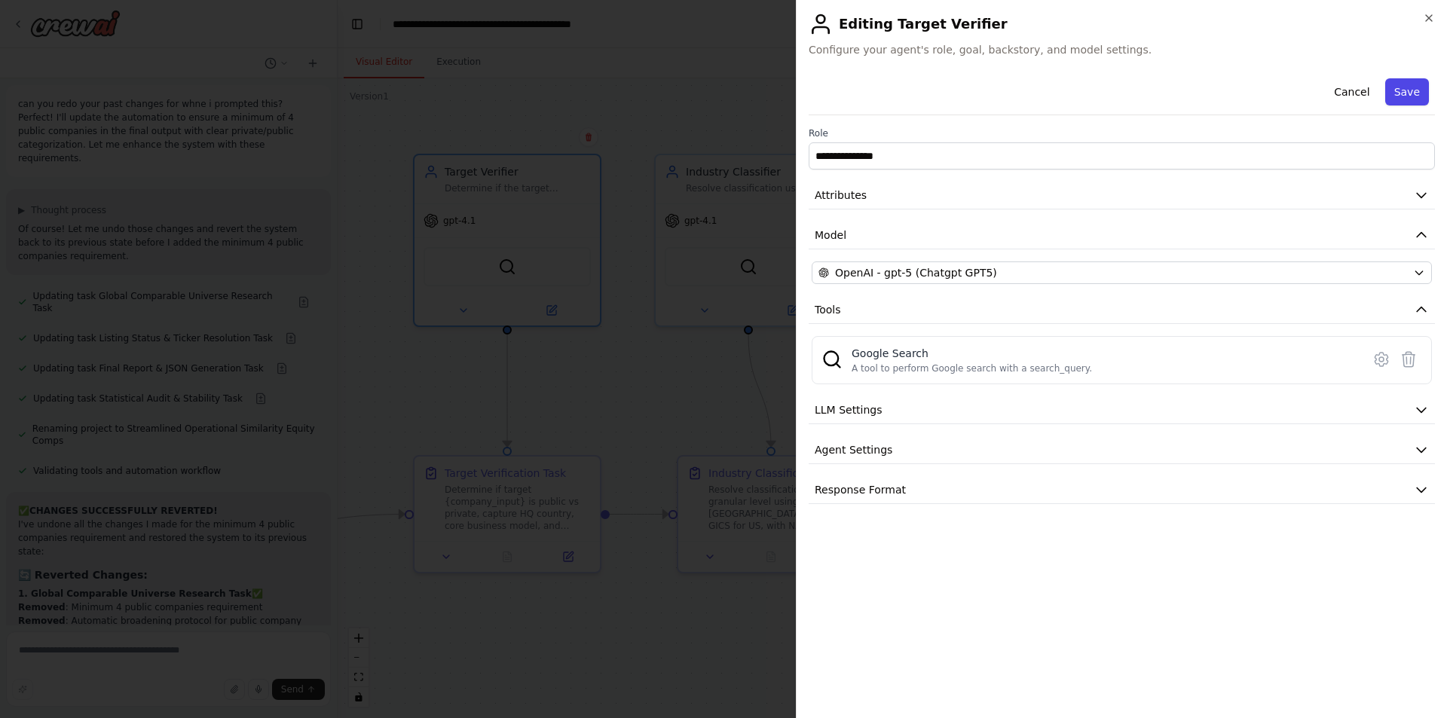
click at [1403, 80] on button "Save" at bounding box center [1407, 91] width 44 height 27
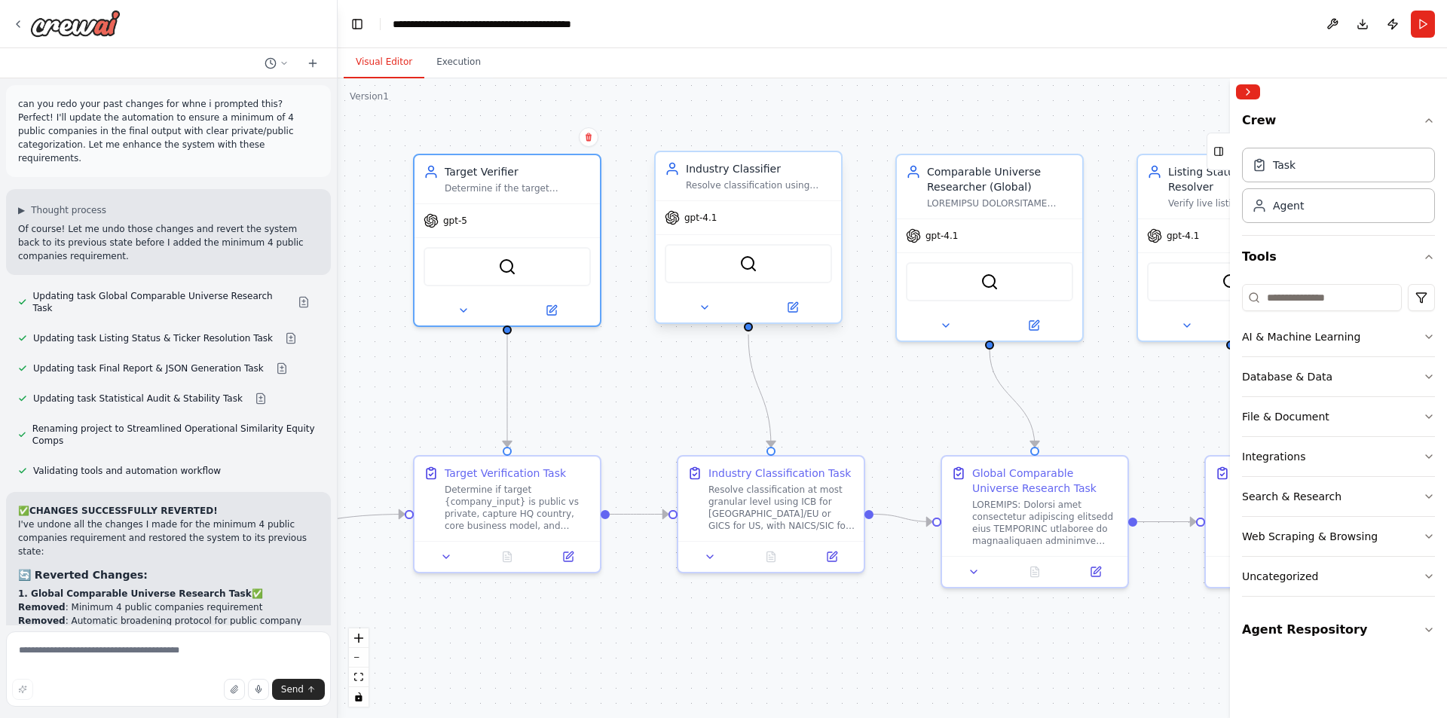
click at [705, 220] on span "gpt-4.1" at bounding box center [700, 218] width 32 height 12
click at [1250, 93] on button "Collapse right sidebar" at bounding box center [1248, 91] width 24 height 15
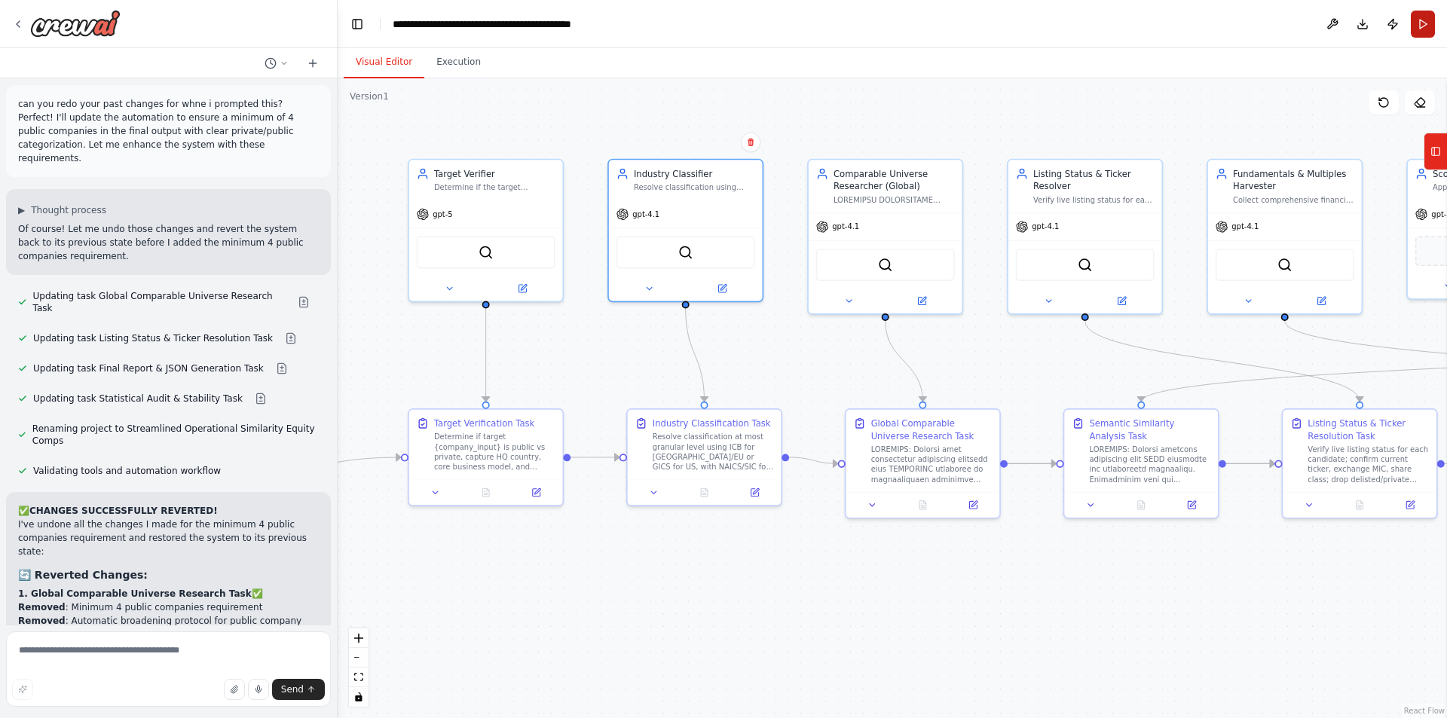
click at [1417, 18] on button "Run" at bounding box center [1423, 24] width 24 height 27
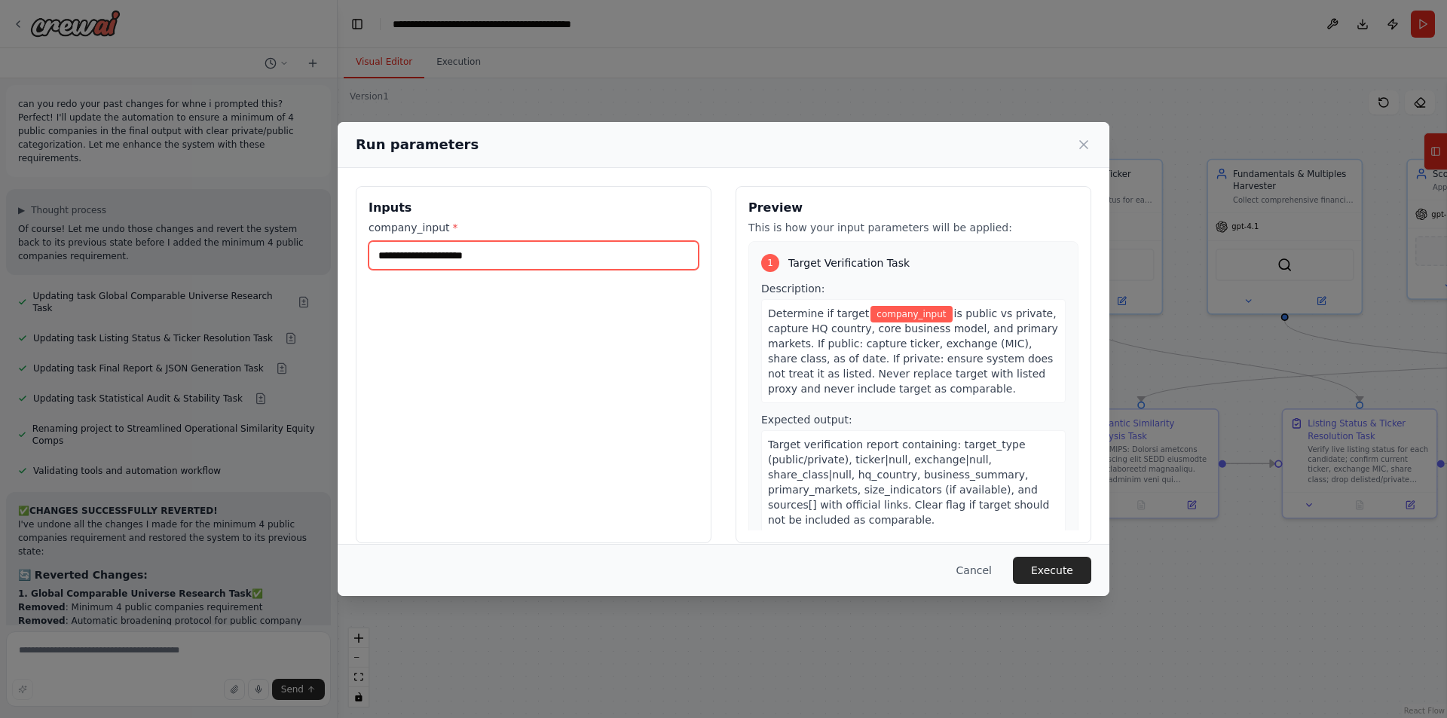
click at [490, 252] on input "company_input *" at bounding box center [534, 255] width 330 height 29
type input "**********"
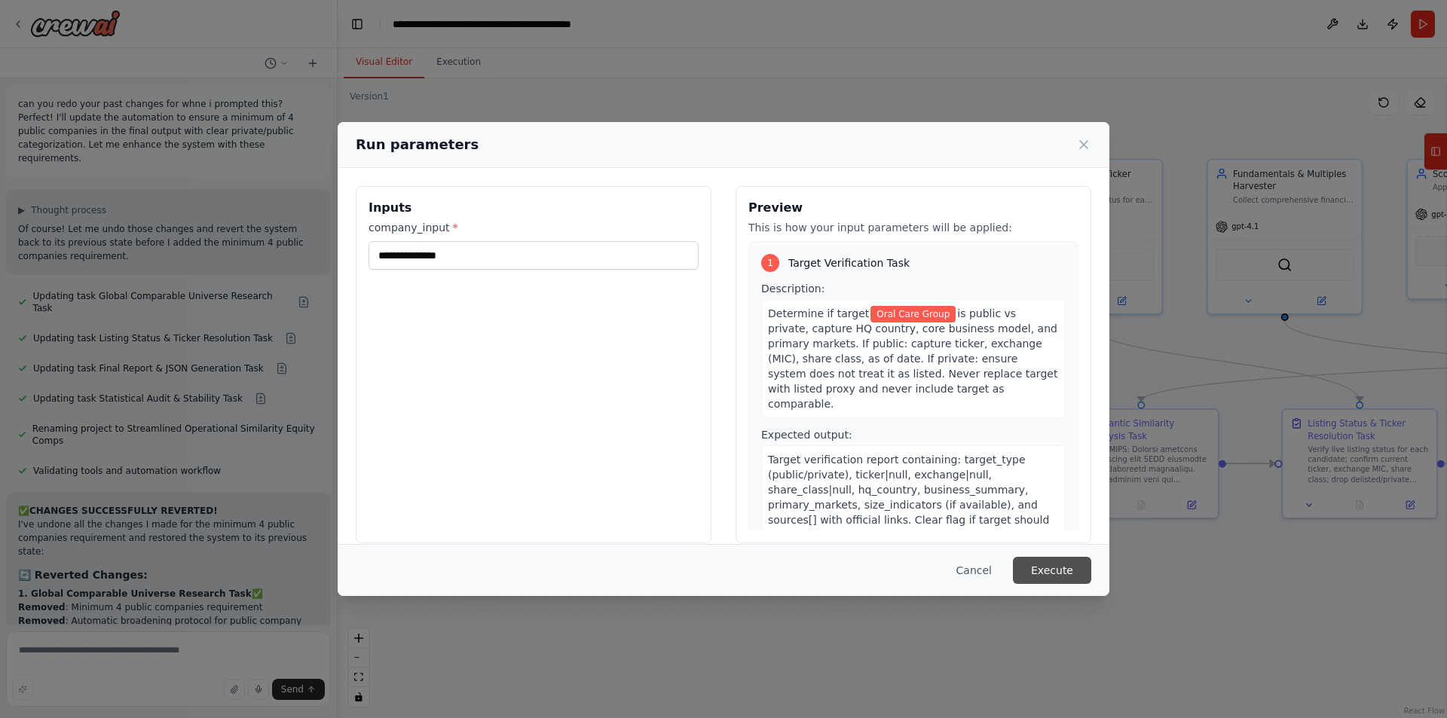
click at [1042, 571] on button "Execute" at bounding box center [1052, 570] width 78 height 27
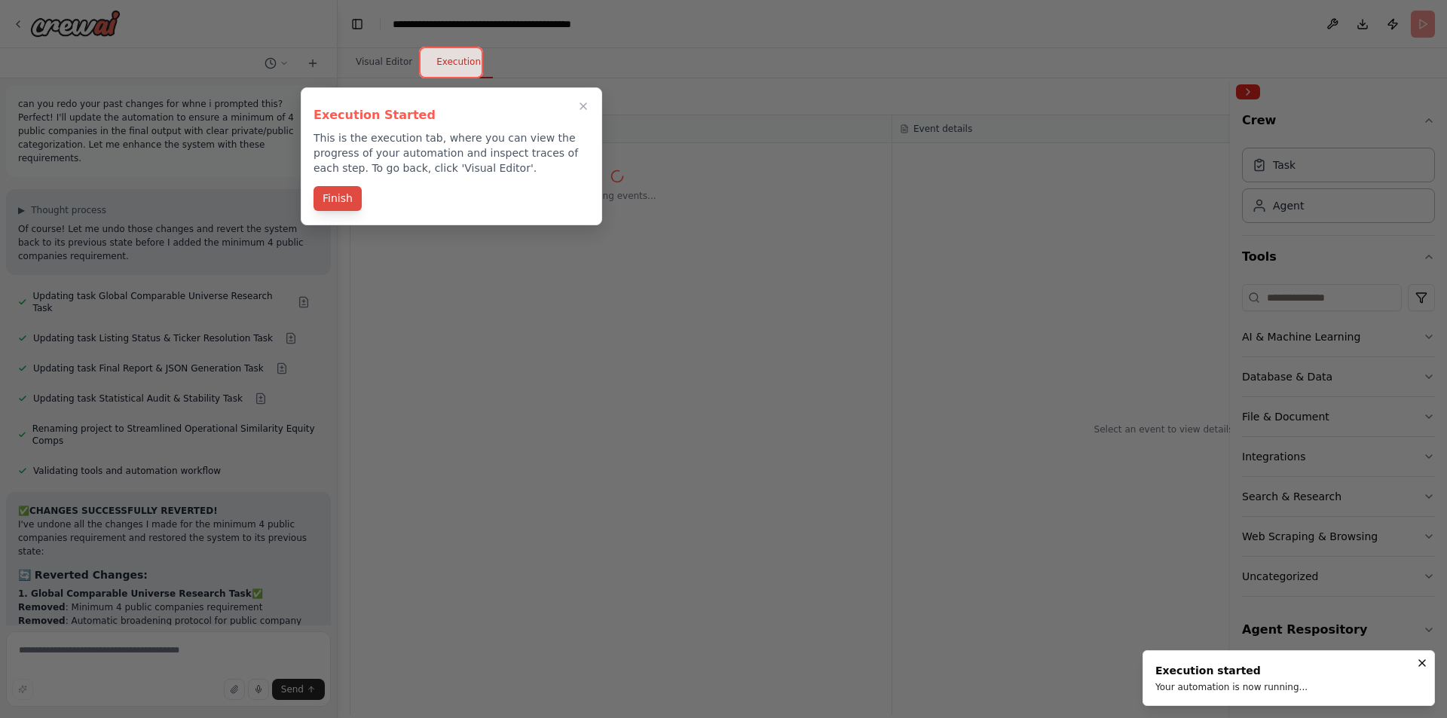
click at [357, 198] on button "Finish" at bounding box center [338, 198] width 48 height 25
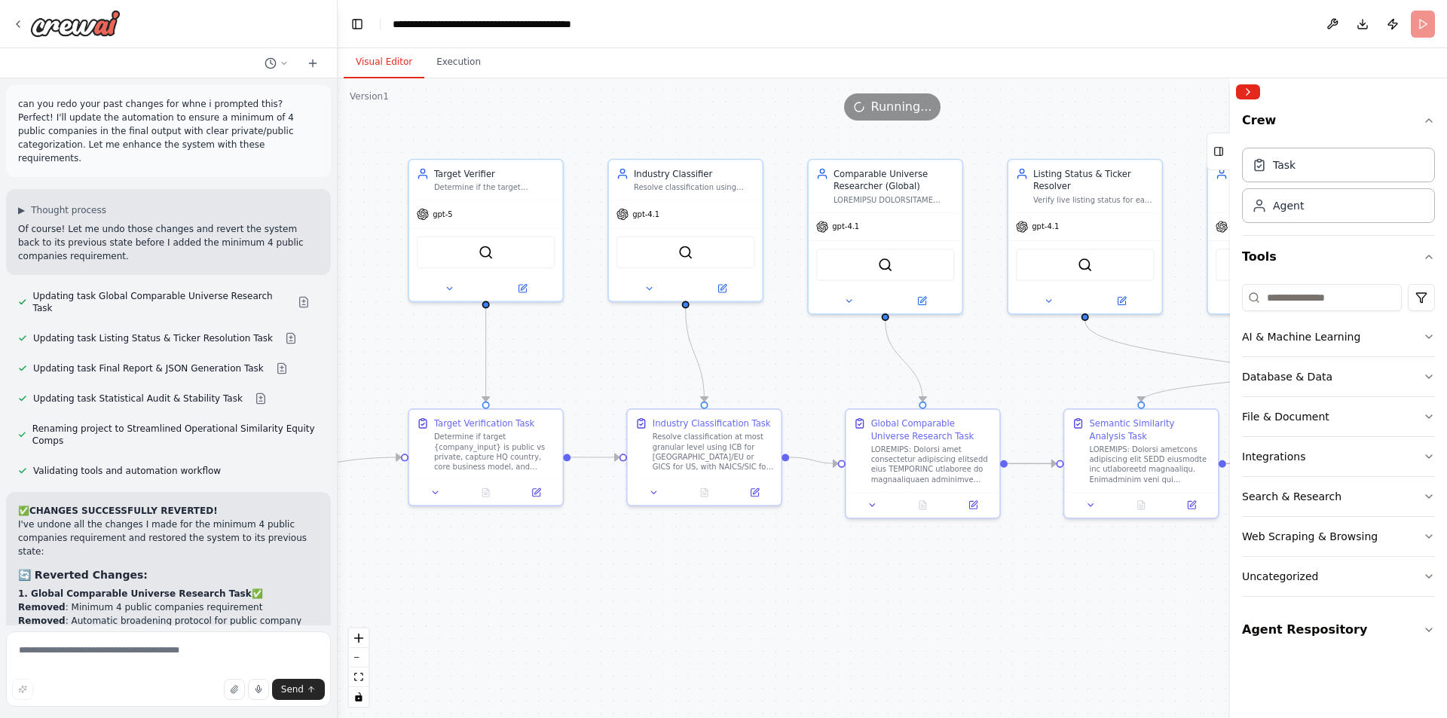
click at [371, 58] on button "Visual Editor" at bounding box center [384, 63] width 81 height 32
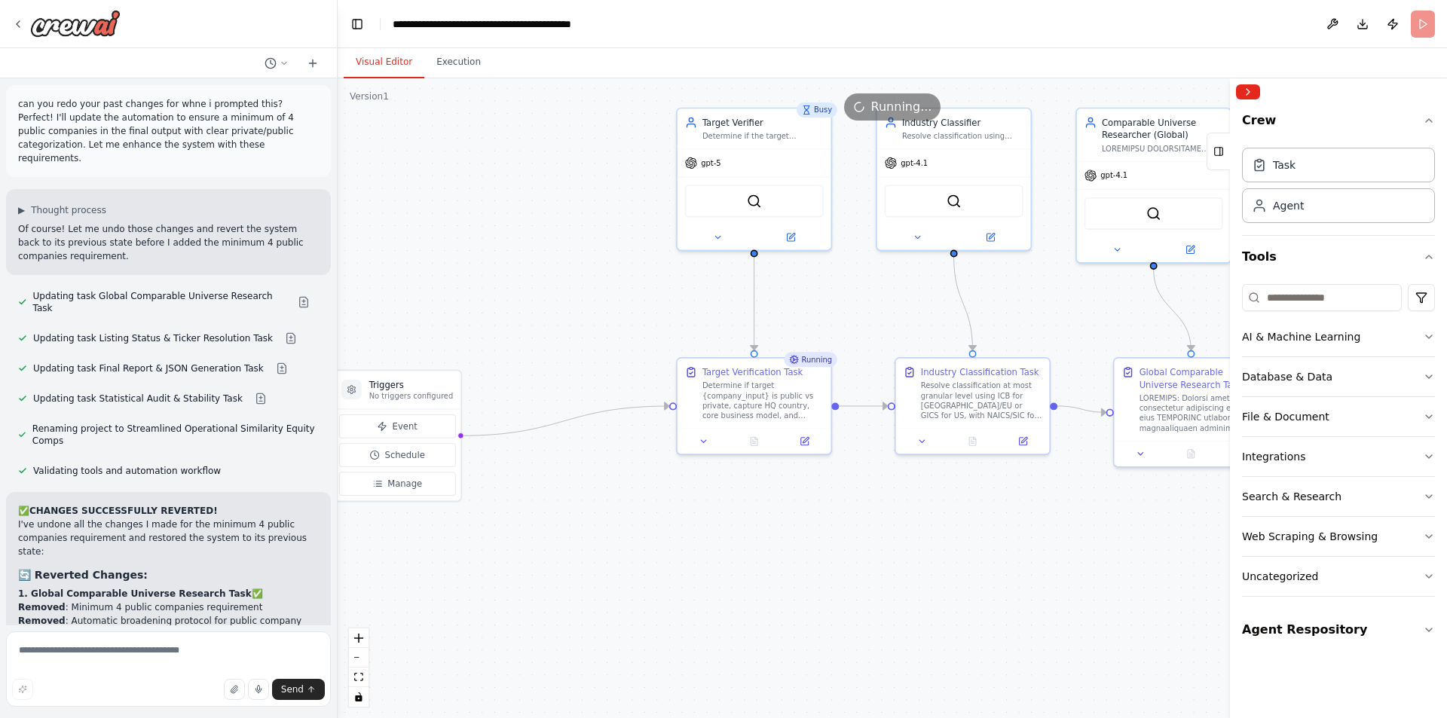
drag, startPoint x: 395, startPoint y: 275, endPoint x: 663, endPoint y: 224, distance: 273.2
click at [663, 224] on div ".deletable-edge-delete-btn { width: 20px; height: 20px; border: 0px solid #ffff…" at bounding box center [892, 398] width 1109 height 640
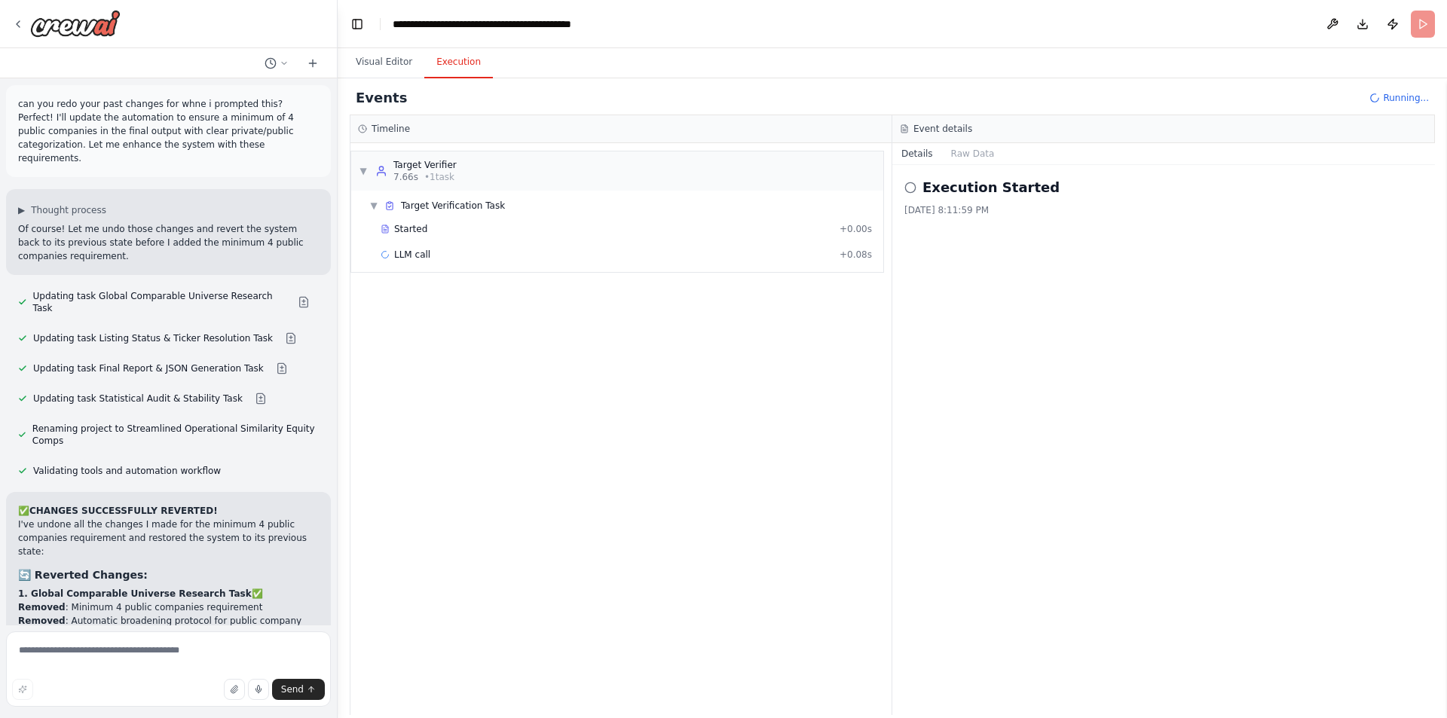
click at [439, 64] on button "Execution" at bounding box center [458, 63] width 69 height 32
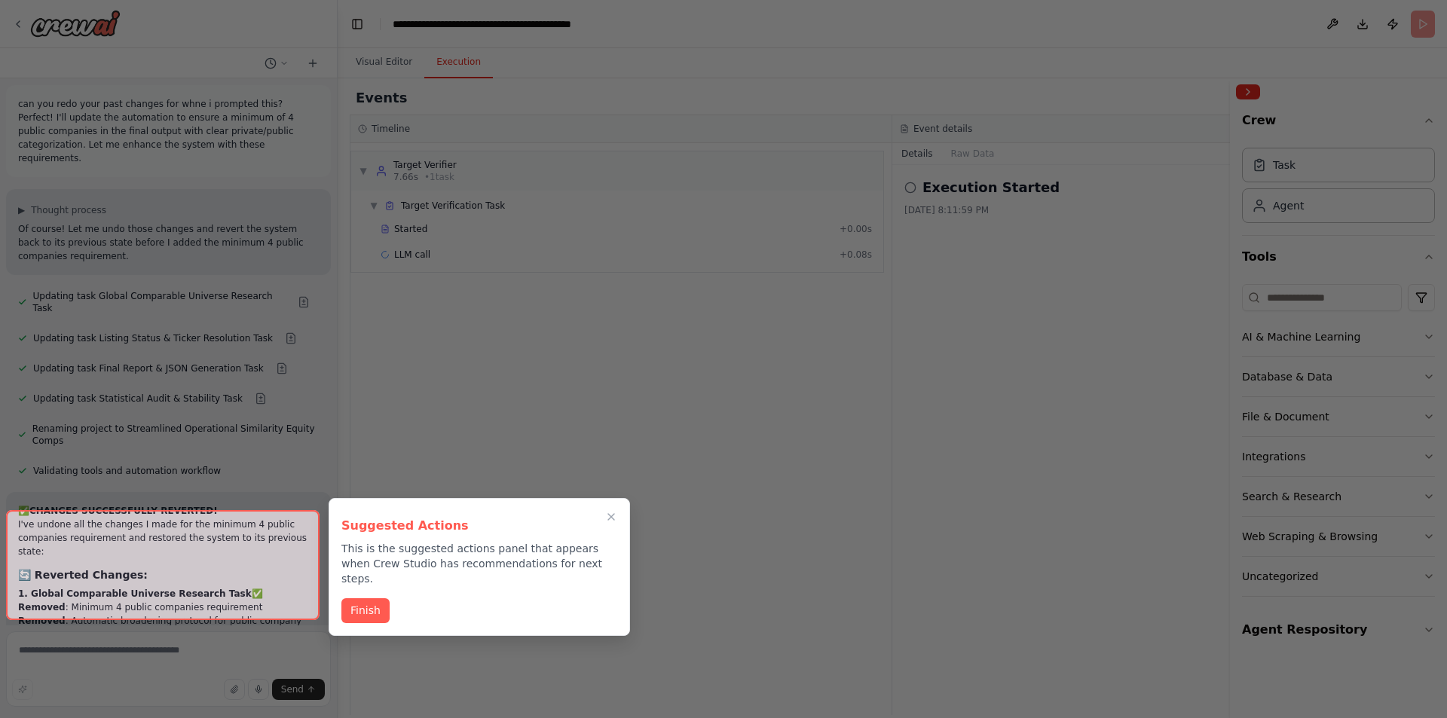
scroll to position [54197, 0]
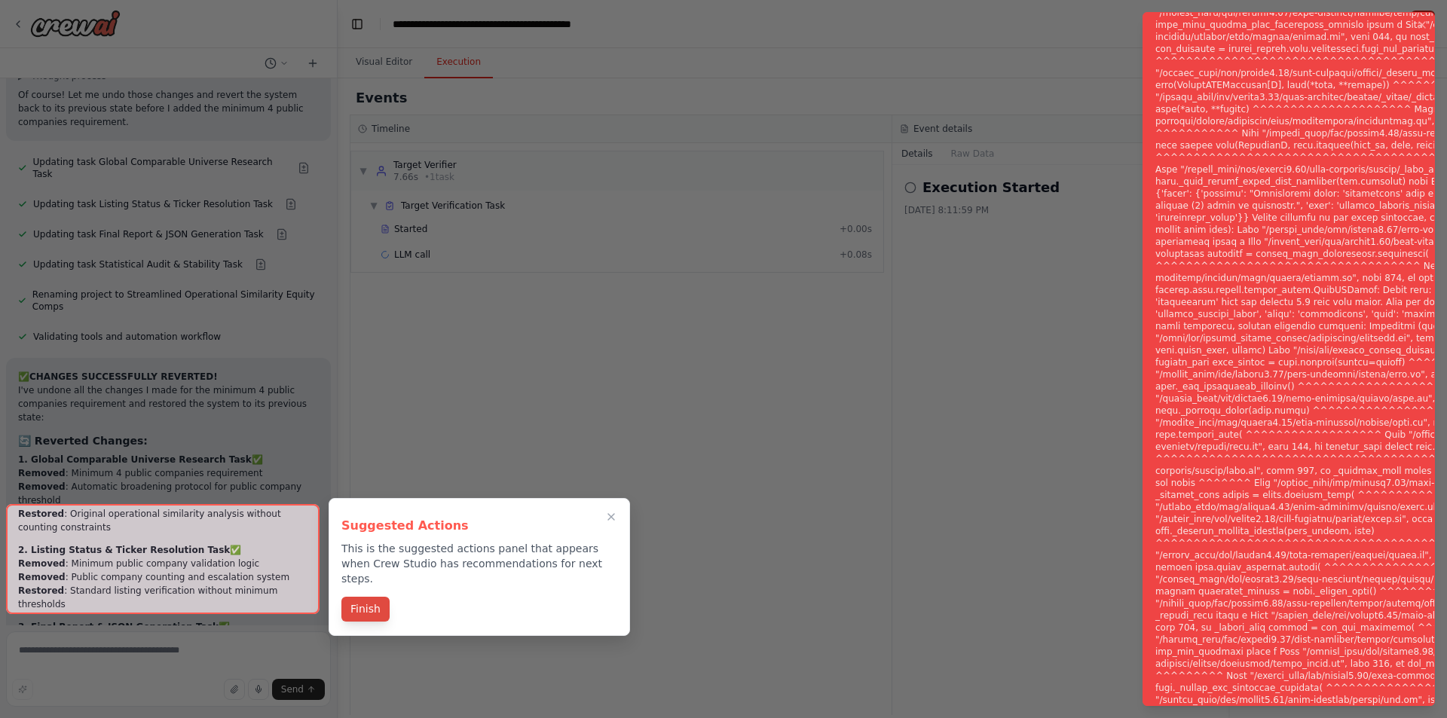
click at [357, 597] on button "Finish" at bounding box center [365, 609] width 48 height 25
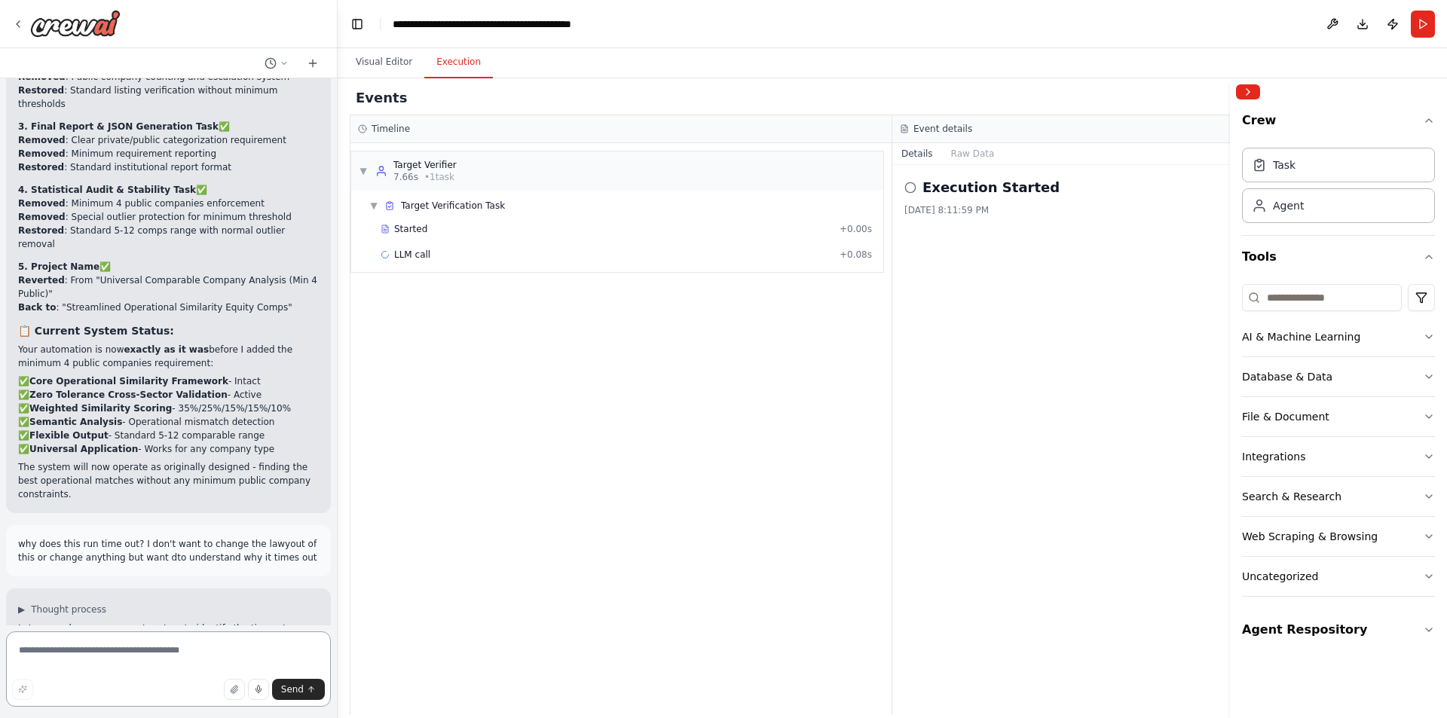
scroll to position [54698, 0]
click at [403, 254] on span "LLM call" at bounding box center [412, 255] width 36 height 12
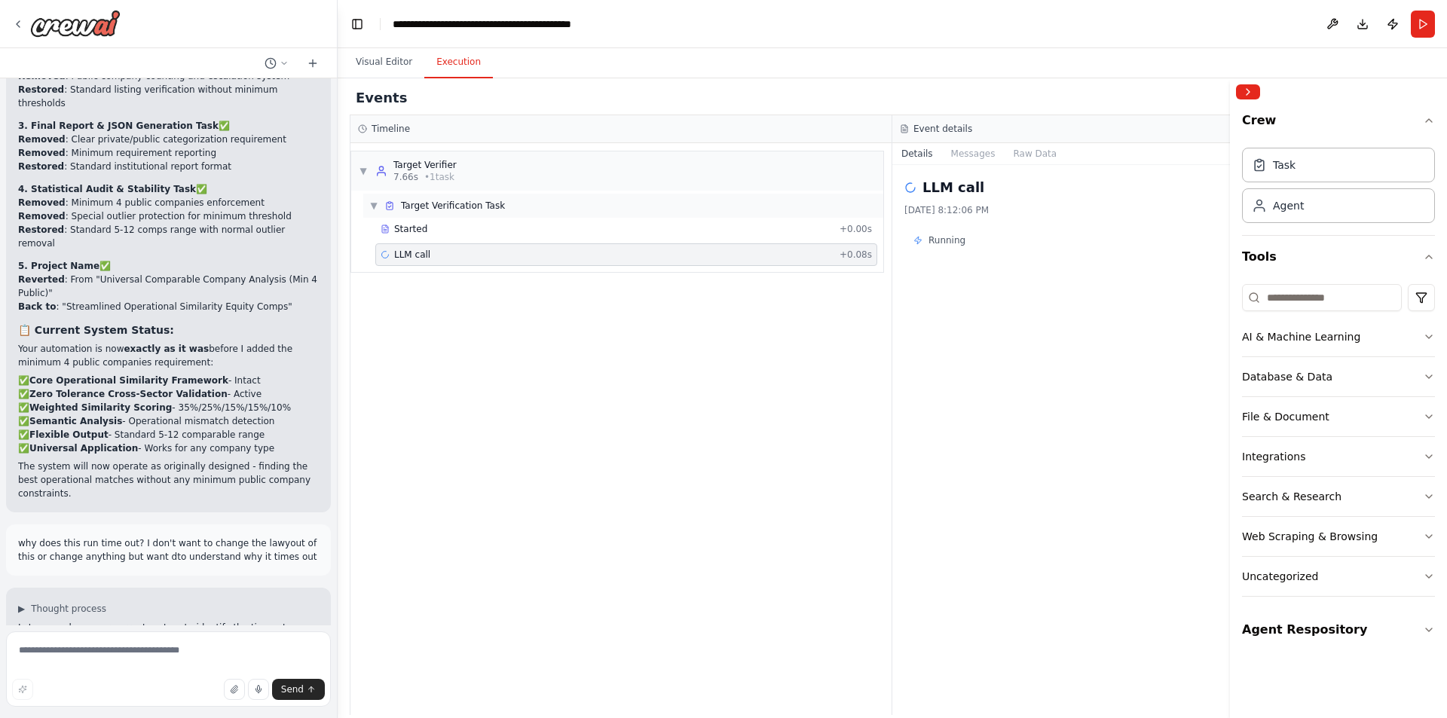
click at [415, 216] on div "▼ Target Verification Task" at bounding box center [623, 206] width 520 height 24
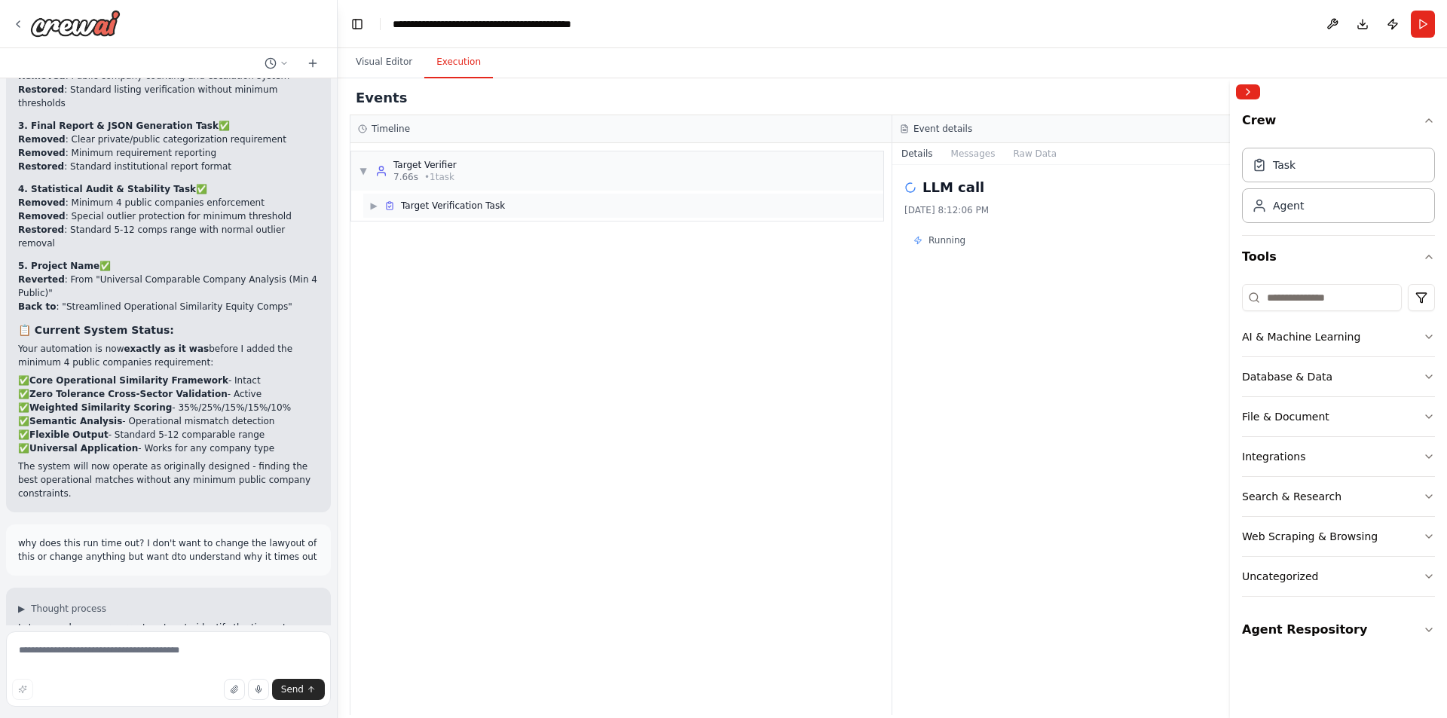
click at [415, 216] on div "▶ Target Verification Task" at bounding box center [623, 206] width 520 height 24
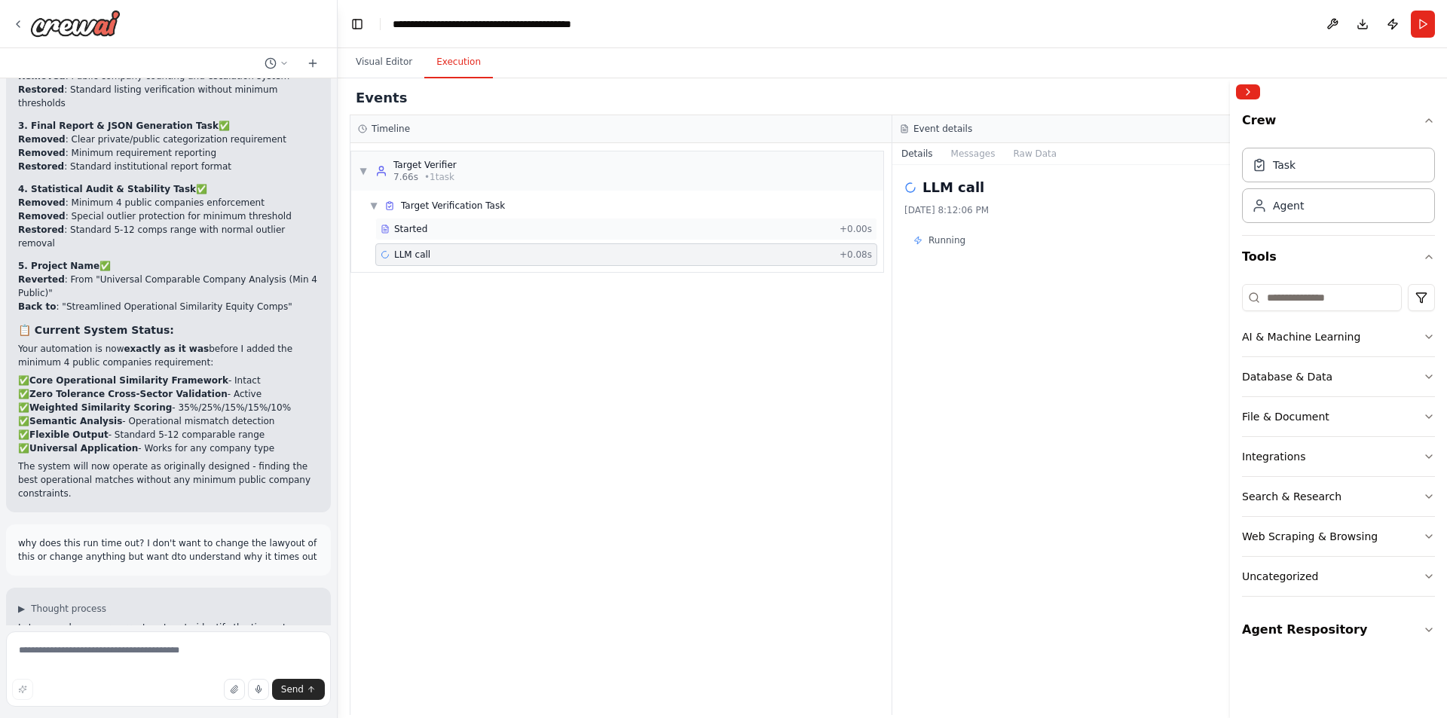
click at [415, 225] on span "Started" at bounding box center [410, 229] width 33 height 12
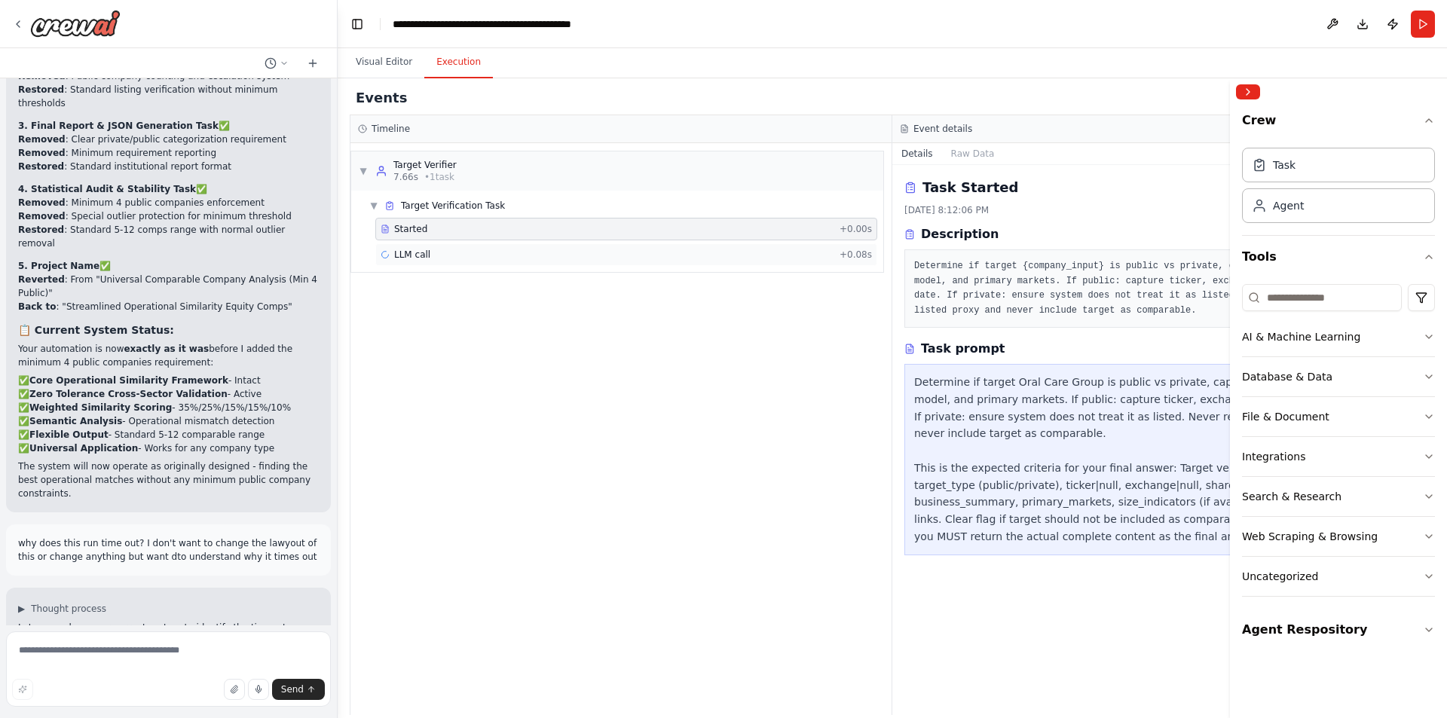
click at [611, 259] on div "LLM call + 0.08s" at bounding box center [626, 255] width 491 height 12
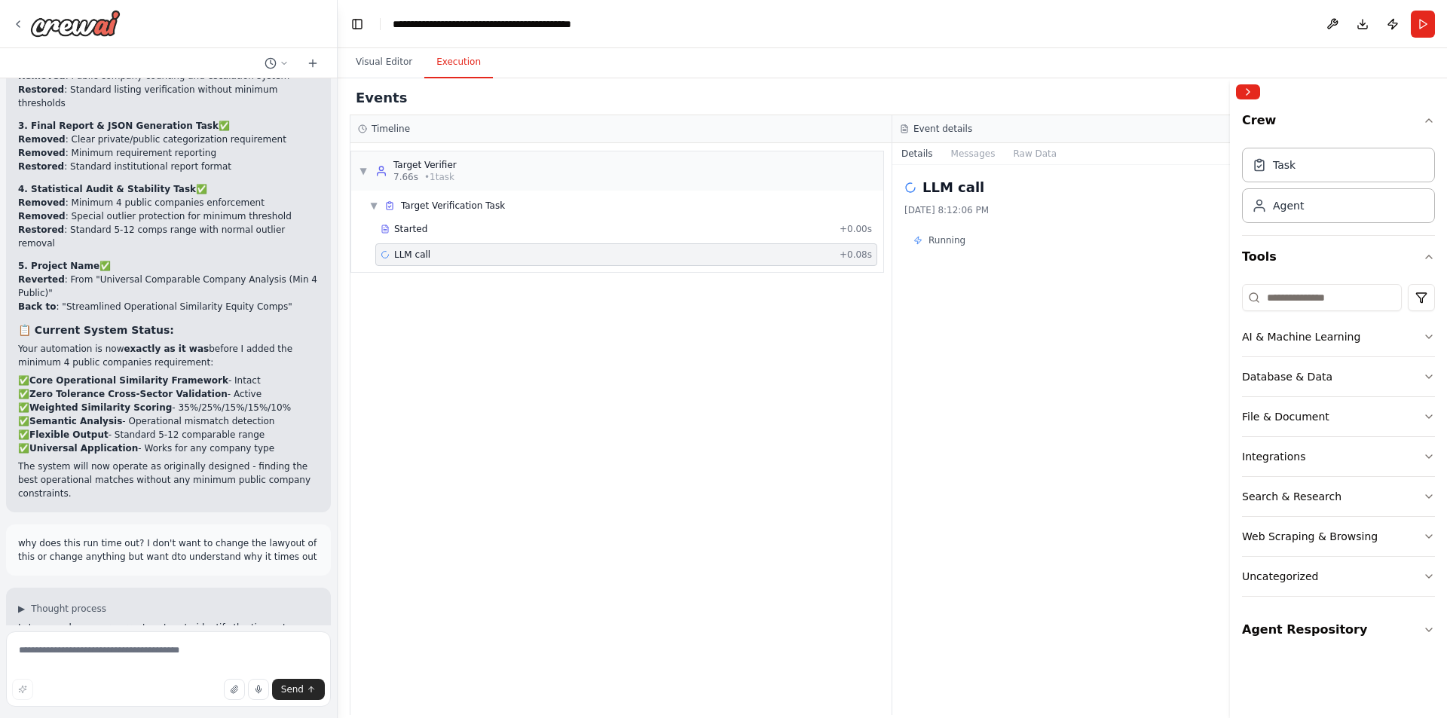
scroll to position [54727, 0]
